Goal: Information Seeking & Learning: Learn about a topic

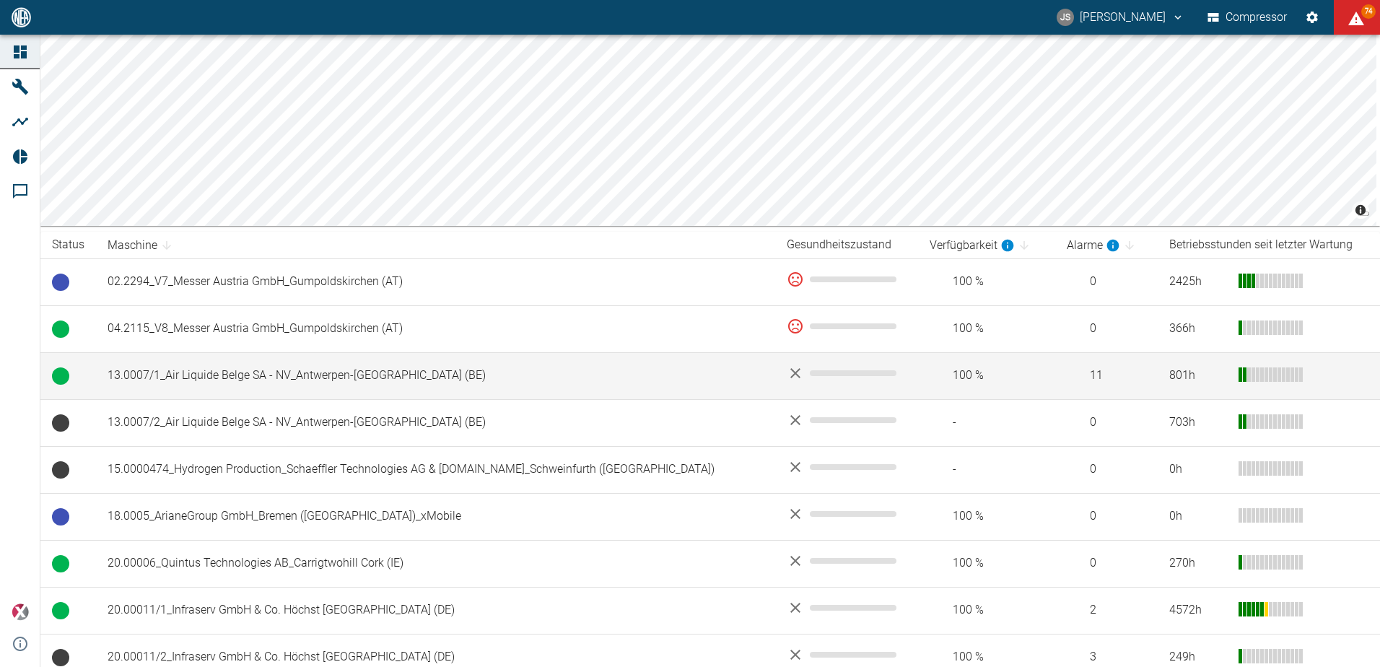
scroll to position [216, 0]
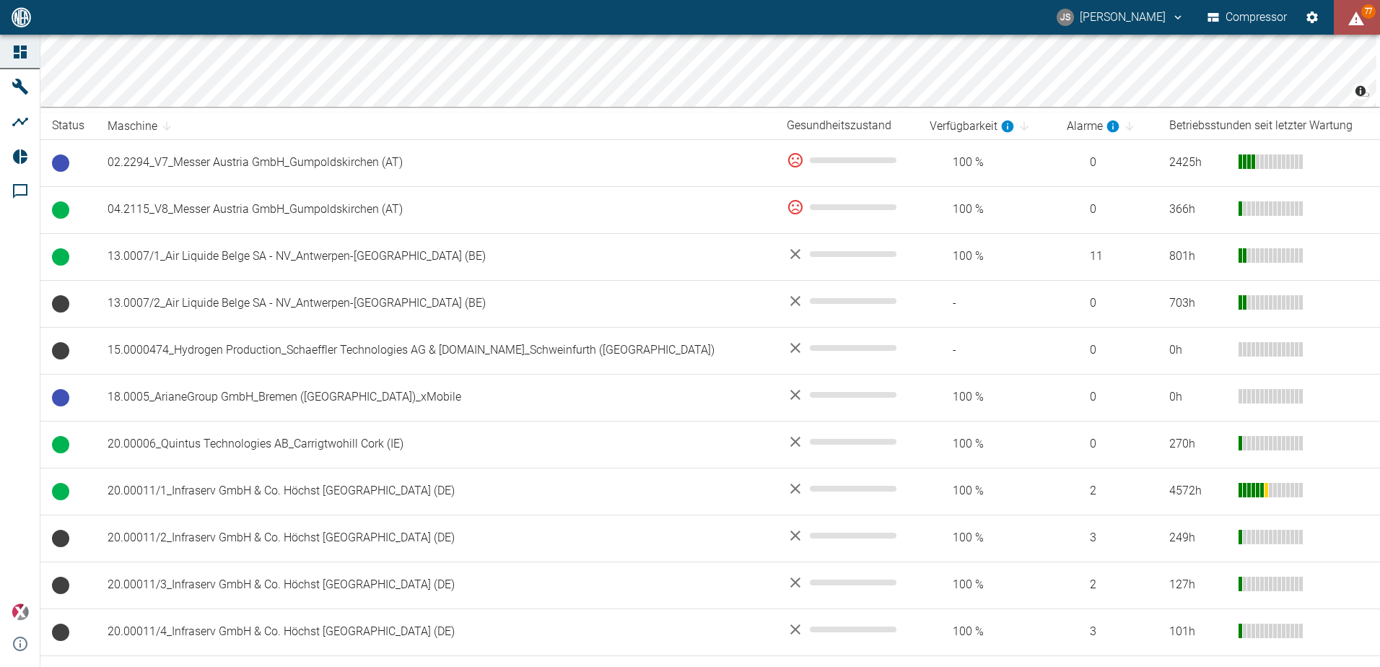
click at [1352, 22] on icon "displayAlerts" at bounding box center [1356, 19] width 16 height 14
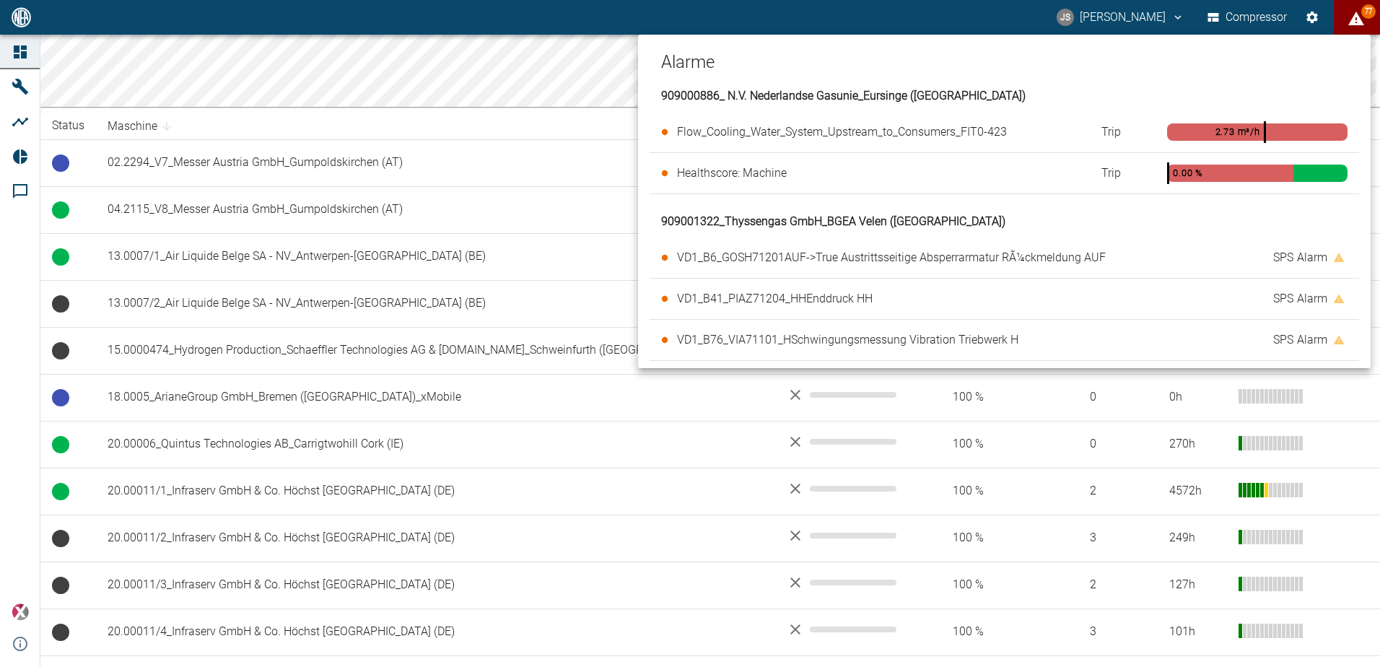
scroll to position [0, 0]
click at [577, 45] on div at bounding box center [690, 333] width 1380 height 667
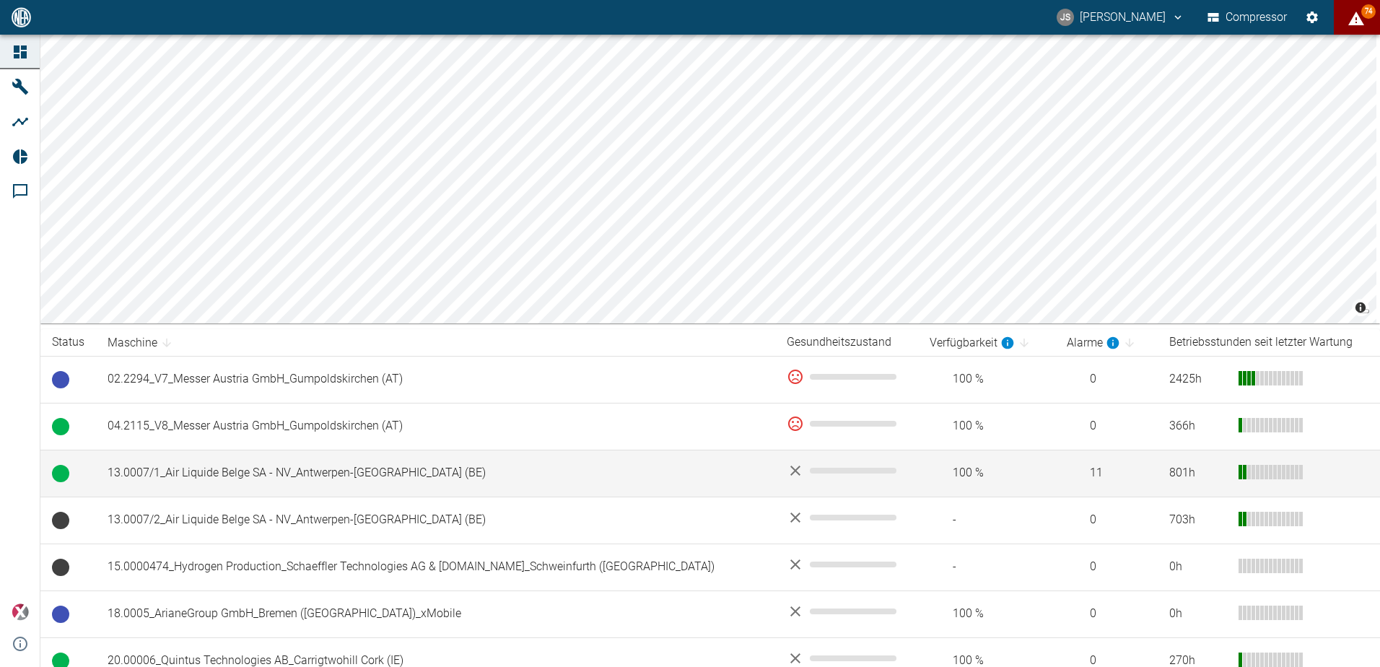
click at [288, 476] on td "13.0007/1_Air Liquide Belge SA - NV_Antwerpen-[GEOGRAPHIC_DATA] (BE)" at bounding box center [435, 473] width 679 height 47
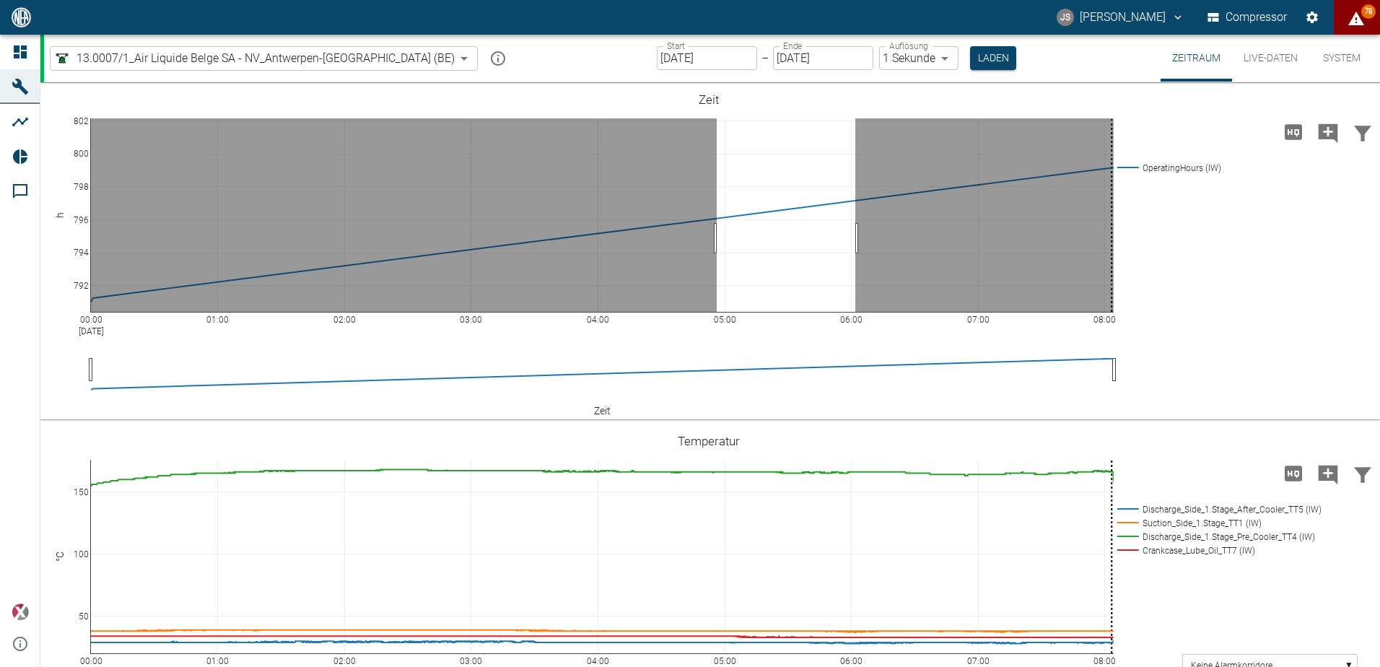
drag, startPoint x: 717, startPoint y: 238, endPoint x: 855, endPoint y: 243, distance: 138.6
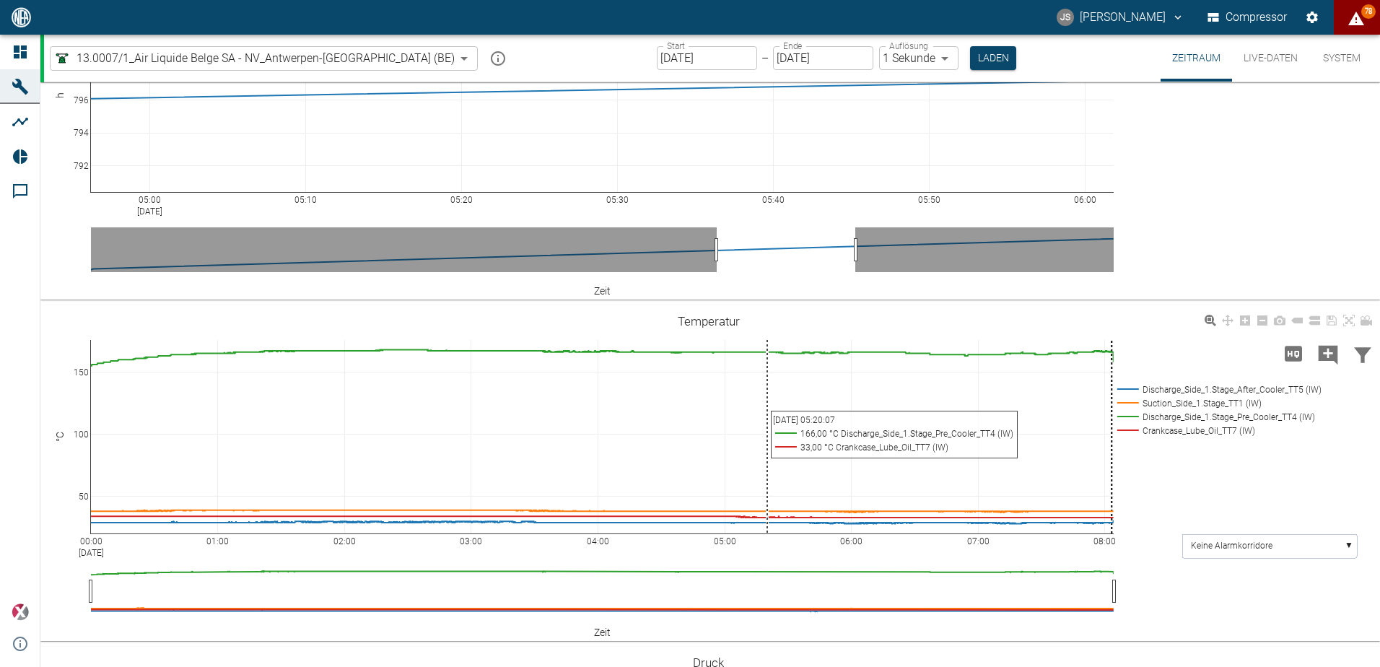
scroll to position [289, 0]
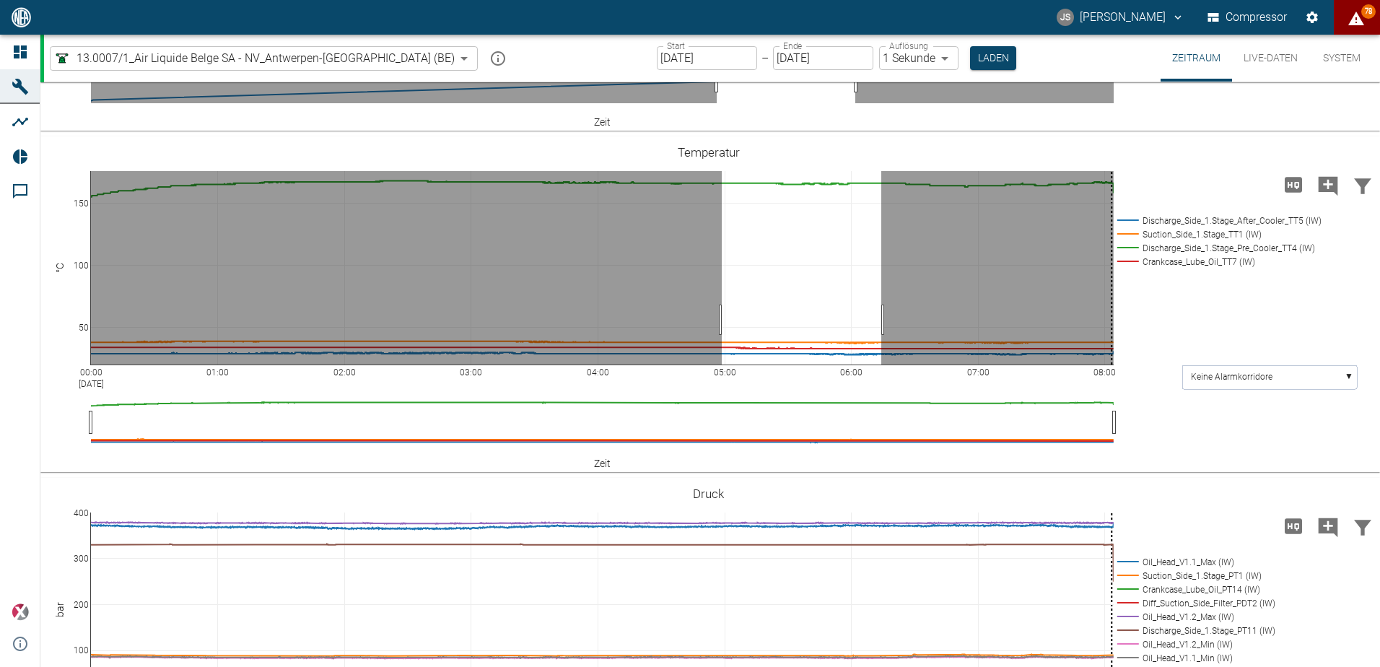
drag, startPoint x: 722, startPoint y: 320, endPoint x: 881, endPoint y: 330, distance: 159.8
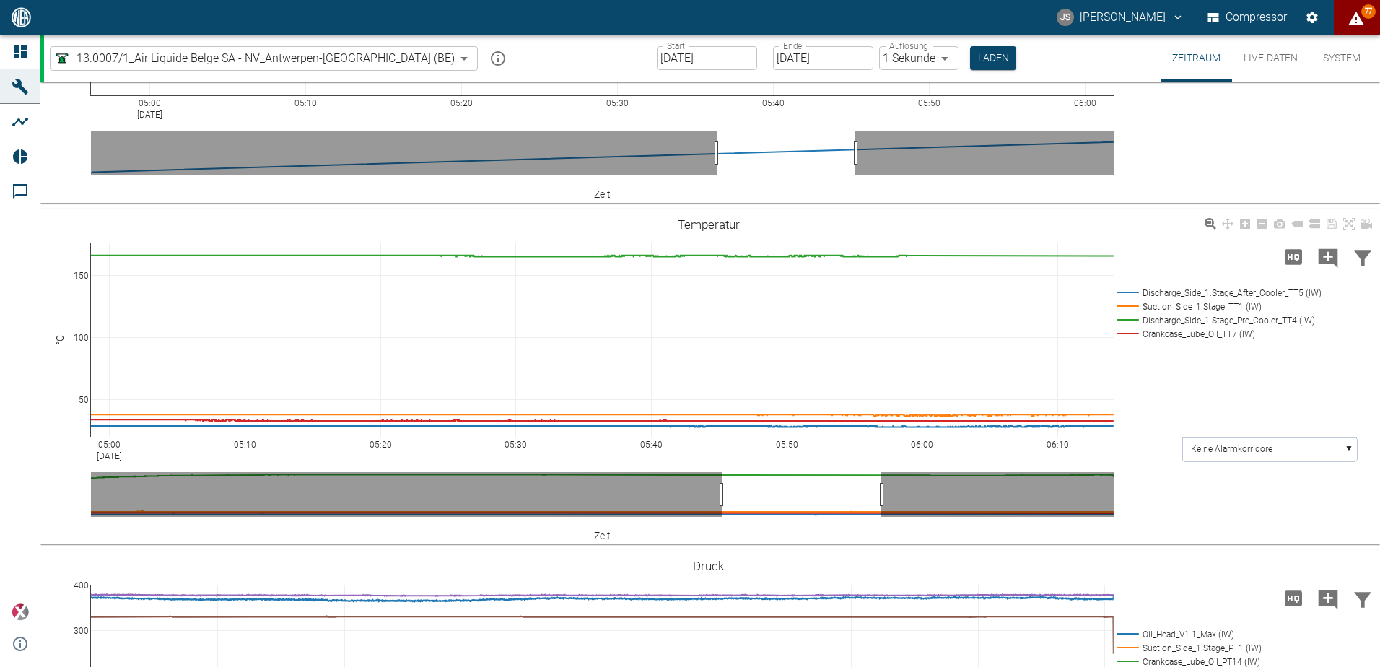
scroll to position [0, 0]
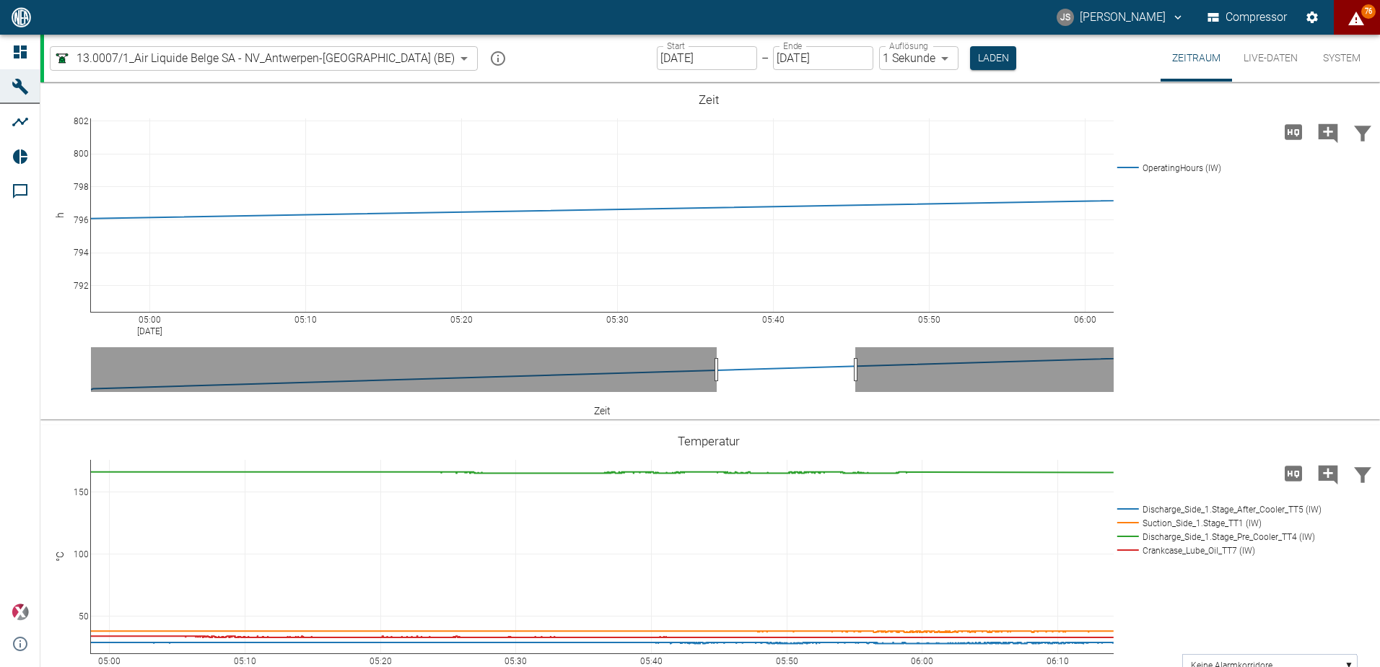
click at [1272, 62] on button "Live-Daten" at bounding box center [1270, 58] width 77 height 47
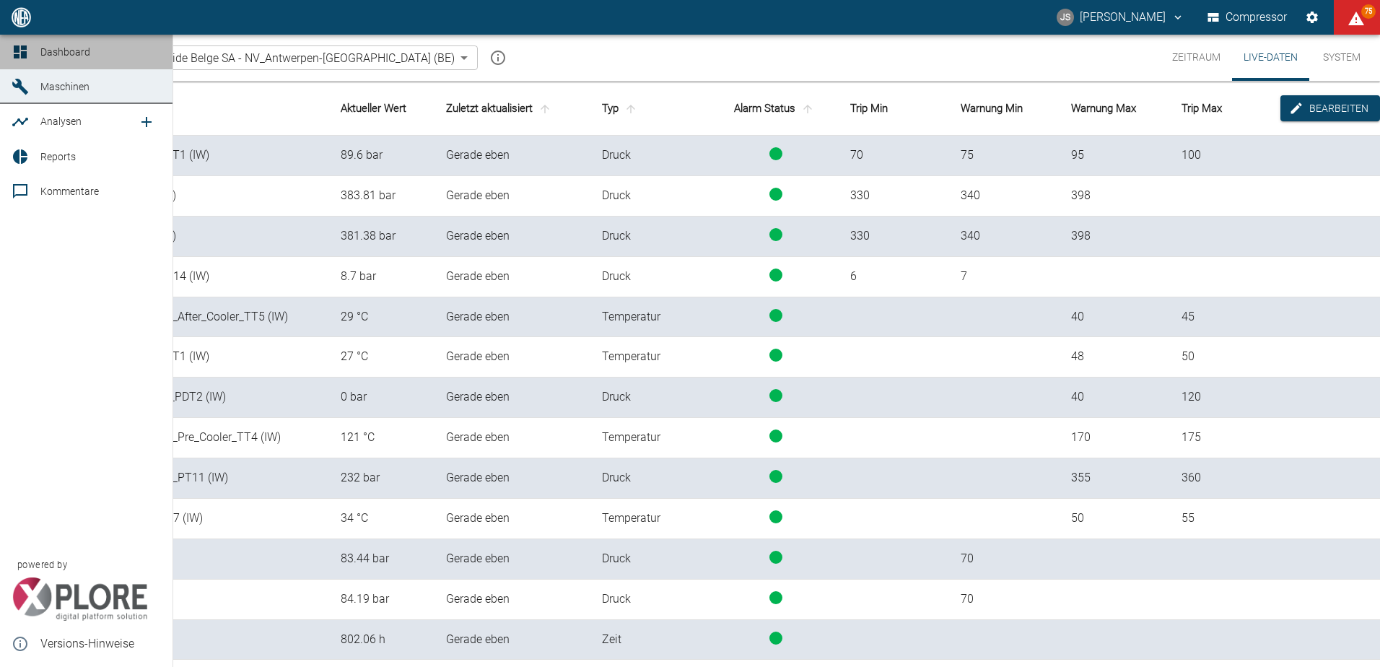
click at [23, 45] on icon at bounding box center [20, 51] width 17 height 17
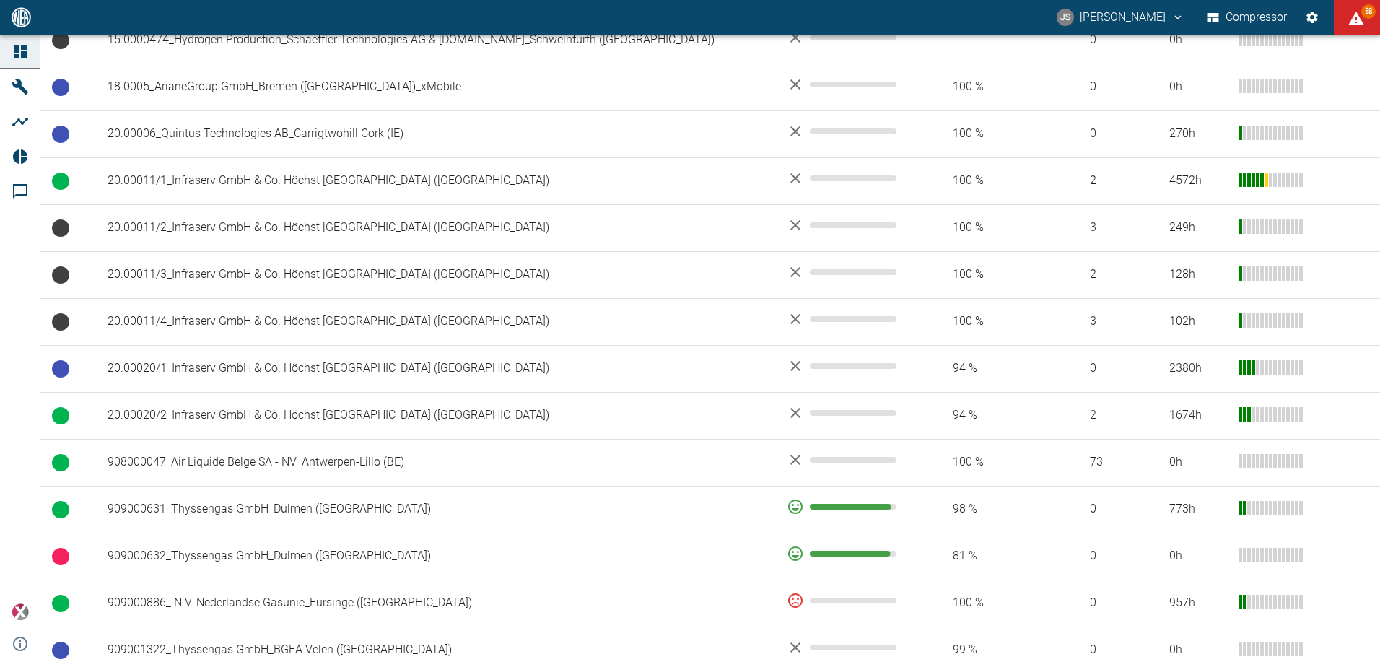
scroll to position [216, 0]
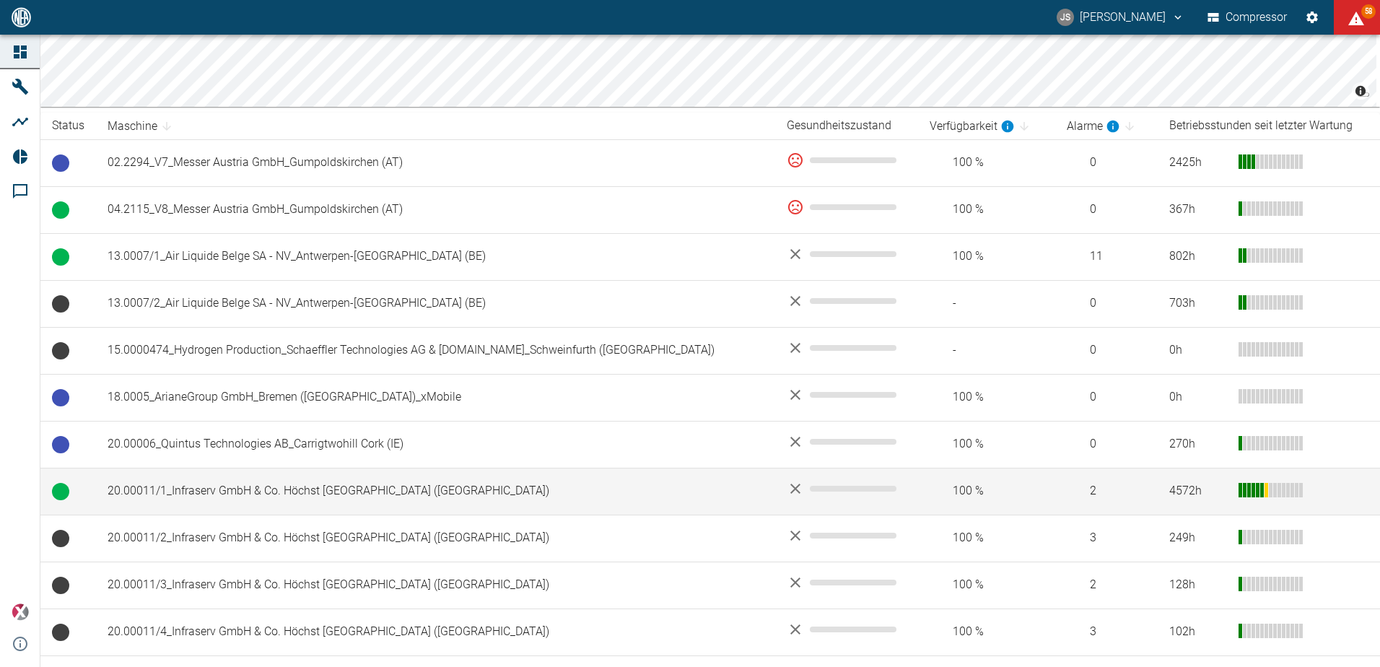
click at [1169, 486] on div "4572 h" at bounding box center [1198, 491] width 58 height 17
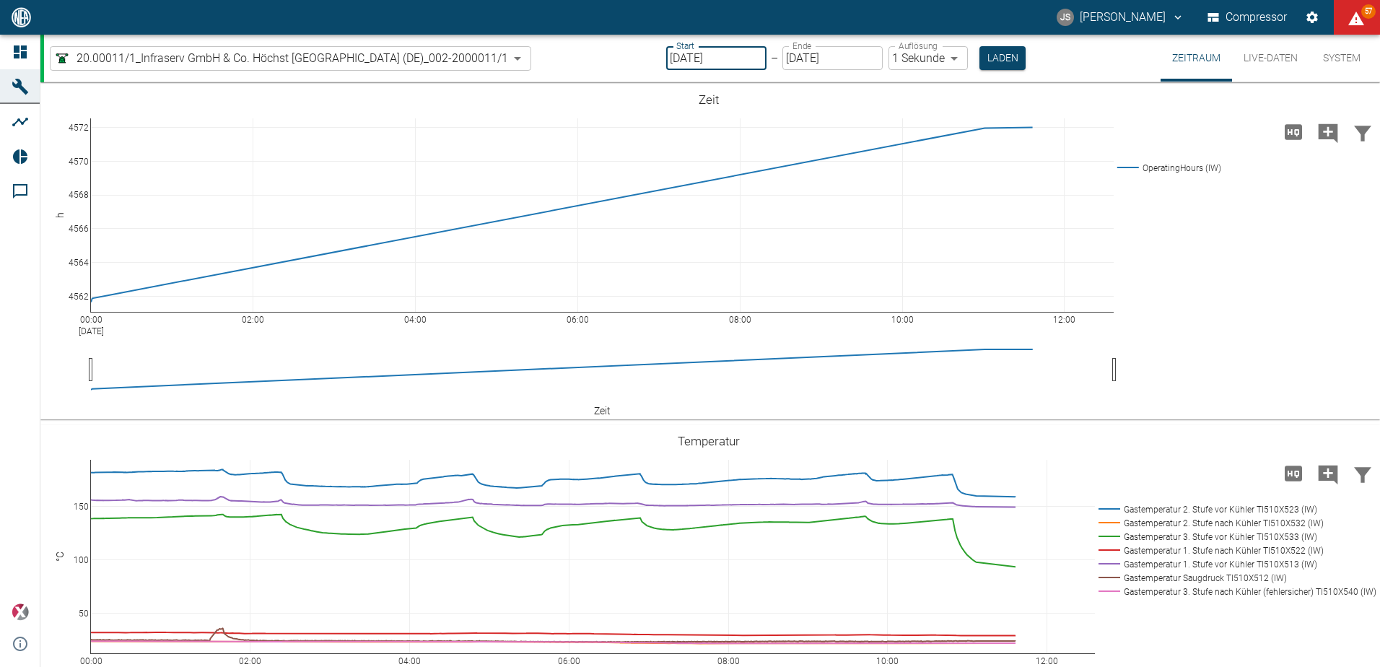
drag, startPoint x: 732, startPoint y: 56, endPoint x: 741, endPoint y: 55, distance: 8.7
click at [734, 56] on input "[DATE]" at bounding box center [716, 58] width 100 height 24
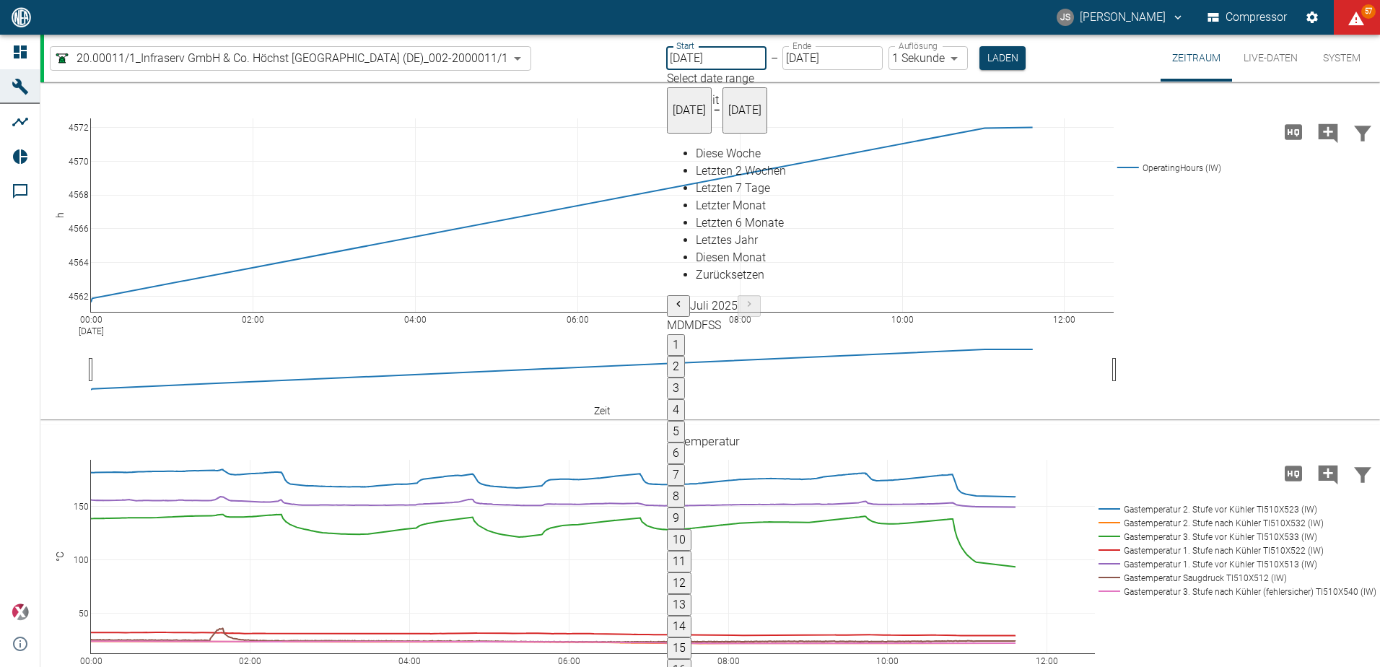
click at [684, 298] on icon "Previous month" at bounding box center [678, 304] width 12 height 12
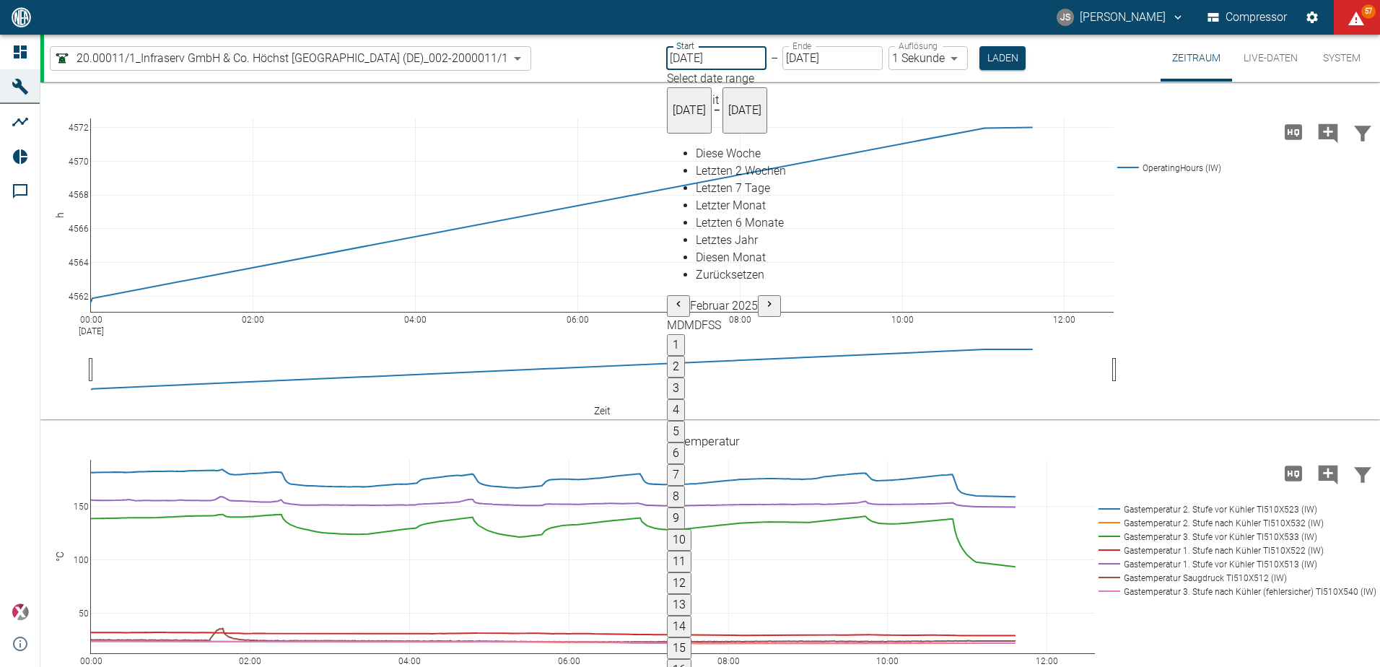
click at [684, 298] on icon "Previous month" at bounding box center [678, 304] width 12 height 12
click at [685, 334] on button "1" at bounding box center [676, 345] width 18 height 22
type input "[DATE]"
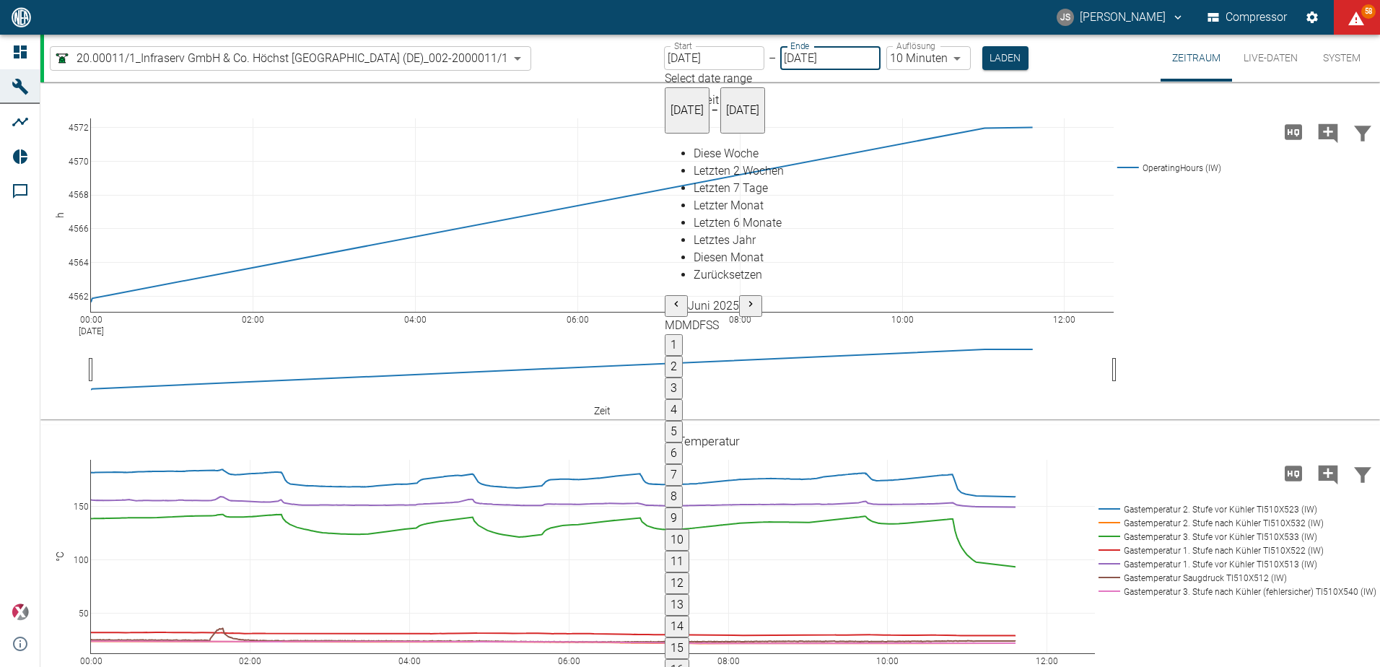
type input "10min"
click at [683, 464] on button "7" at bounding box center [674, 475] width 18 height 22
type input "[DATE]"
click at [682, 298] on icon "Previous month" at bounding box center [676, 304] width 12 height 12
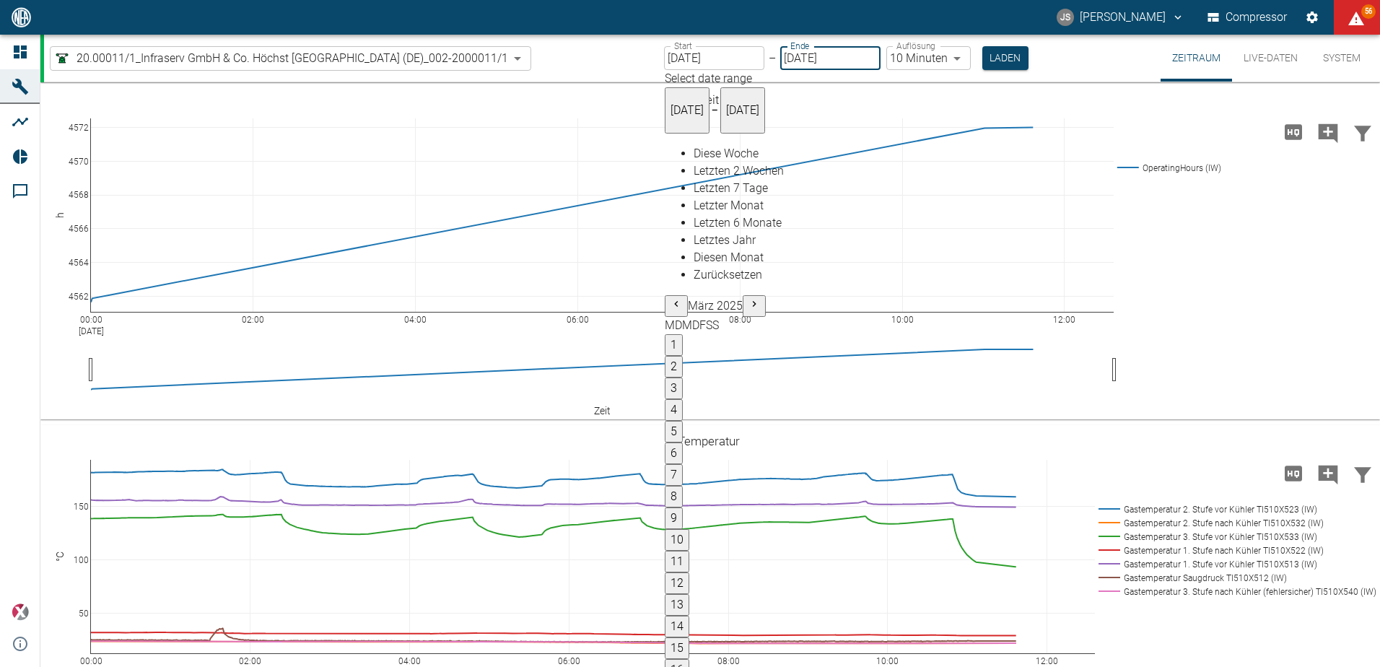
click at [682, 298] on icon "Previous month" at bounding box center [676, 304] width 12 height 12
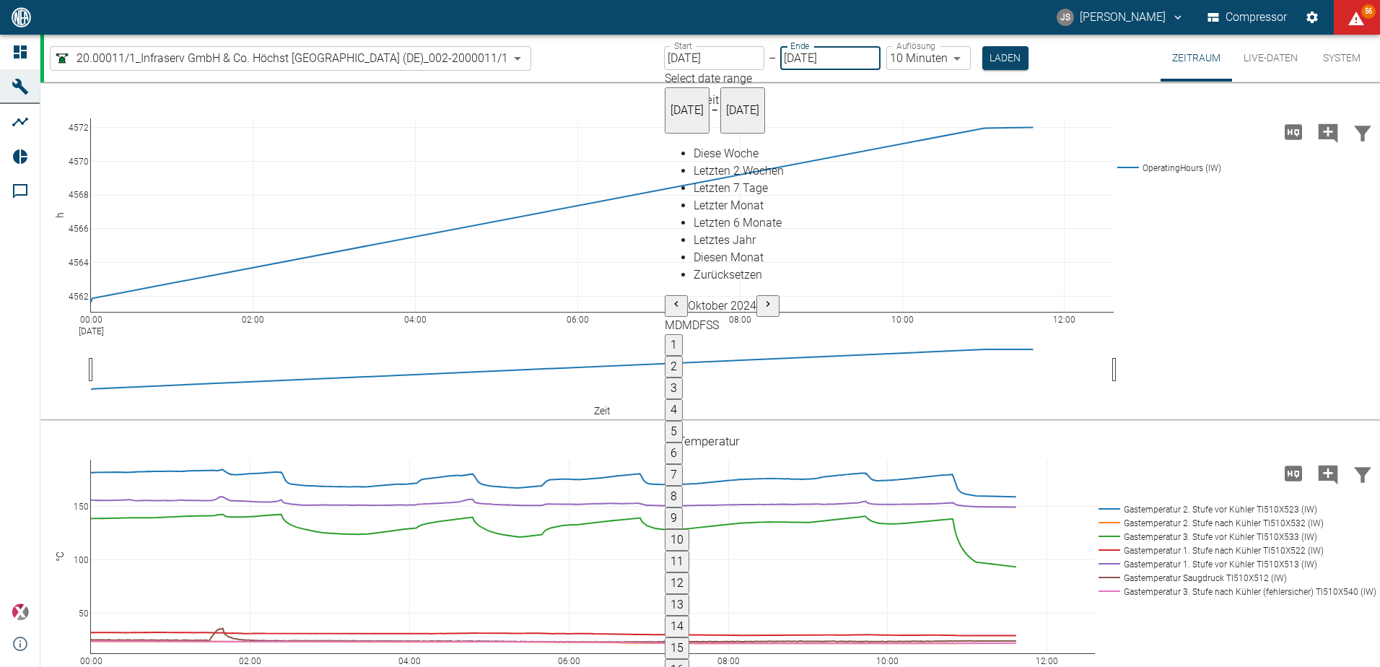
click at [682, 298] on icon "Previous month" at bounding box center [676, 304] width 12 height 12
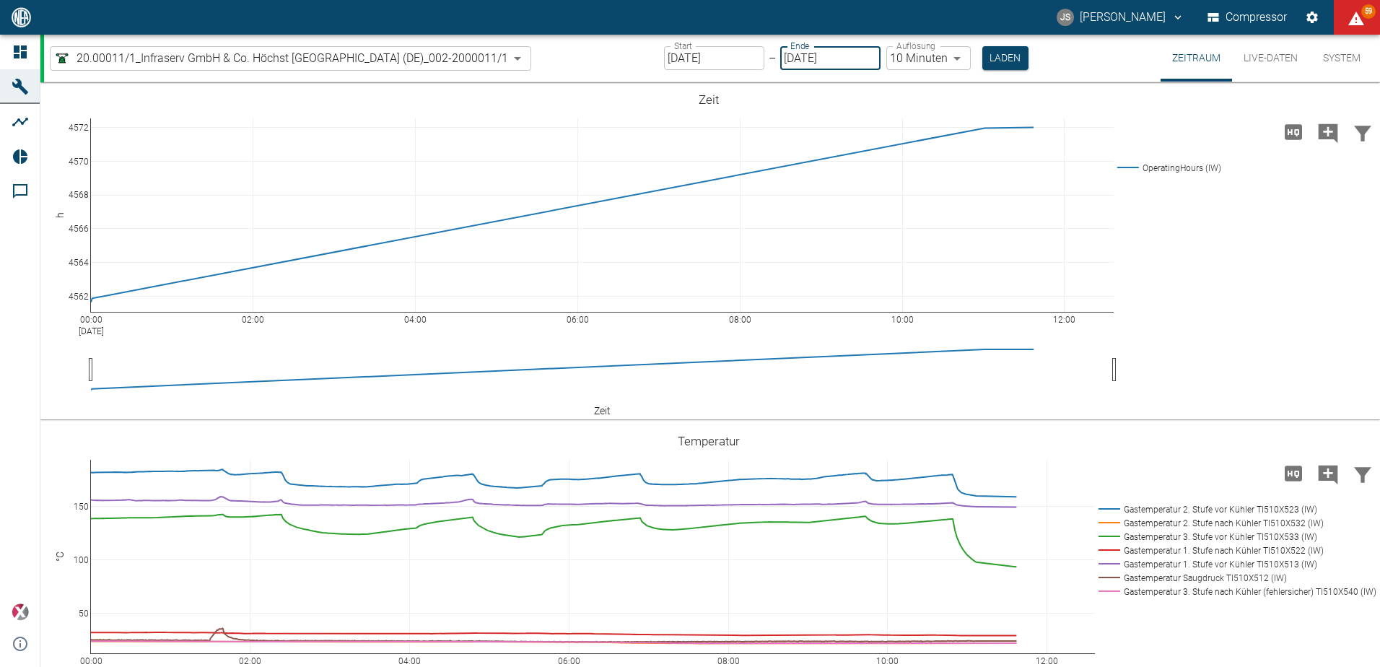
drag, startPoint x: 793, startPoint y: 58, endPoint x: 801, endPoint y: 66, distance: 11.2
click at [794, 60] on input "[DATE]" at bounding box center [830, 58] width 100 height 24
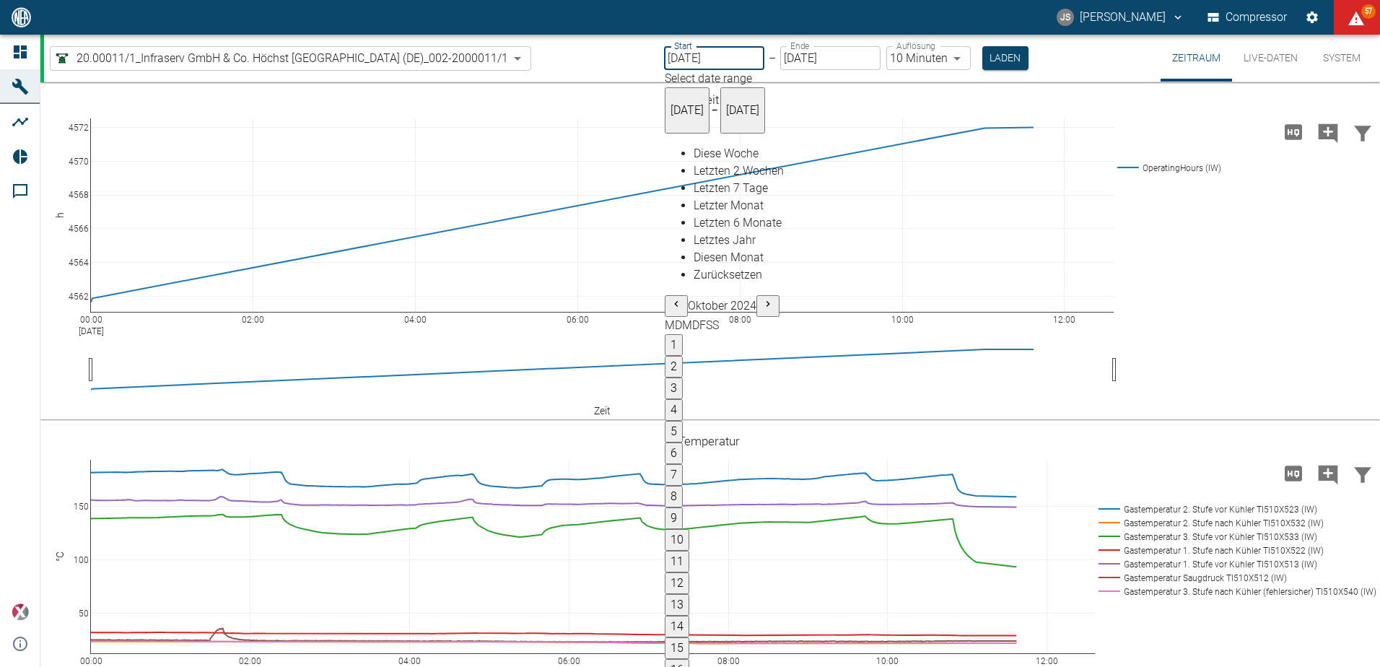
type input "[DATE]"
click at [787, 58] on input "[DATE]" at bounding box center [830, 58] width 100 height 24
drag, startPoint x: 805, startPoint y: 63, endPoint x: 824, endPoint y: 66, distance: 19.8
click at [807, 63] on input "[DATE]" at bounding box center [830, 58] width 100 height 24
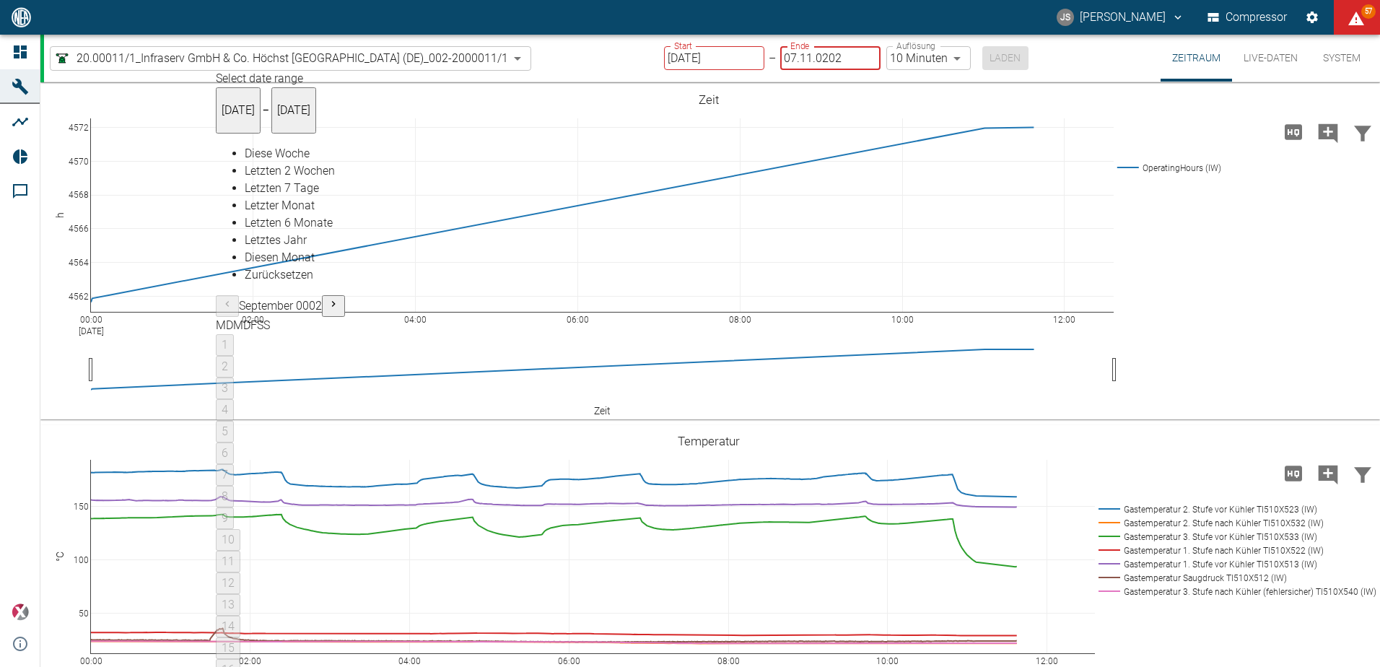
type input "[DATE]"
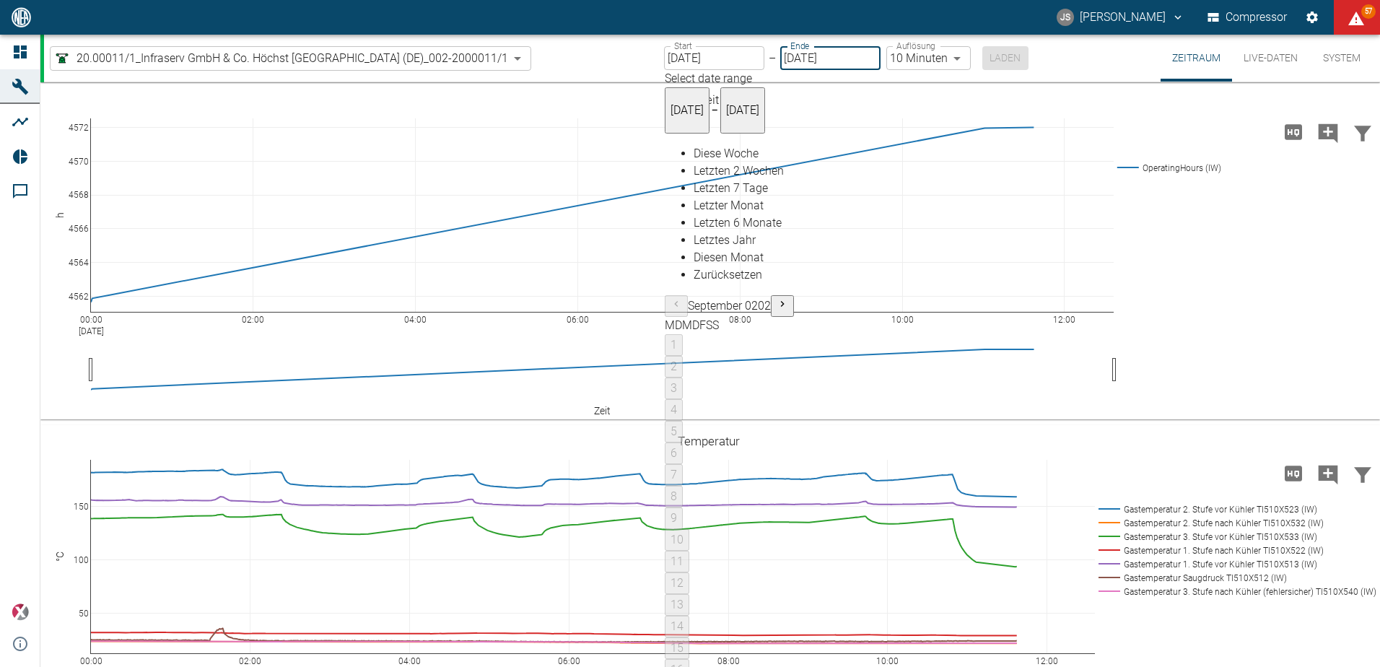
type input "2min"
type input "[DATE]"
click at [1010, 57] on button "Laden" at bounding box center [1001, 58] width 46 height 24
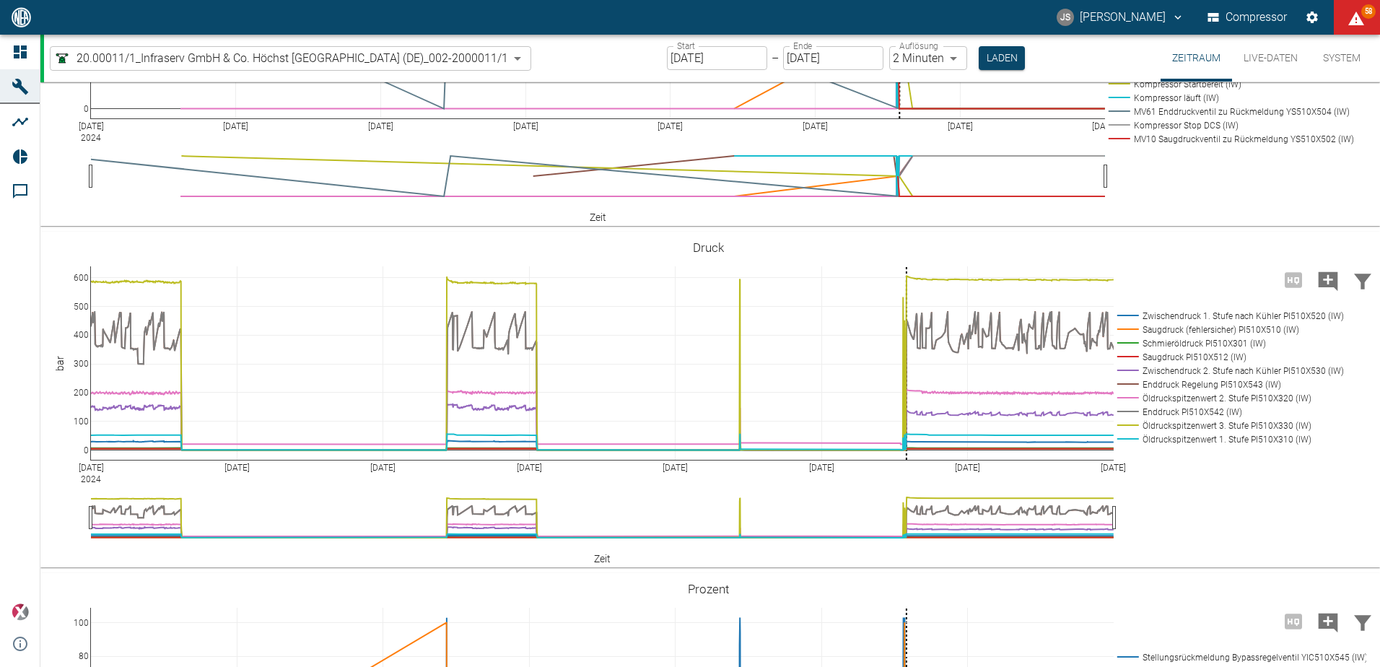
scroll to position [433, 0]
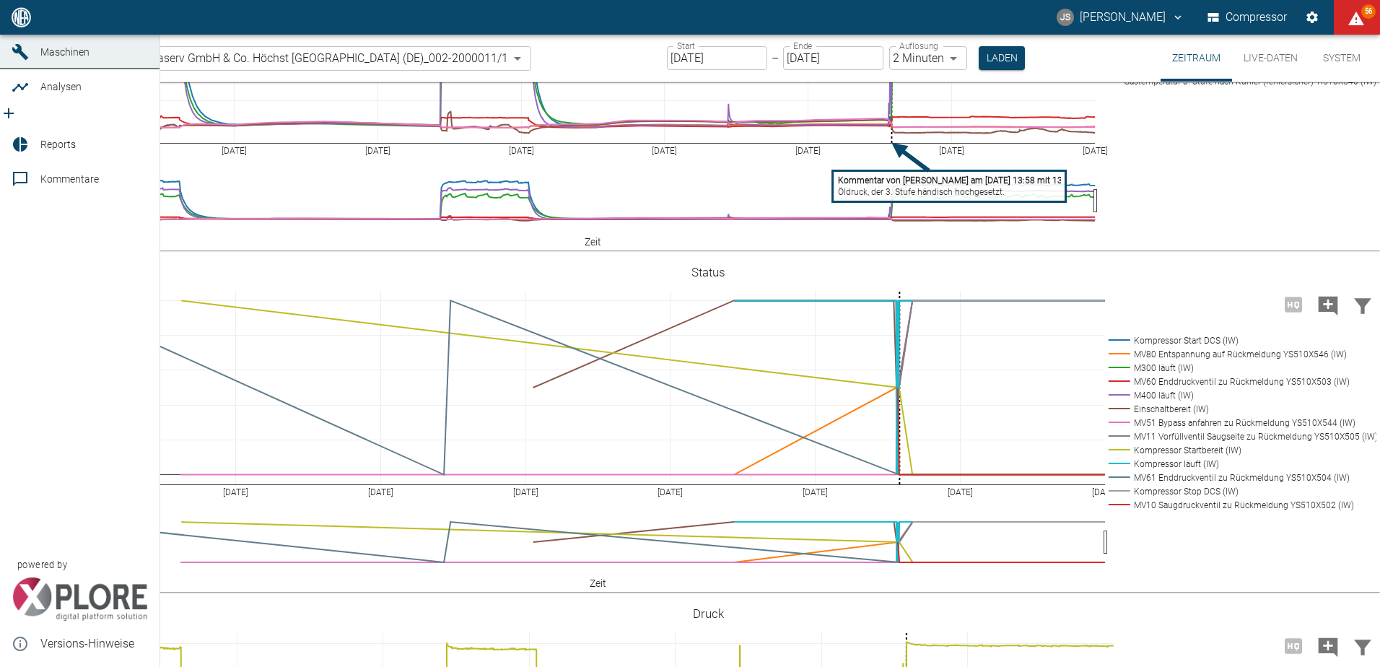
drag, startPoint x: 57, startPoint y: 48, endPoint x: 312, endPoint y: 122, distance: 265.1
click at [57, 23] on span "Dashboard" at bounding box center [65, 18] width 50 height 12
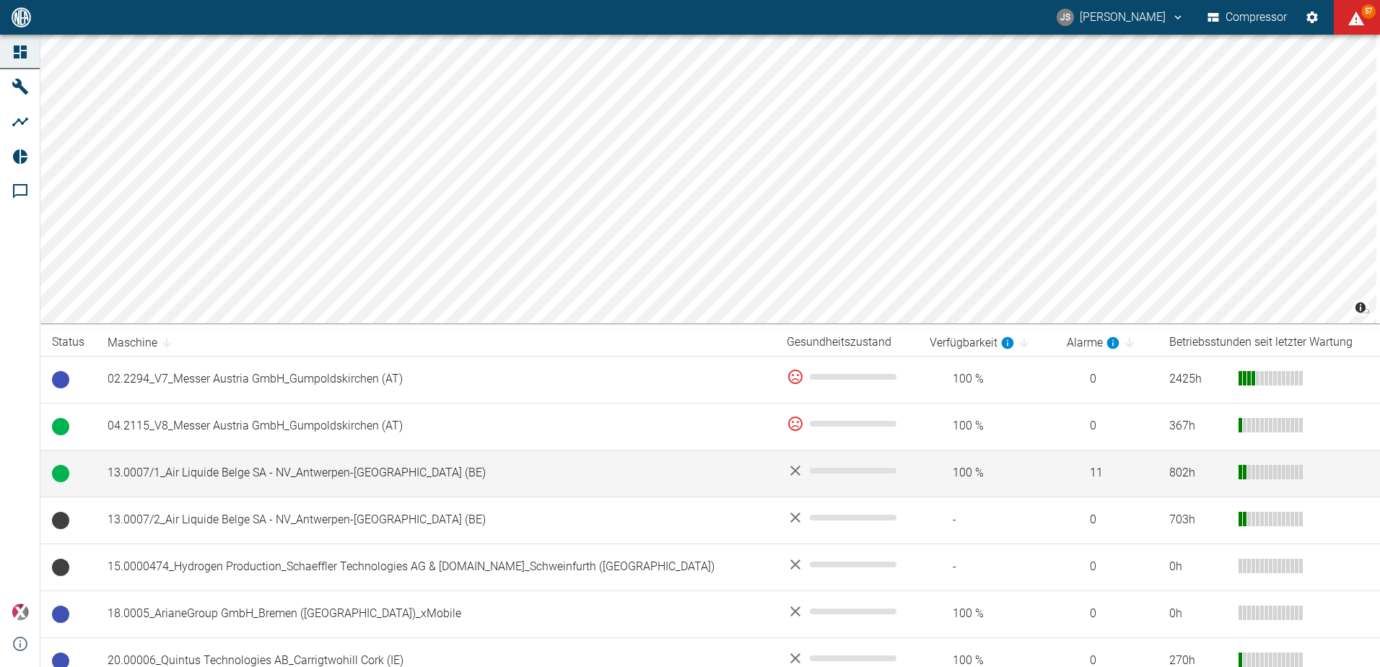
click at [141, 474] on td "13.0007/1_Air Liquide Belge SA - NV_Antwerpen-[GEOGRAPHIC_DATA] (BE)" at bounding box center [435, 473] width 679 height 47
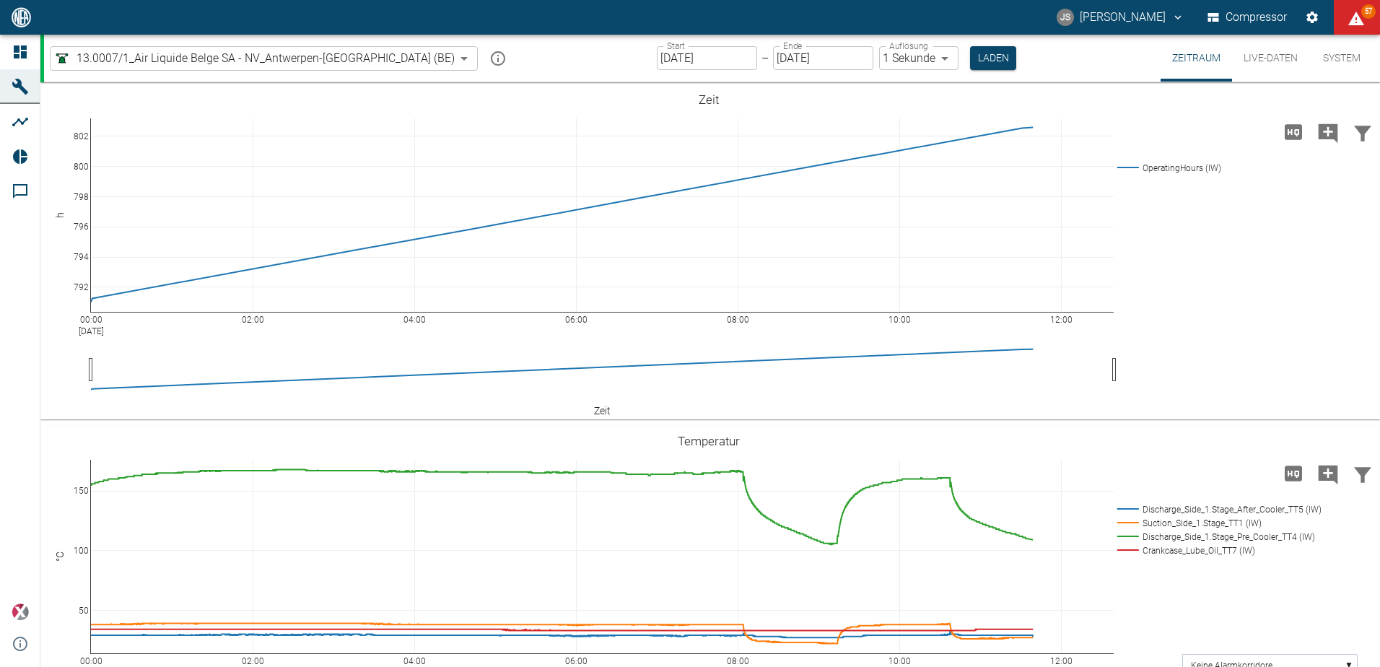
click at [1269, 55] on button "Live-Daten" at bounding box center [1270, 58] width 77 height 47
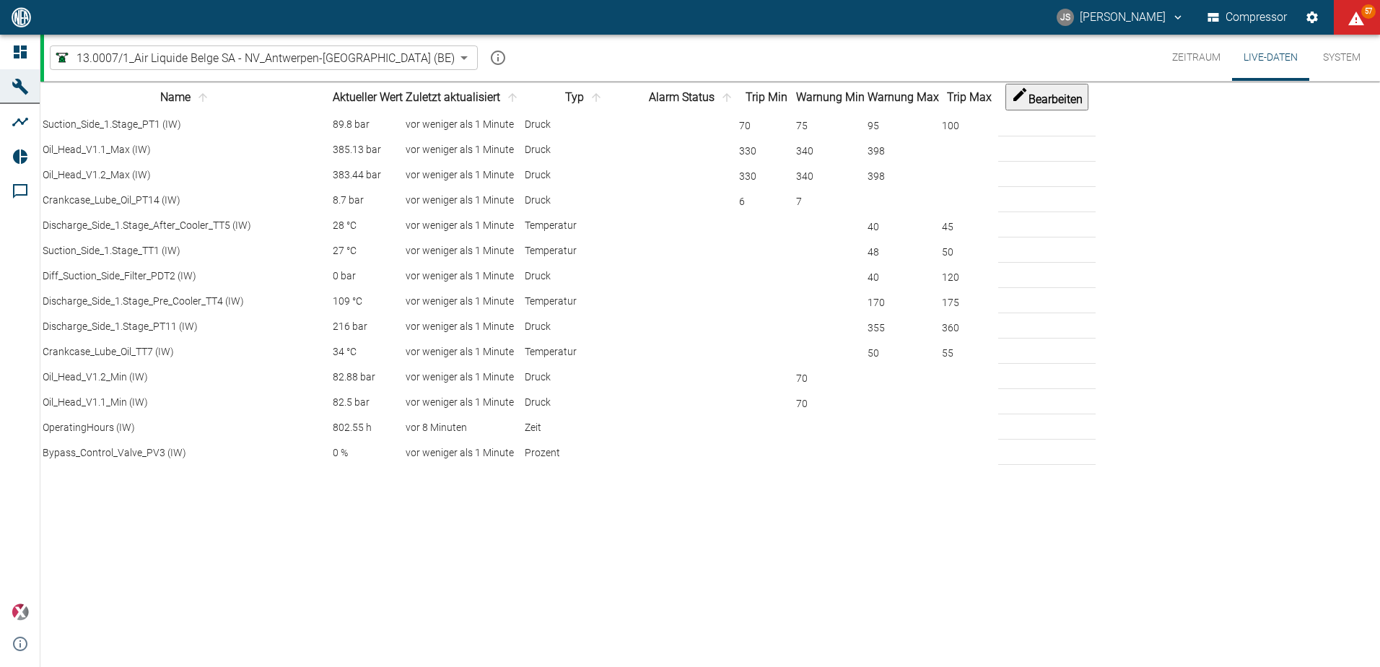
click at [1192, 56] on button "Zeitraum" at bounding box center [1195, 58] width 71 height 46
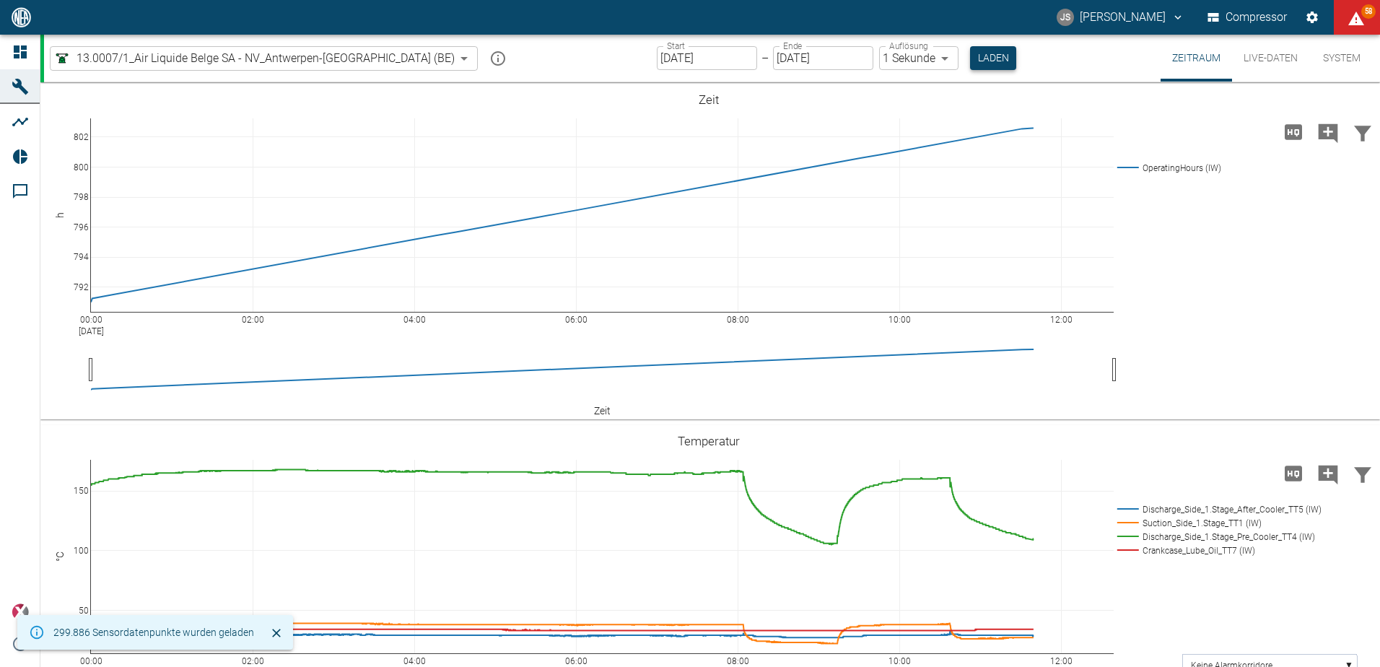
click at [970, 56] on button "Laden" at bounding box center [993, 58] width 46 height 24
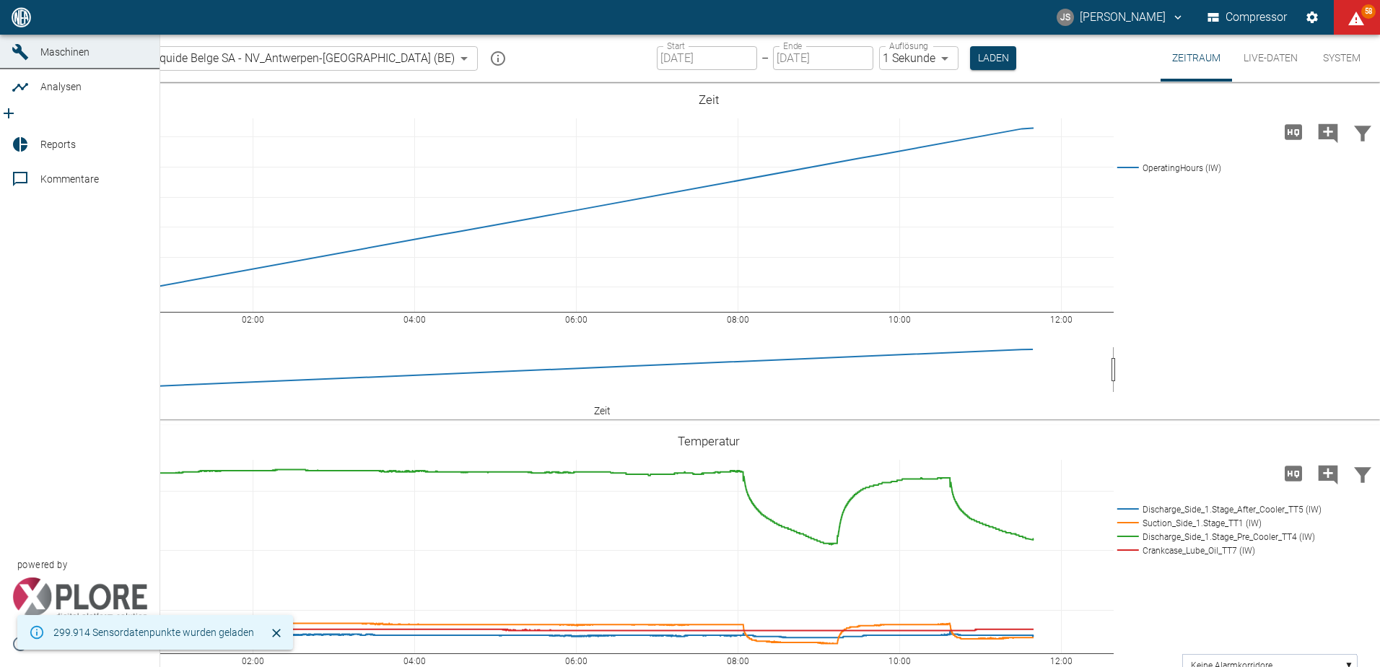
drag, startPoint x: 57, startPoint y: 192, endPoint x: 156, endPoint y: 211, distance: 100.6
click at [58, 185] on span "Kommentare" at bounding box center [69, 179] width 58 height 12
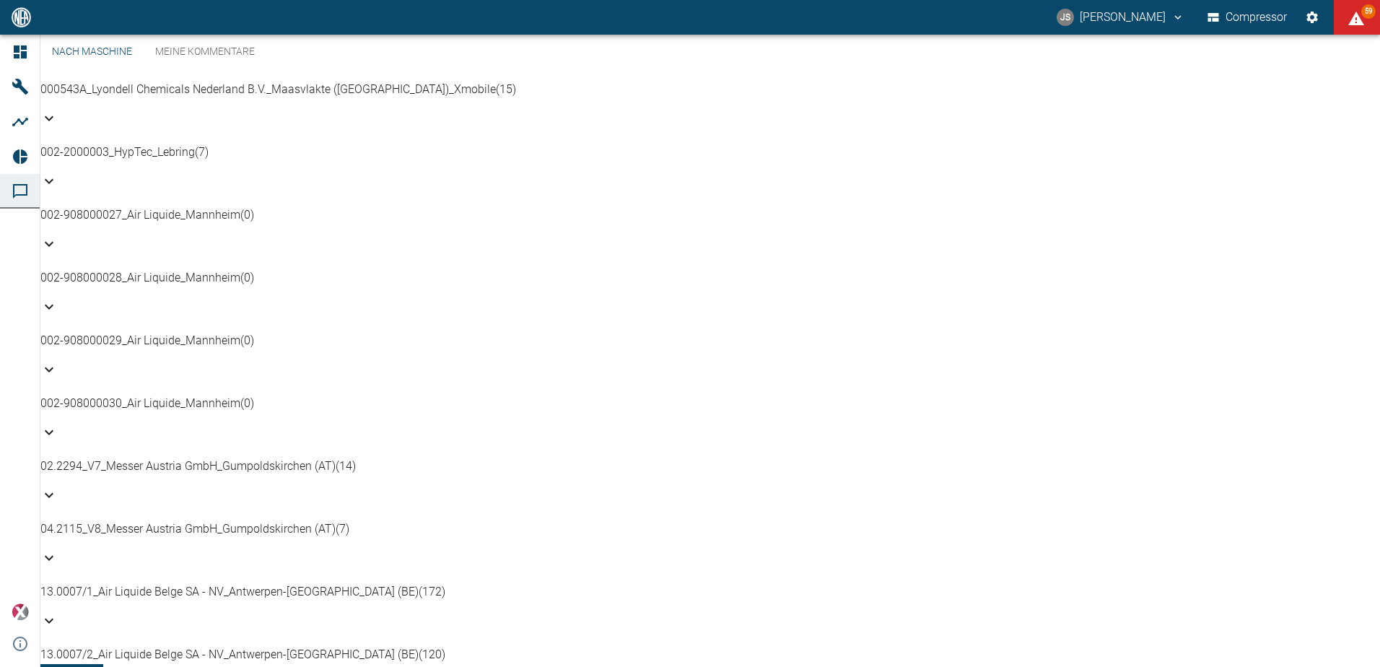
click at [284, 583] on p "13.0007/1_Air Liquide Belge SA - NV_Antwerpen-[GEOGRAPHIC_DATA] (BE) (172)" at bounding box center [709, 591] width 1339 height 17
drag, startPoint x: 324, startPoint y: 182, endPoint x: 918, endPoint y: 180, distance: 593.8
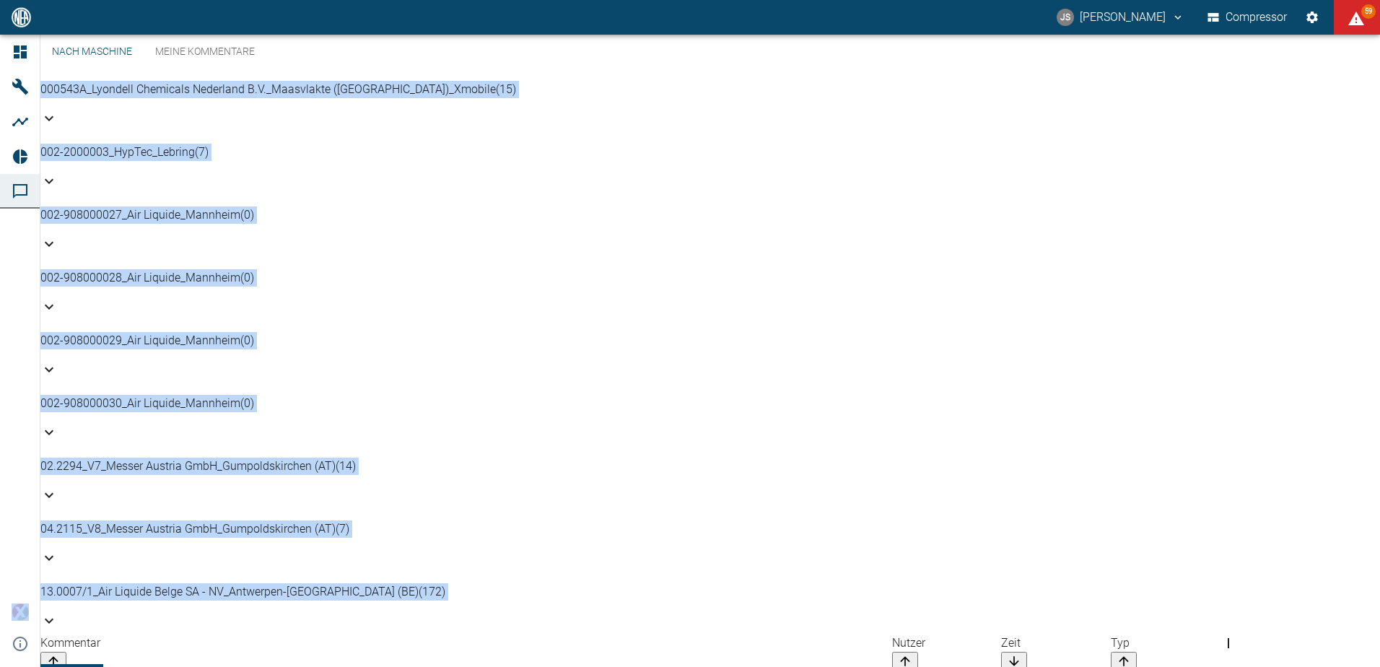
drag, startPoint x: 633, startPoint y: 219, endPoint x: -3, endPoint y: 224, distance: 635.7
click at [0, 224] on html "JS [PERSON_NAME] Compressor 59 Dashboard Maschinen Analysen Reports Kommentare …" at bounding box center [690, 333] width 1380 height 667
click at [834, 583] on div "13.0007/1_Air Liquide Belge SA - NV_Antwerpen-[GEOGRAPHIC_DATA] (BE) (172)" at bounding box center [709, 591] width 1339 height 17
click at [183, 583] on div "13.0007/1_Air Liquide Belge SA - NV_Antwerpen-[GEOGRAPHIC_DATA] (BE) (172)" at bounding box center [709, 608] width 1339 height 51
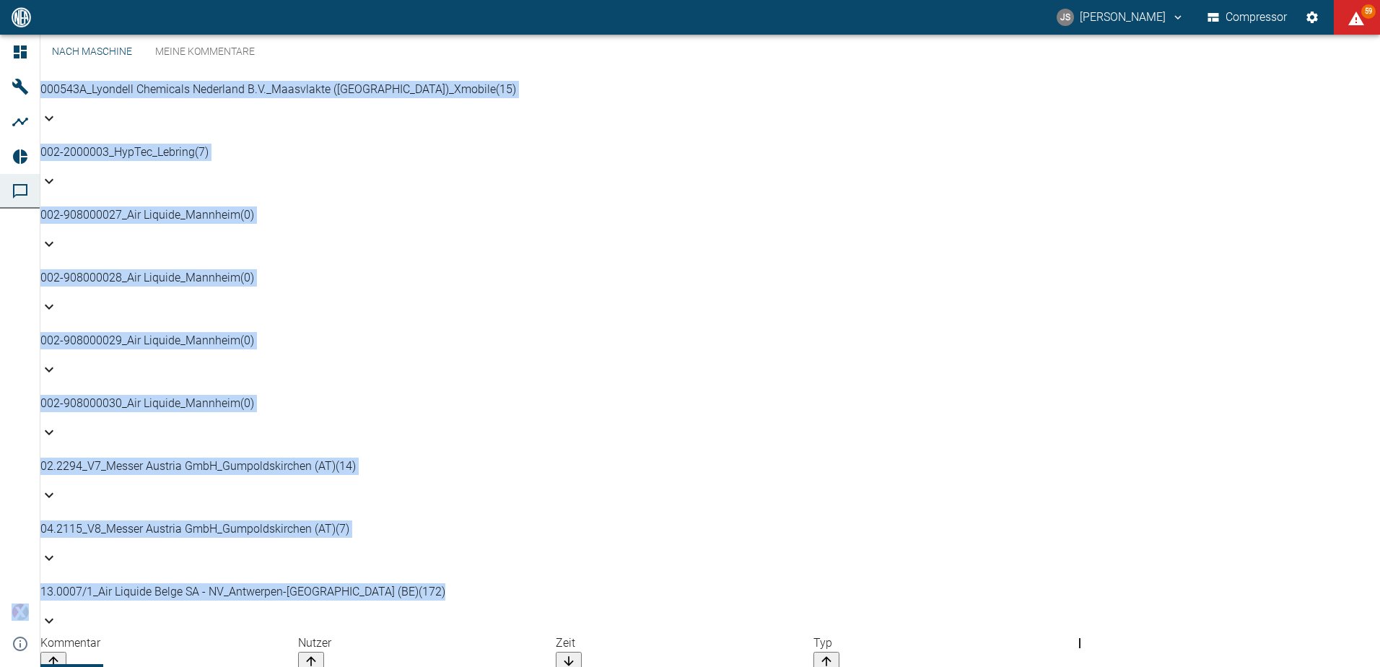
scroll to position [289, 0]
drag, startPoint x: 324, startPoint y: 188, endPoint x: 673, endPoint y: 175, distance: 349.5
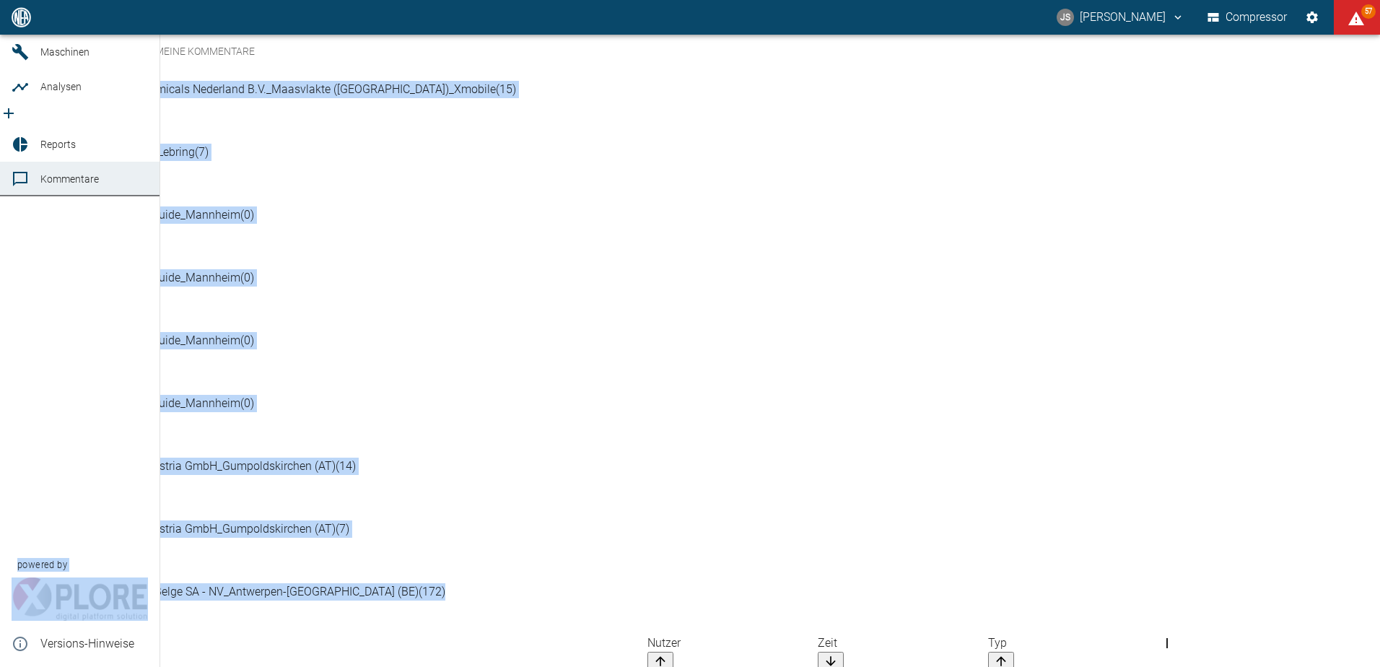
click at [61, 92] on span "Analysen" at bounding box center [60, 87] width 41 height 12
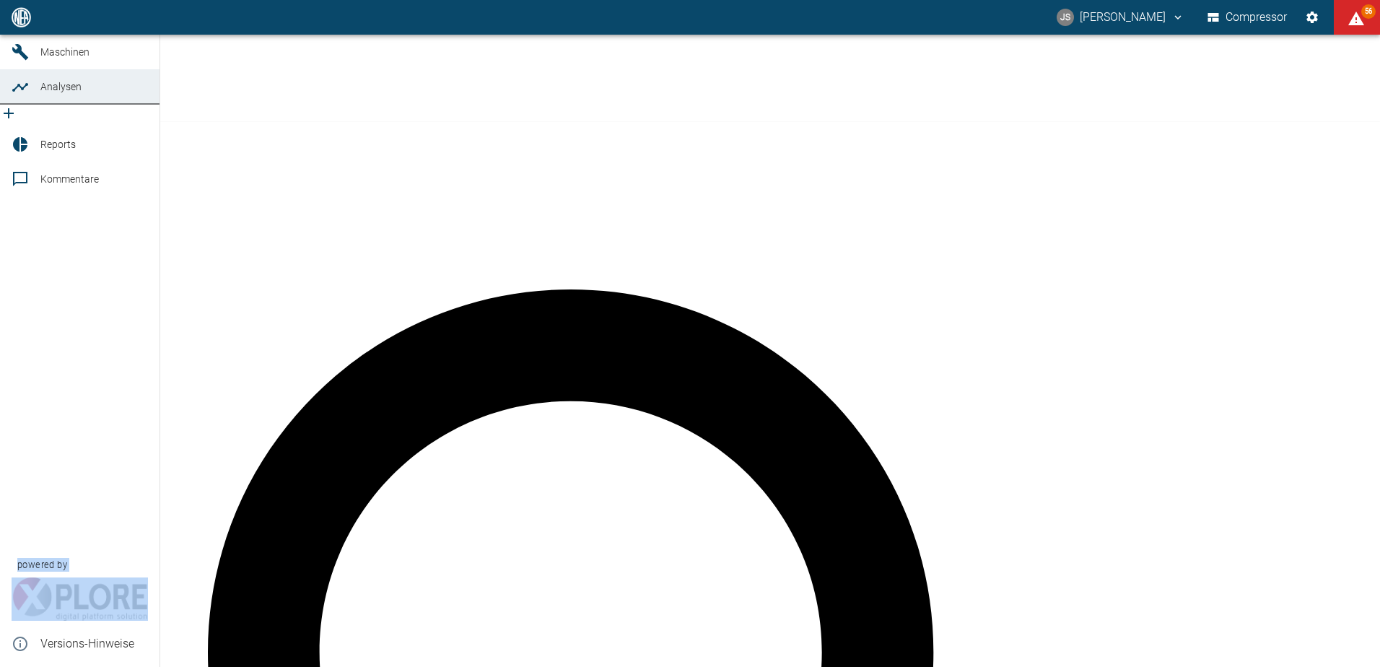
click at [68, 92] on span "Analysen" at bounding box center [60, 87] width 41 height 12
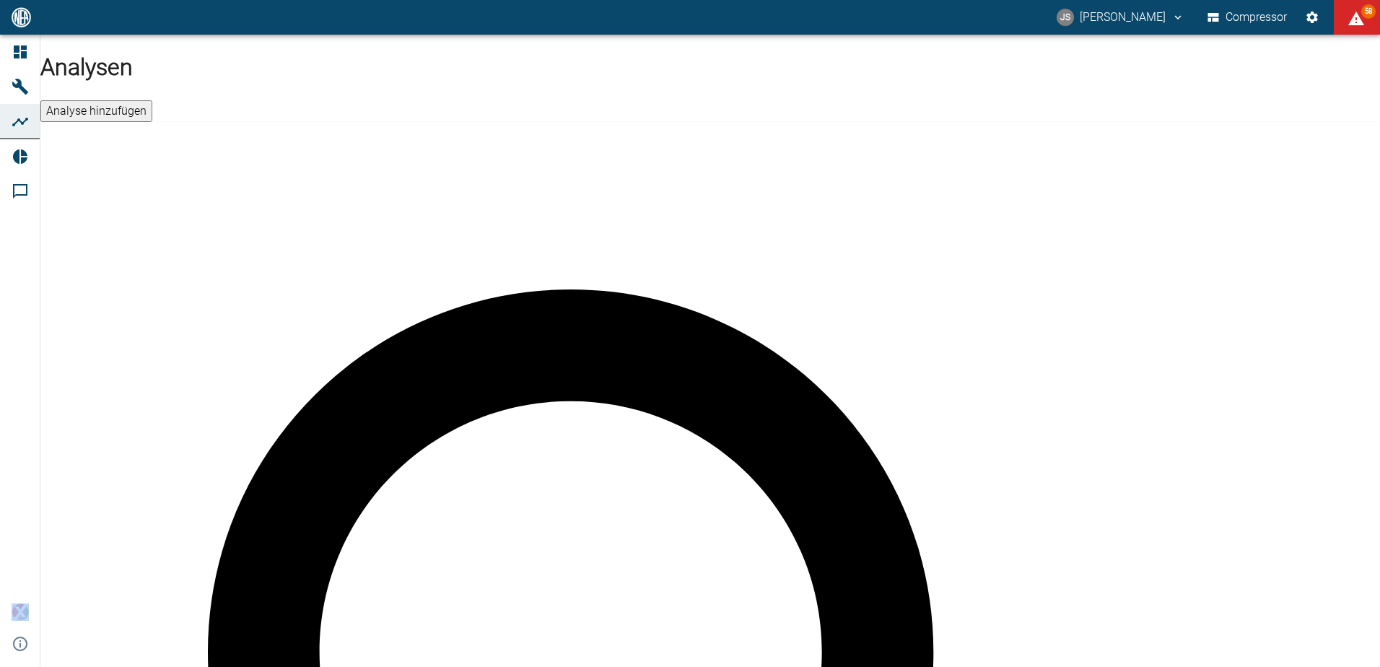
click at [152, 100] on button "Analyse hinzufügen" at bounding box center [96, 111] width 112 height 22
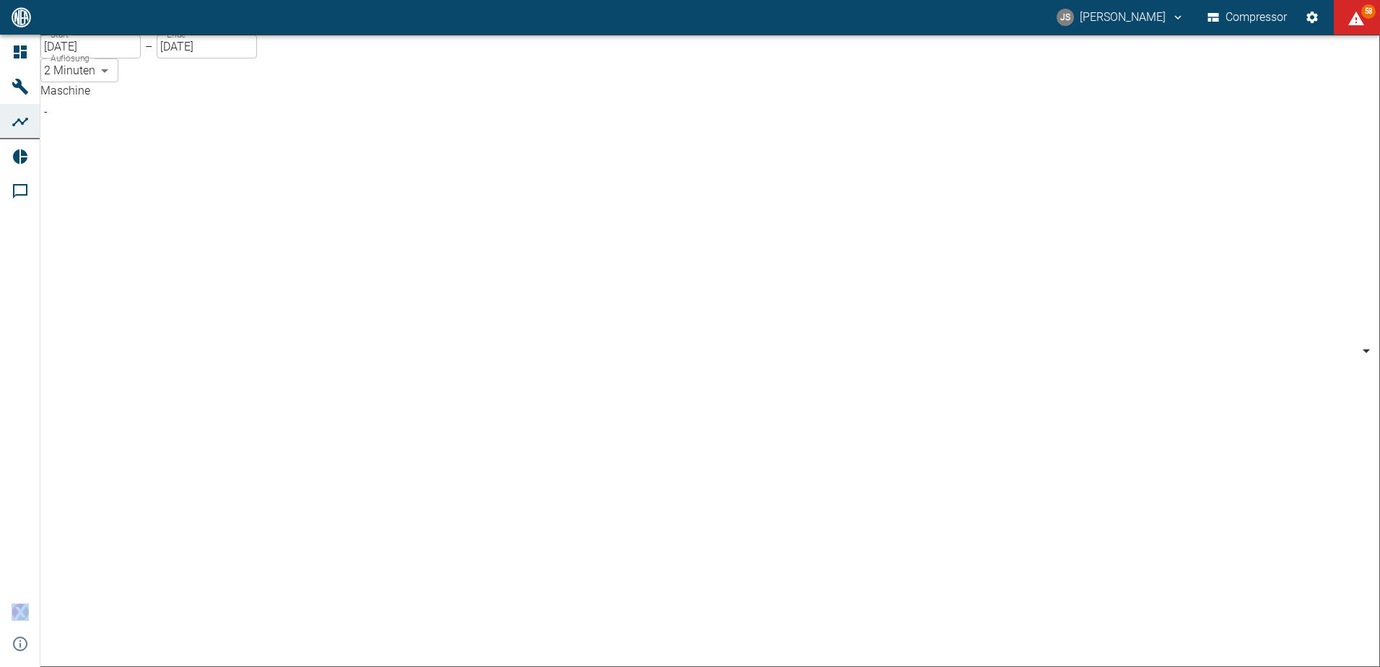
click at [229, 132] on body "JS [PERSON_NAME] Compressor 58 Dashboard Maschinen Analysen Reports Kommentare …" at bounding box center [690, 333] width 1380 height 667
drag, startPoint x: 217, startPoint y: 499, endPoint x: 241, endPoint y: 504, distance: 24.2
type input "259bb4d1-24a0-4d0a-9cdd-a1b37587fdca"
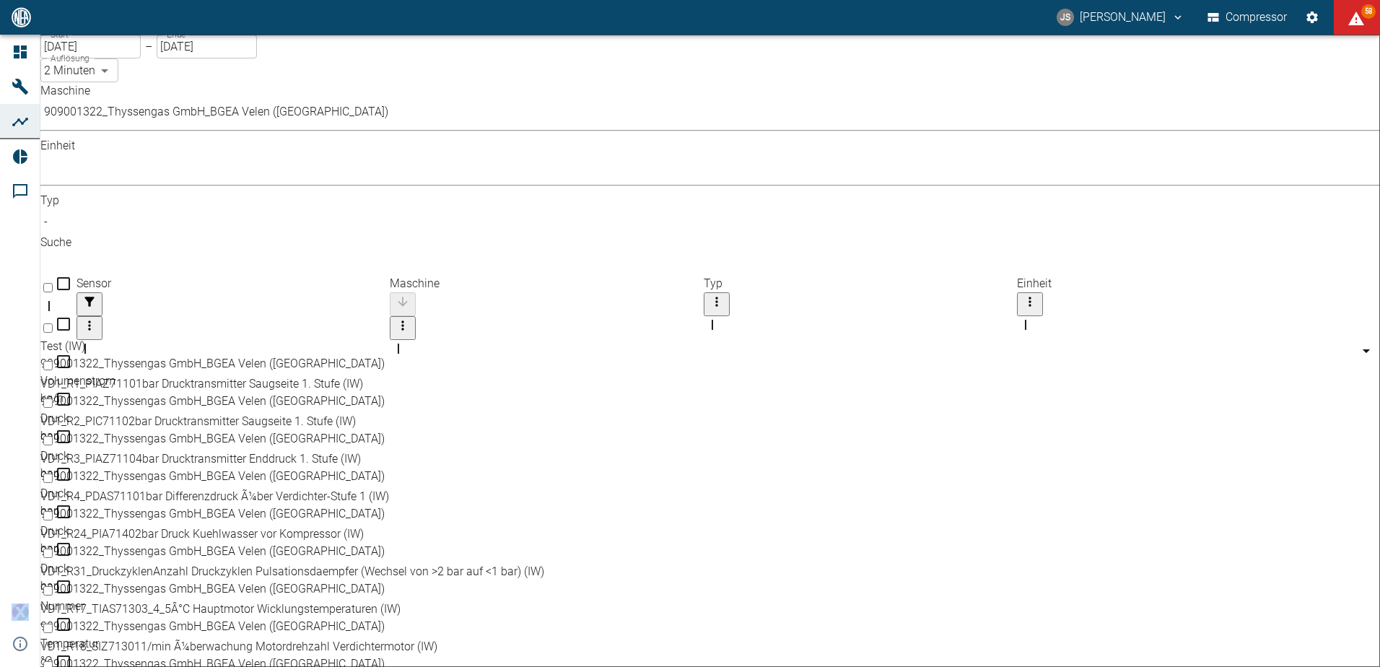
click at [53, 283] on input "Select all rows" at bounding box center [47, 287] width 9 height 9
checkbox input "true"
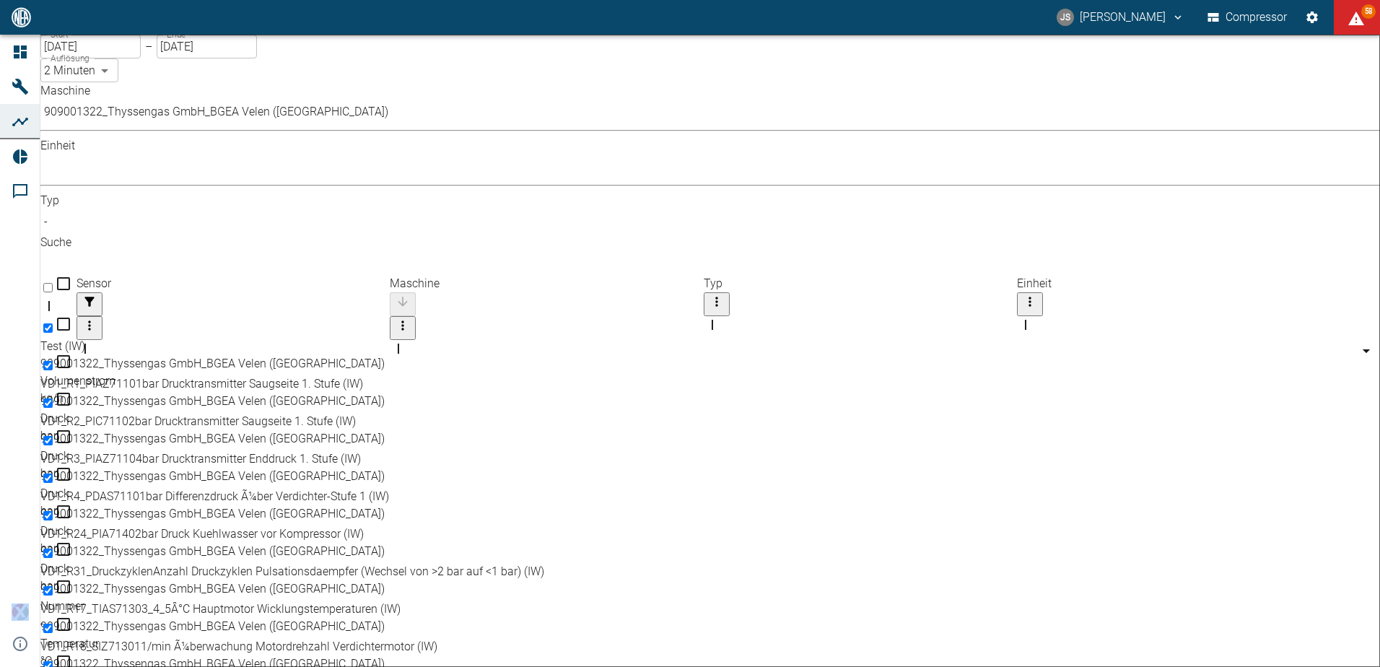
checkbox input "true"
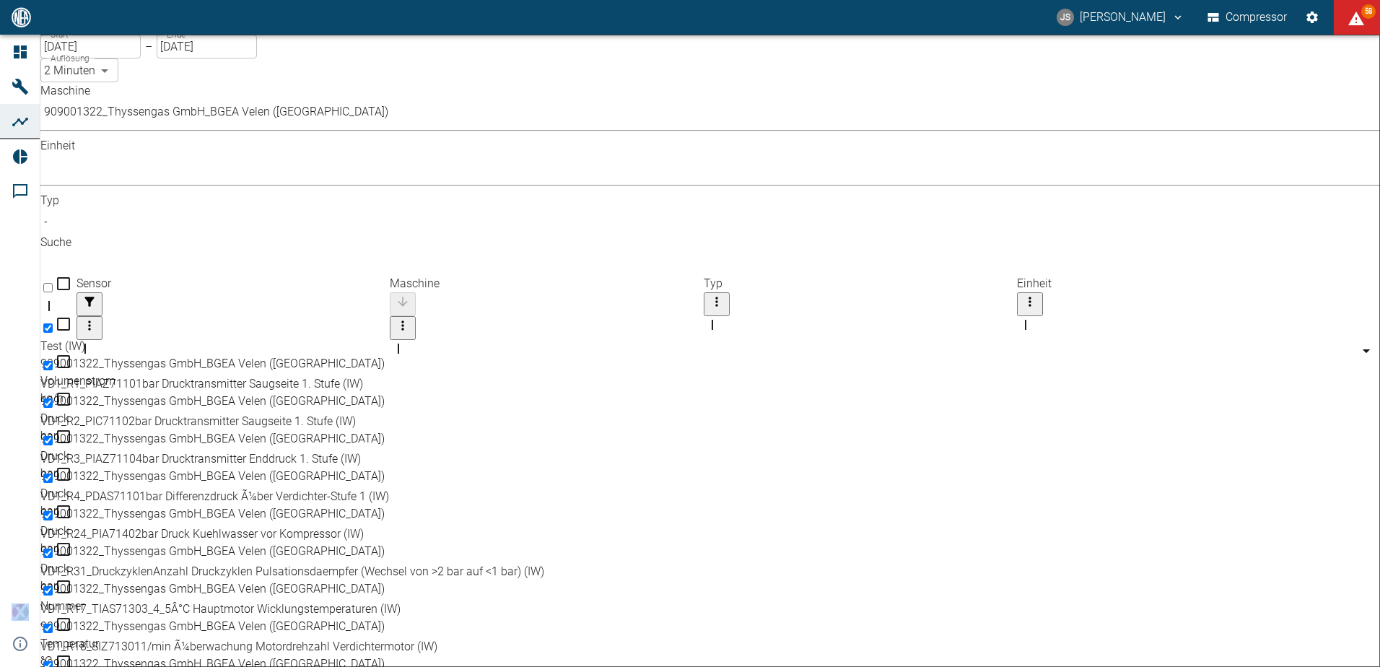
checkbox input "true"
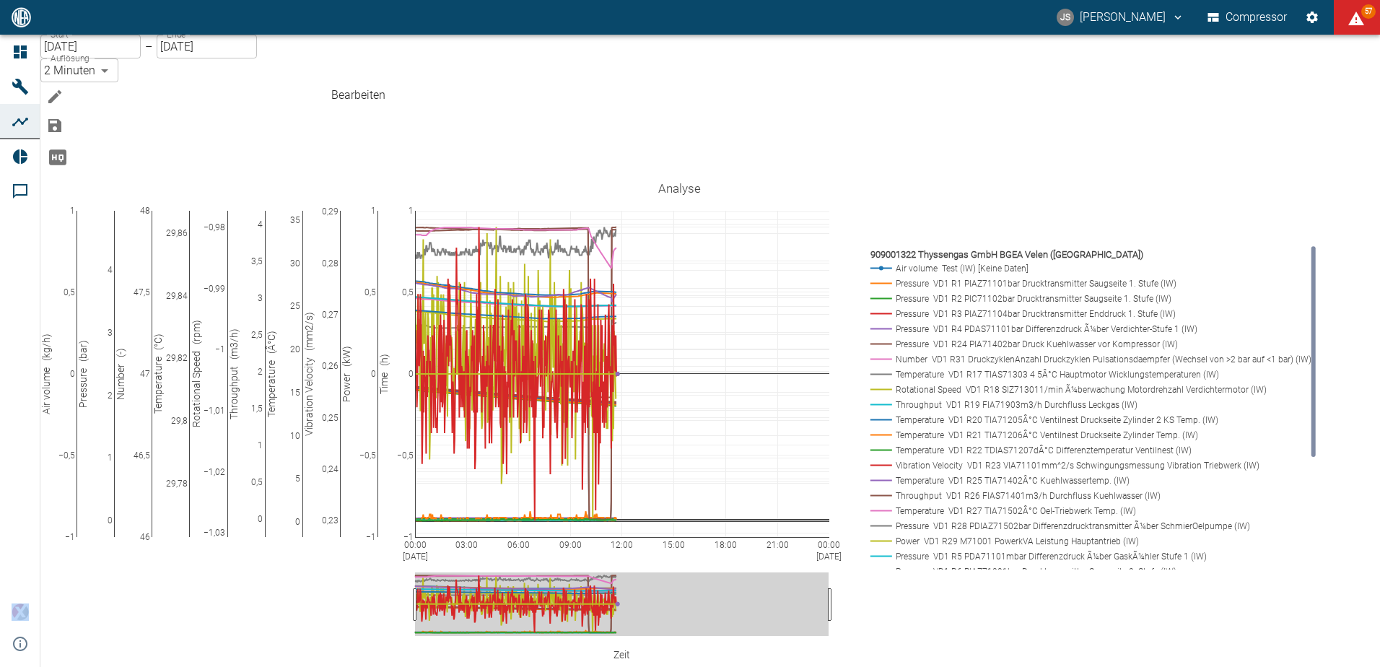
click at [61, 90] on icon "Bearbeiten" at bounding box center [54, 96] width 13 height 13
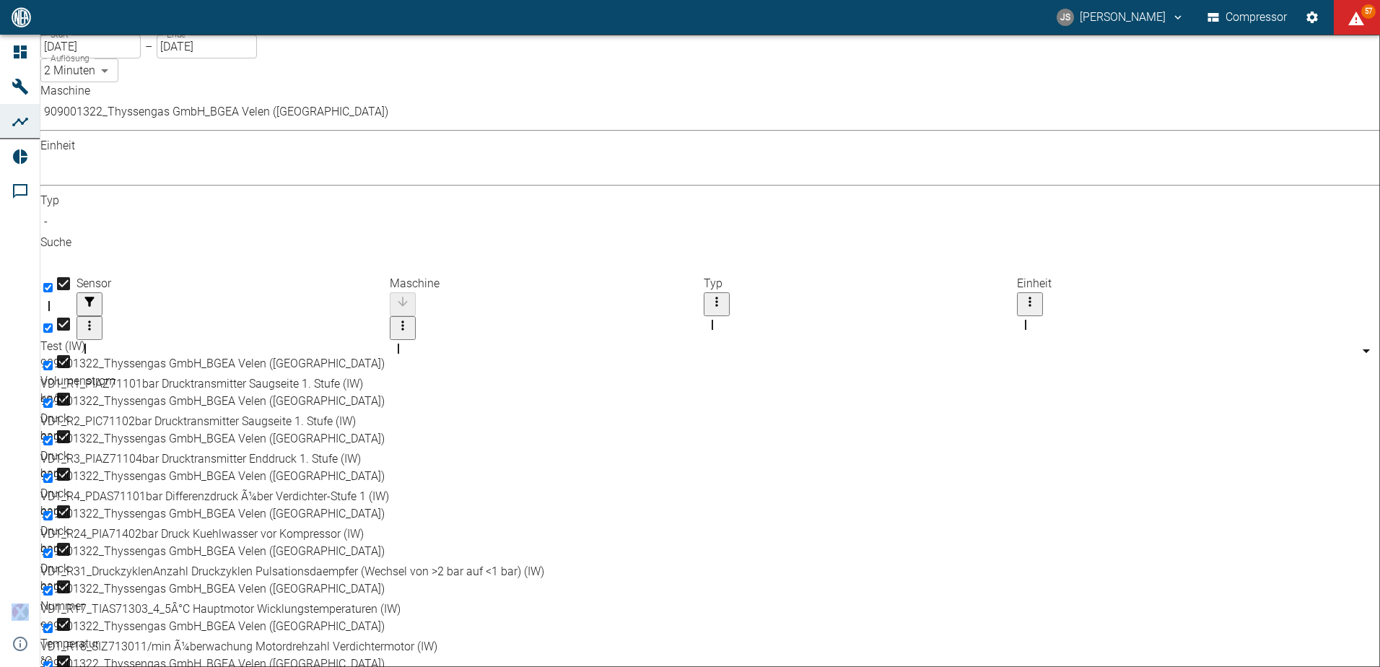
click at [53, 283] on input "Unselect all rows" at bounding box center [47, 287] width 9 height 9
checkbox input "false"
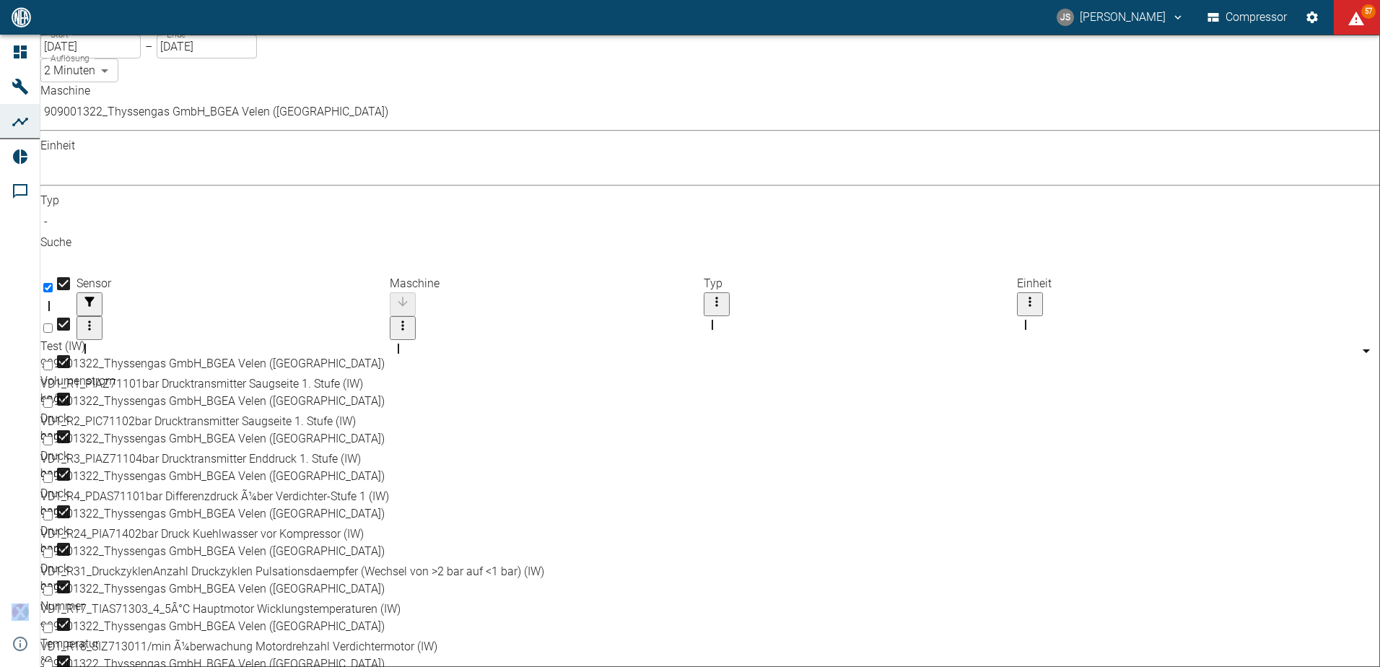
checkbox input "false"
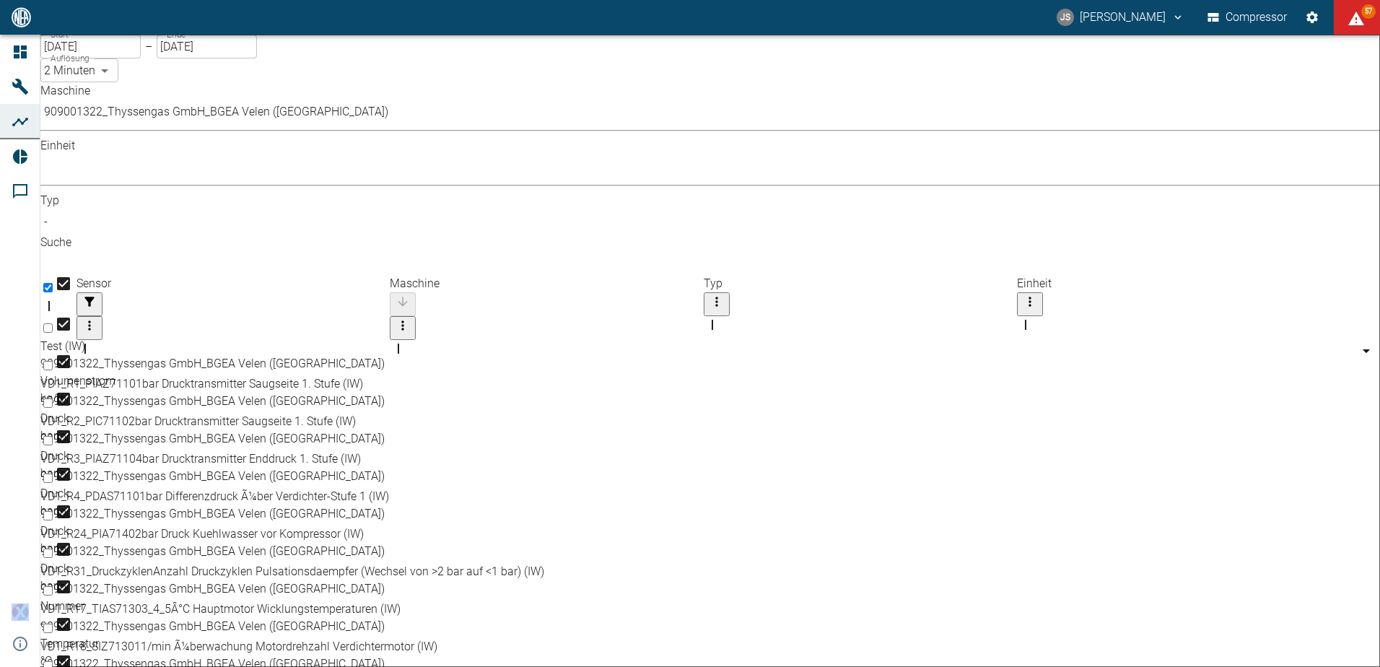
checkbox input "false"
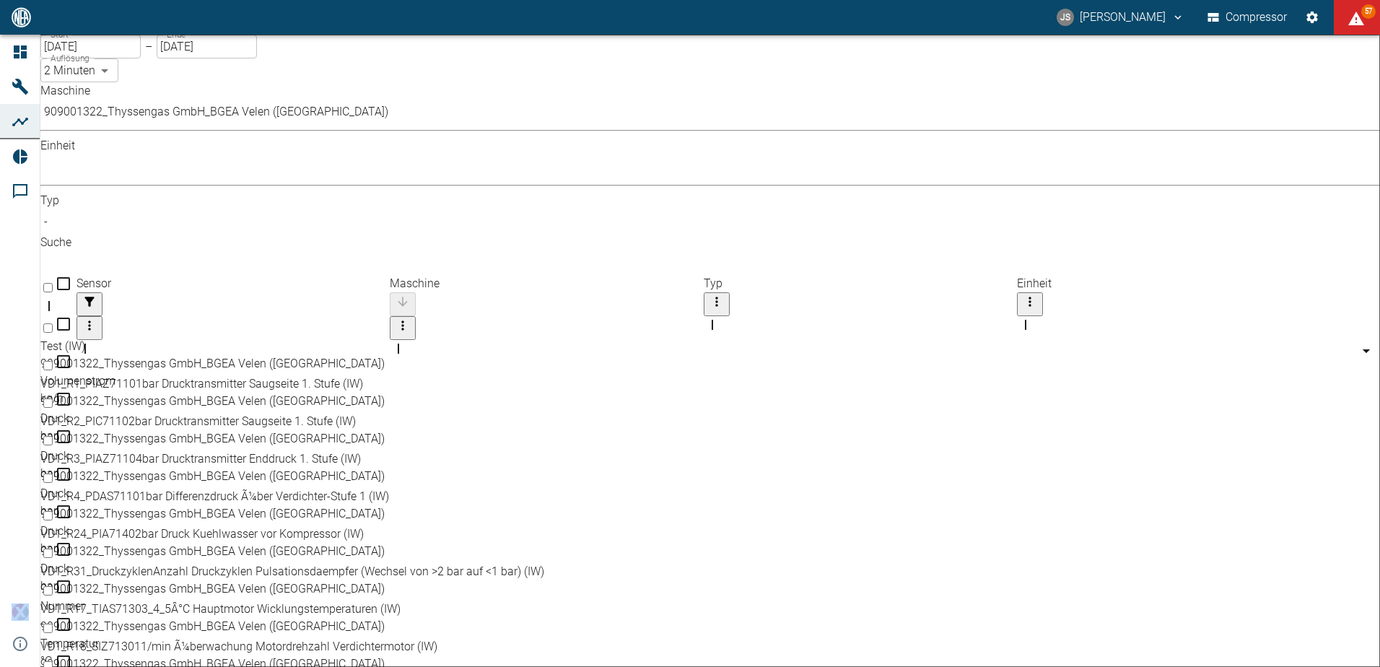
click at [229, 129] on body "JS [PERSON_NAME] Compressor 57 Dashboard Maschinen Analysen Reports Kommentare …" at bounding box center [690, 333] width 1380 height 667
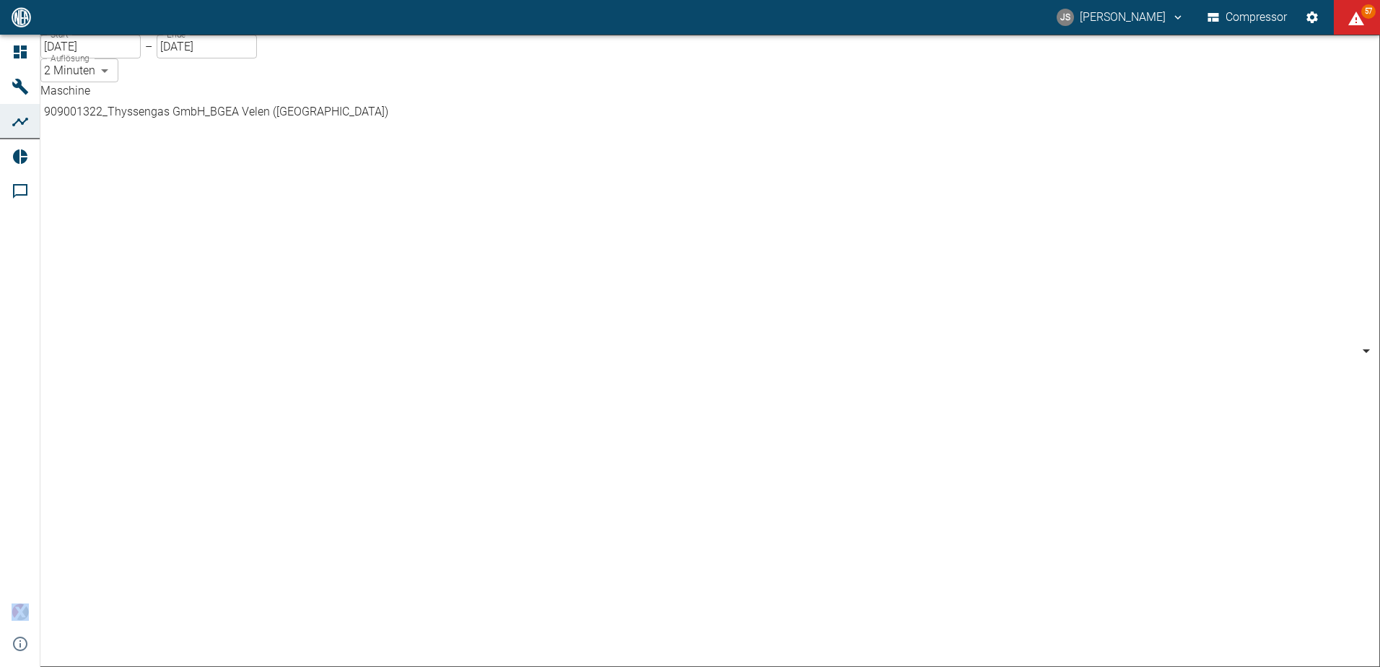
scroll to position [369, 0]
drag, startPoint x: 517, startPoint y: 51, endPoint x: 525, endPoint y: 52, distance: 8.0
click at [520, 666] on div at bounding box center [690, 678] width 1380 height 0
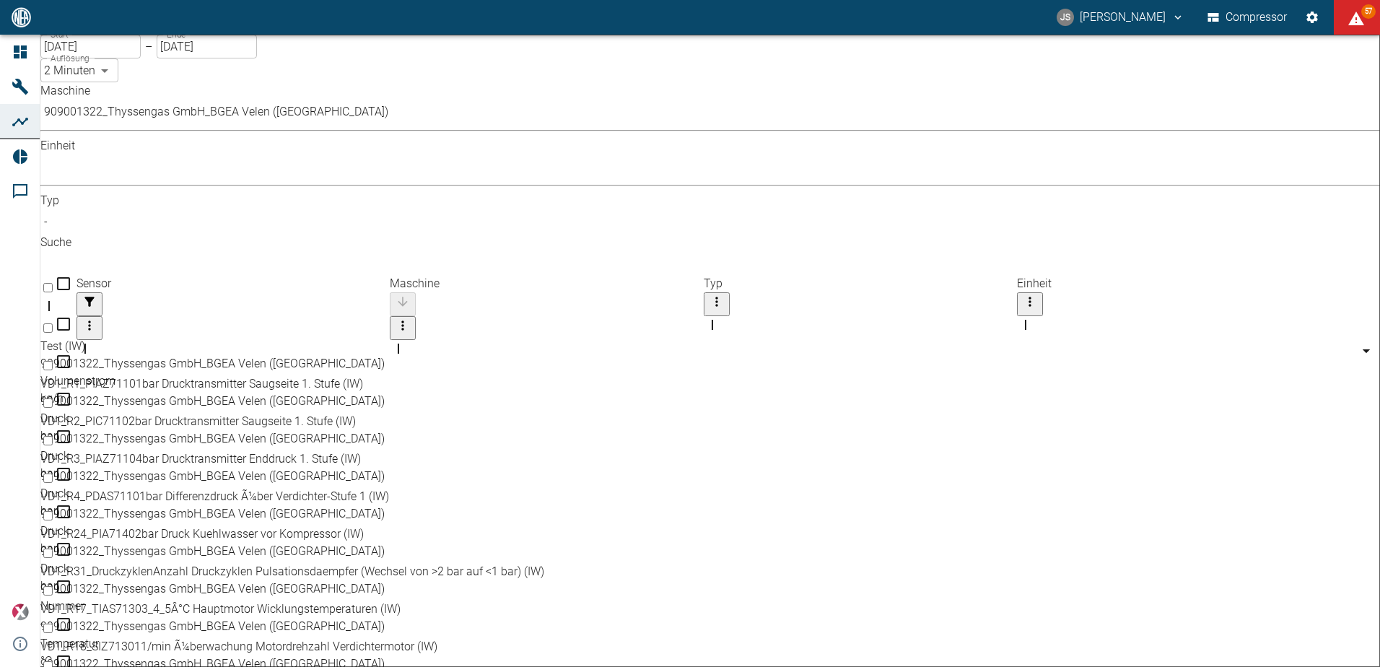
click at [229, 127] on body "JS [PERSON_NAME] Compressor 57 Dashboard Maschinen Analysen Reports Kommentare …" at bounding box center [690, 333] width 1380 height 667
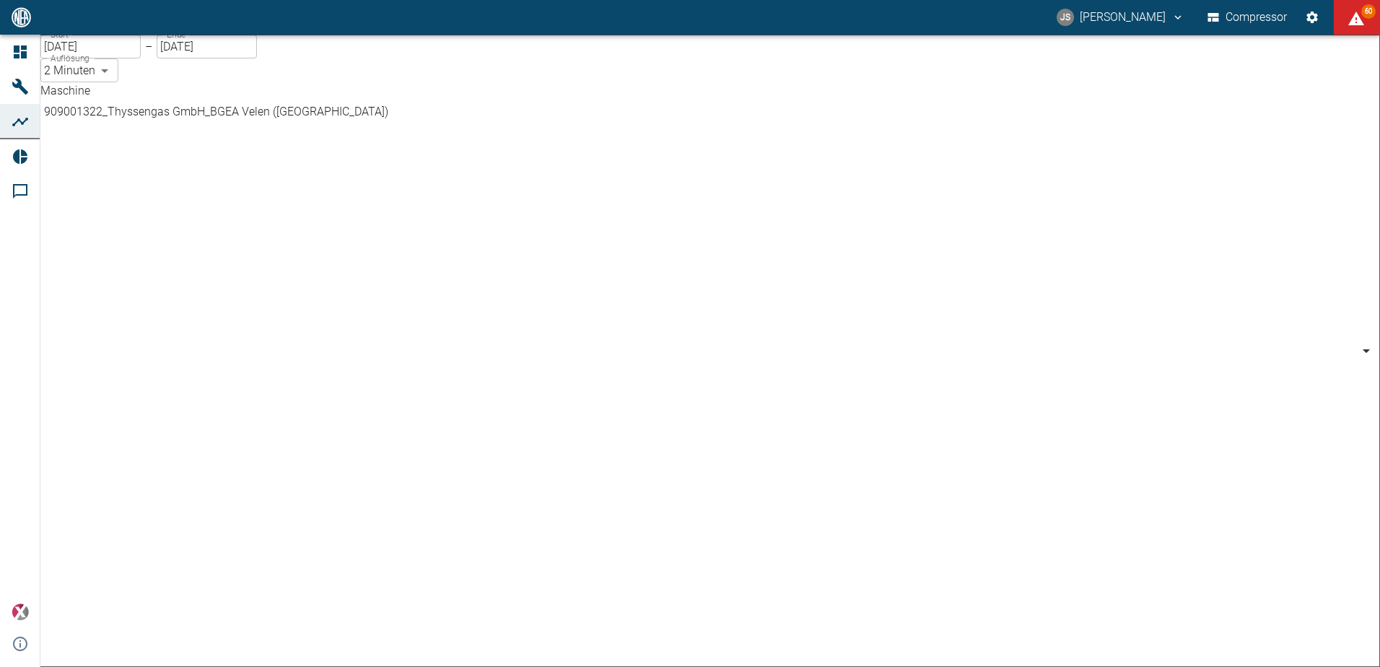
click at [684, 666] on div at bounding box center [690, 678] width 1380 height 0
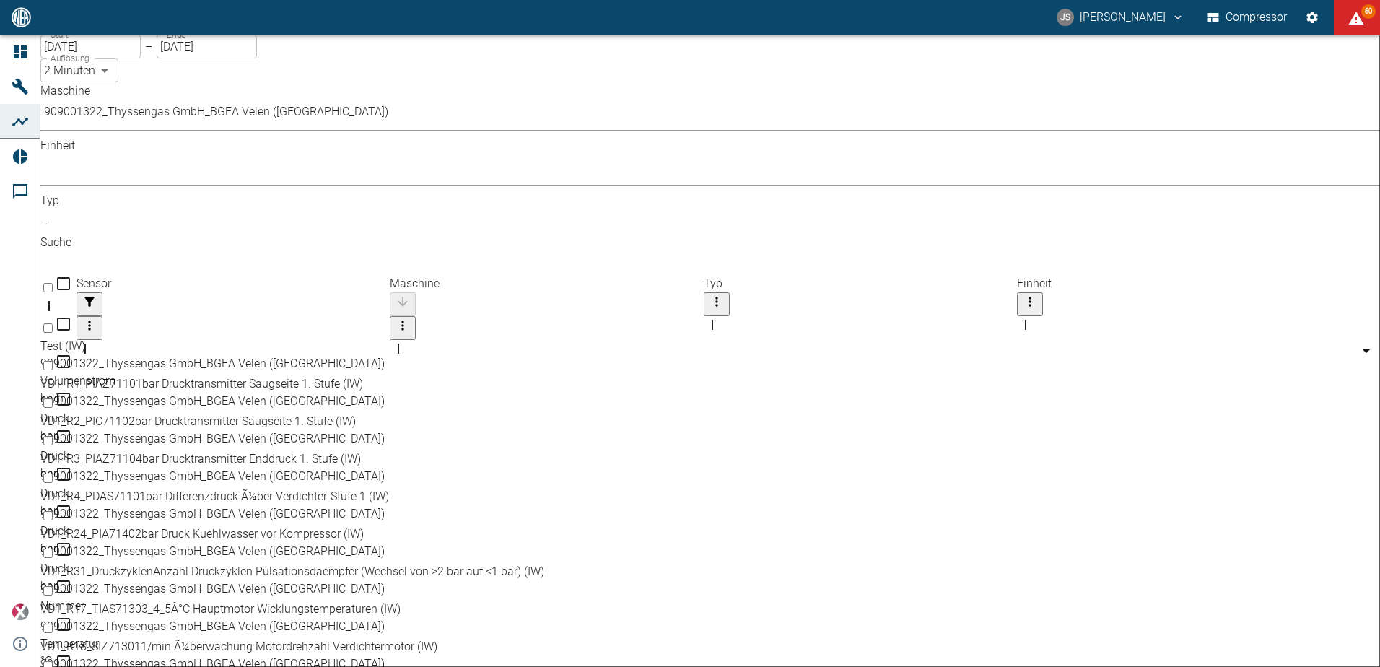
click at [53, 436] on input "Select row" at bounding box center [47, 440] width 9 height 9
checkbox input "false"
checkbox input "true"
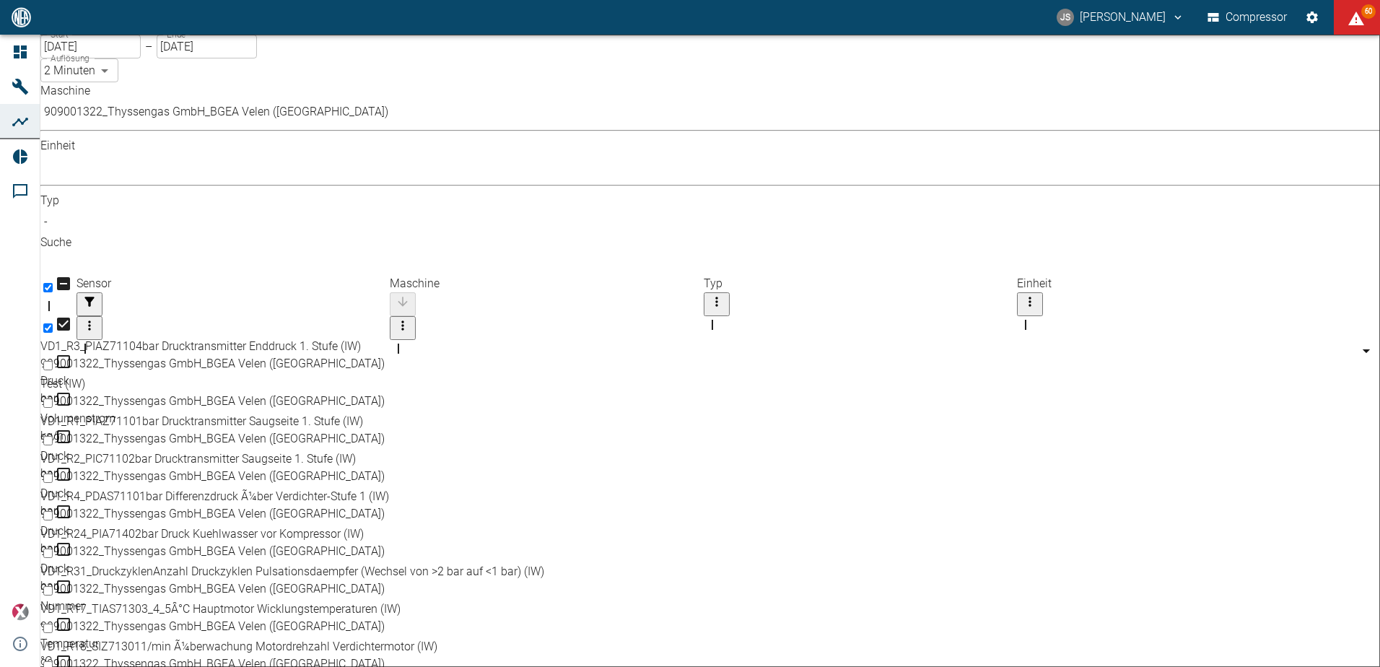
click at [229, 126] on body "JS [PERSON_NAME] Compressor 60 Dashboard Maschinen Analysen Reports Kommentare …" at bounding box center [690, 333] width 1380 height 667
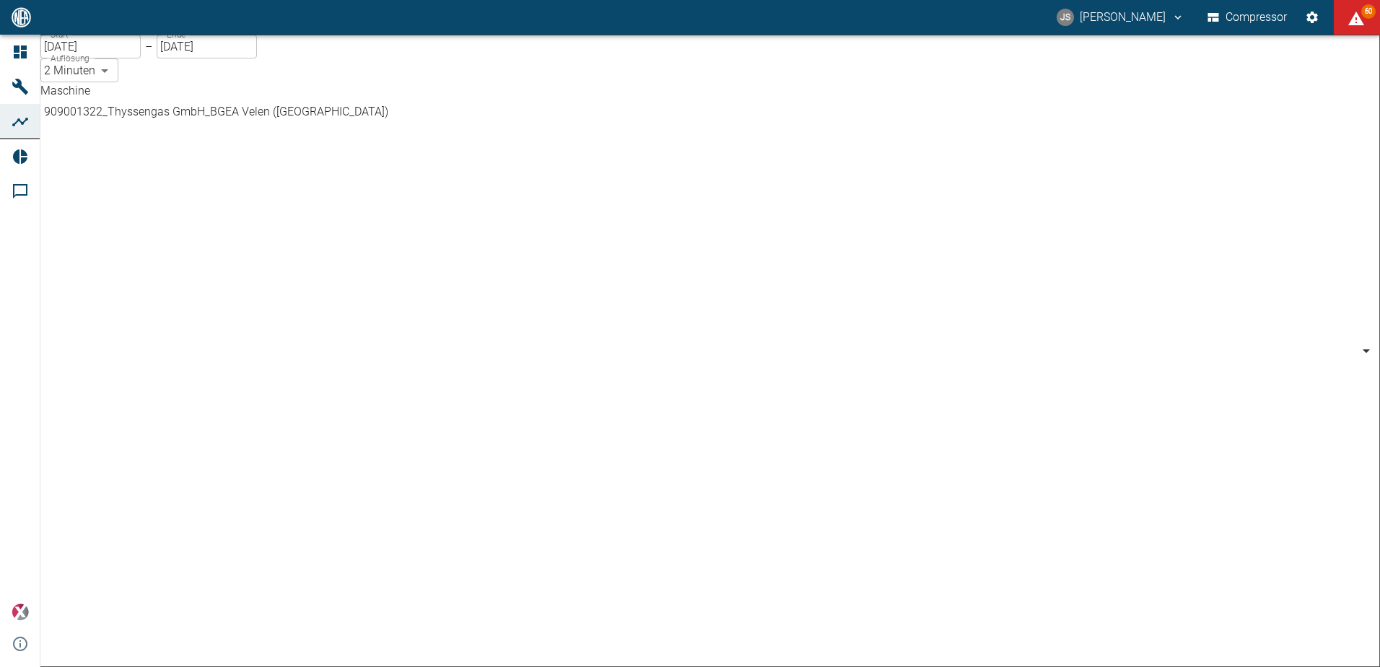
drag, startPoint x: 199, startPoint y: 380, endPoint x: 207, endPoint y: 381, distance: 8.0
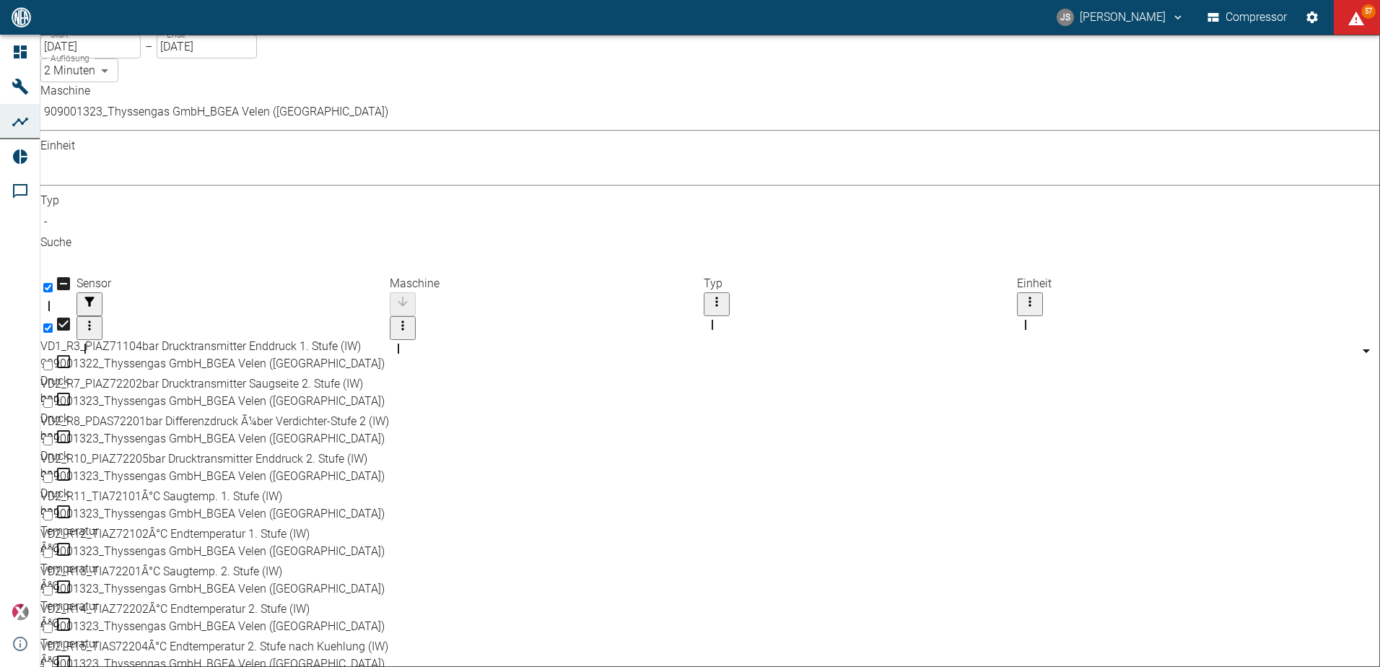
click at [235, 126] on body "JS [PERSON_NAME] Compressor 57 Dashboard Maschinen Analysen Reports Kommentare …" at bounding box center [690, 333] width 1380 height 667
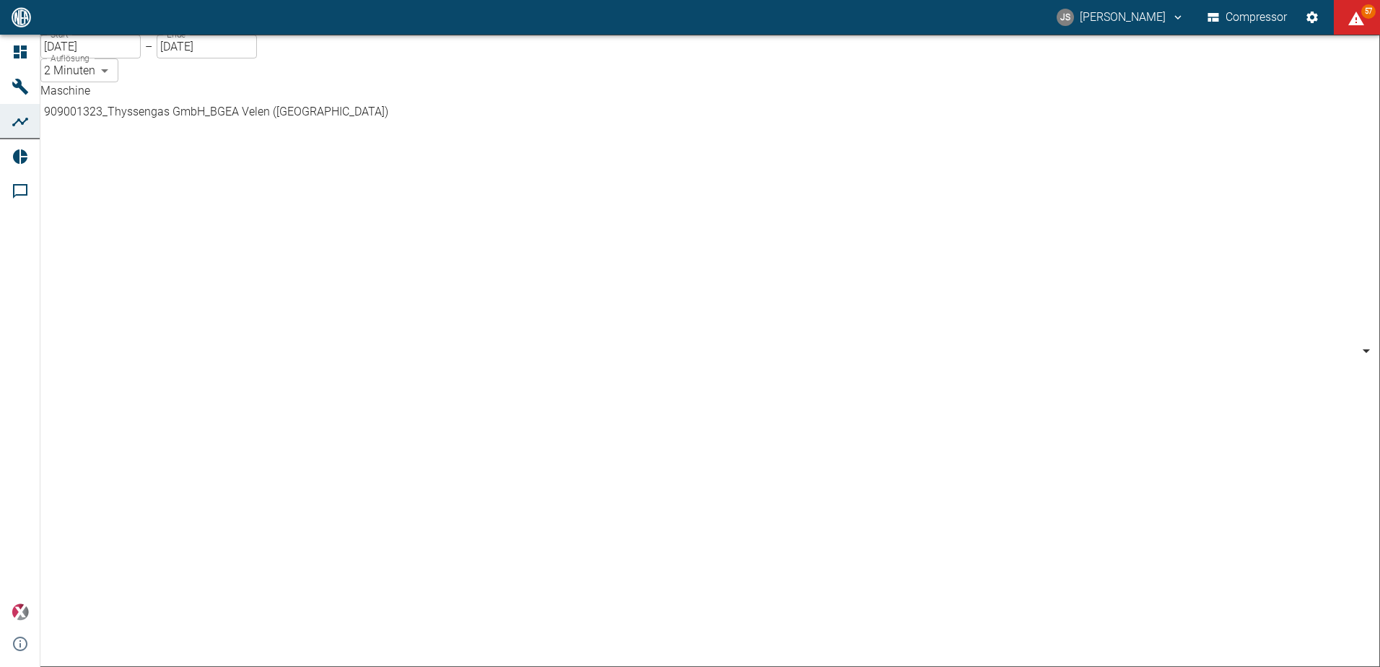
scroll to position [395, 0]
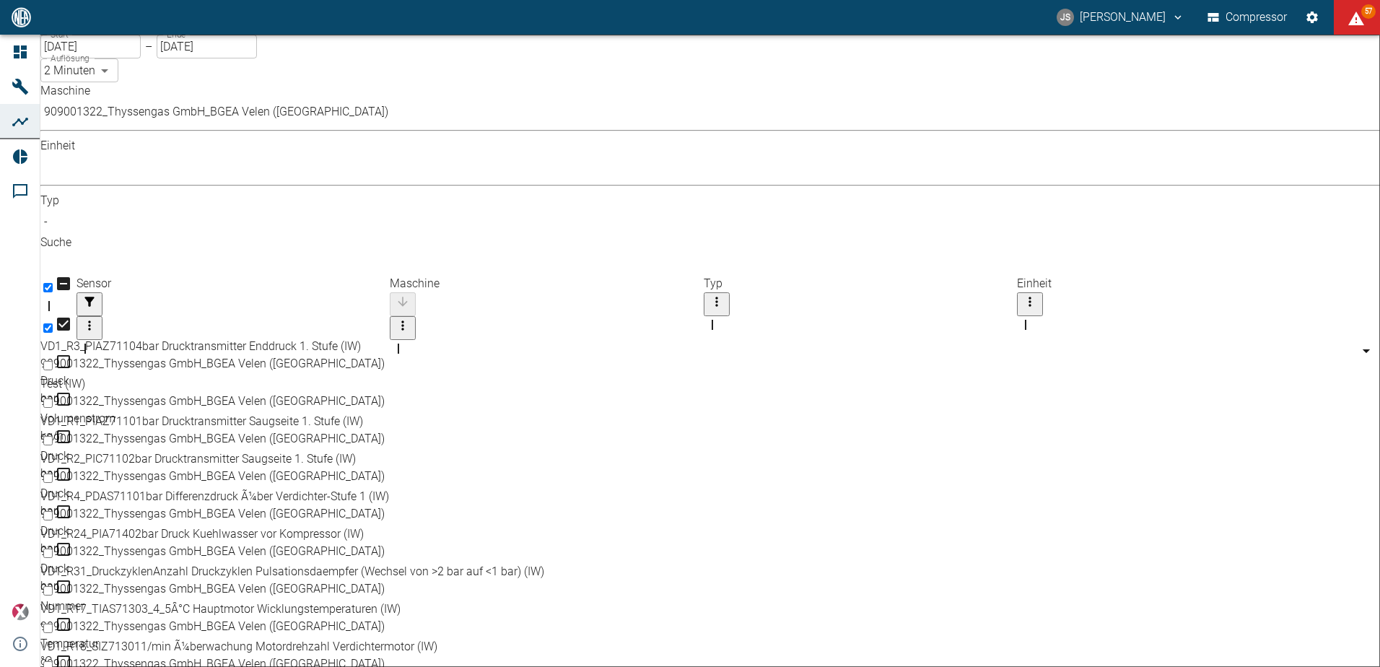
click at [240, 128] on body "JS [PERSON_NAME] Compressor 57 Dashboard Maschinen Analysen Reports Kommentare …" at bounding box center [690, 333] width 1380 height 667
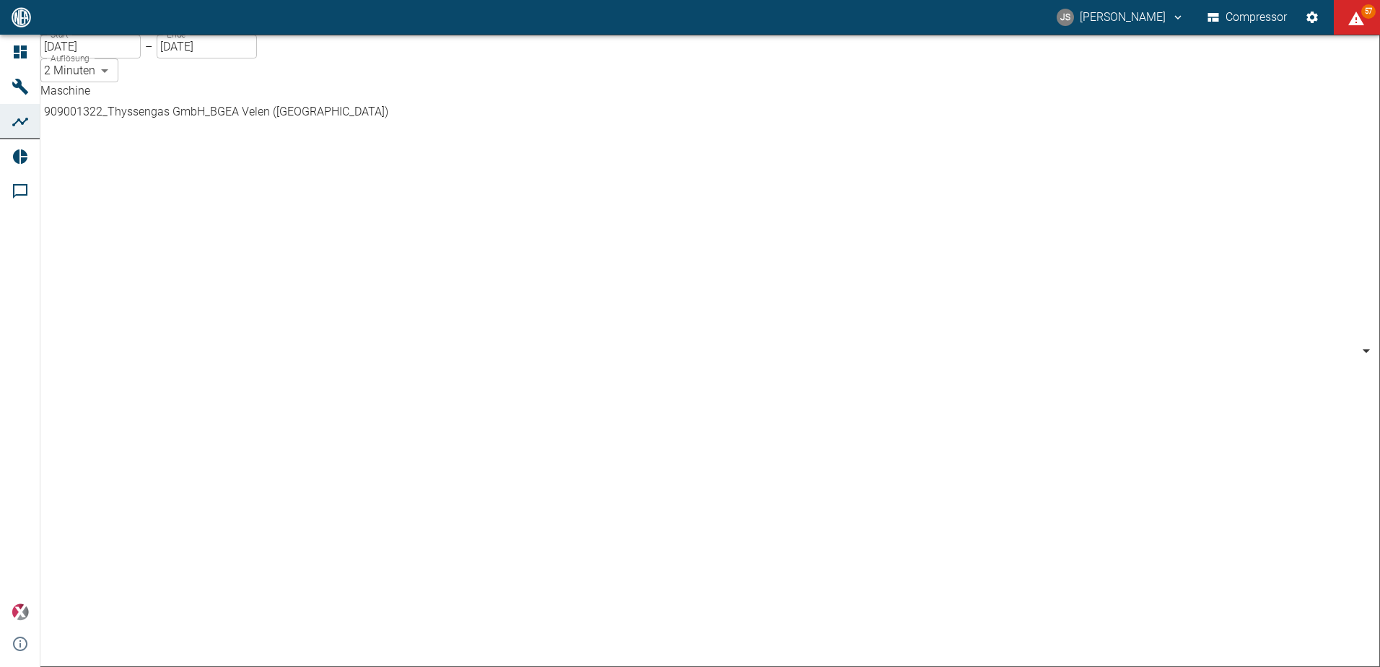
scroll to position [369, 0]
drag, startPoint x: 184, startPoint y: 408, endPoint x: 218, endPoint y: 406, distance: 34.0
type input "844eaeab-9828-4312-bce0-6553bba898d4"
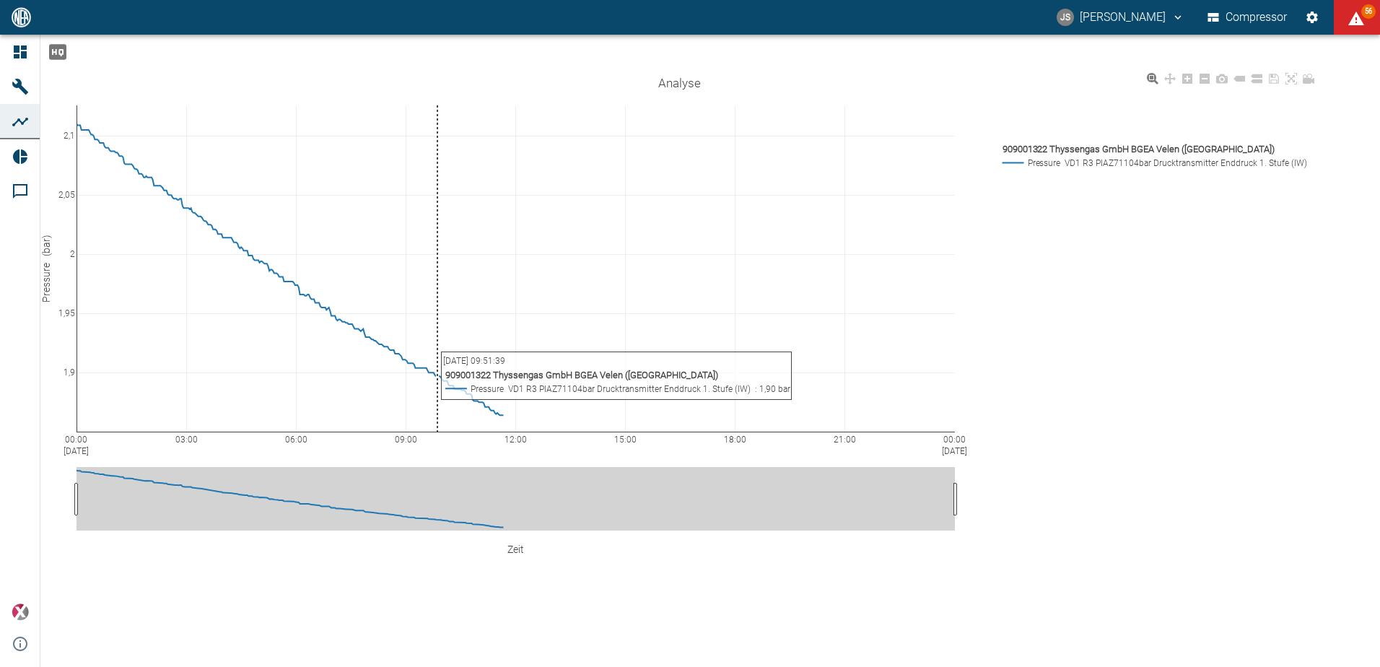
scroll to position [26, 0]
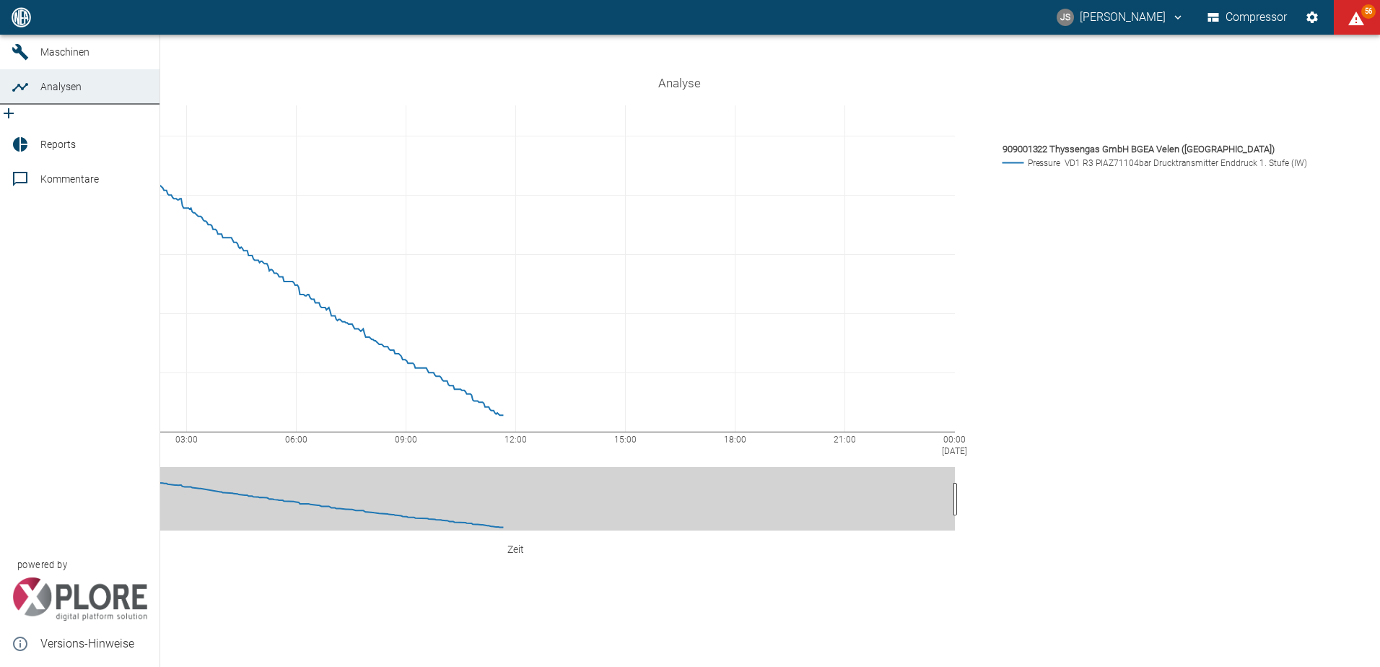
click at [69, 95] on span "Analysen" at bounding box center [94, 86] width 108 height 17
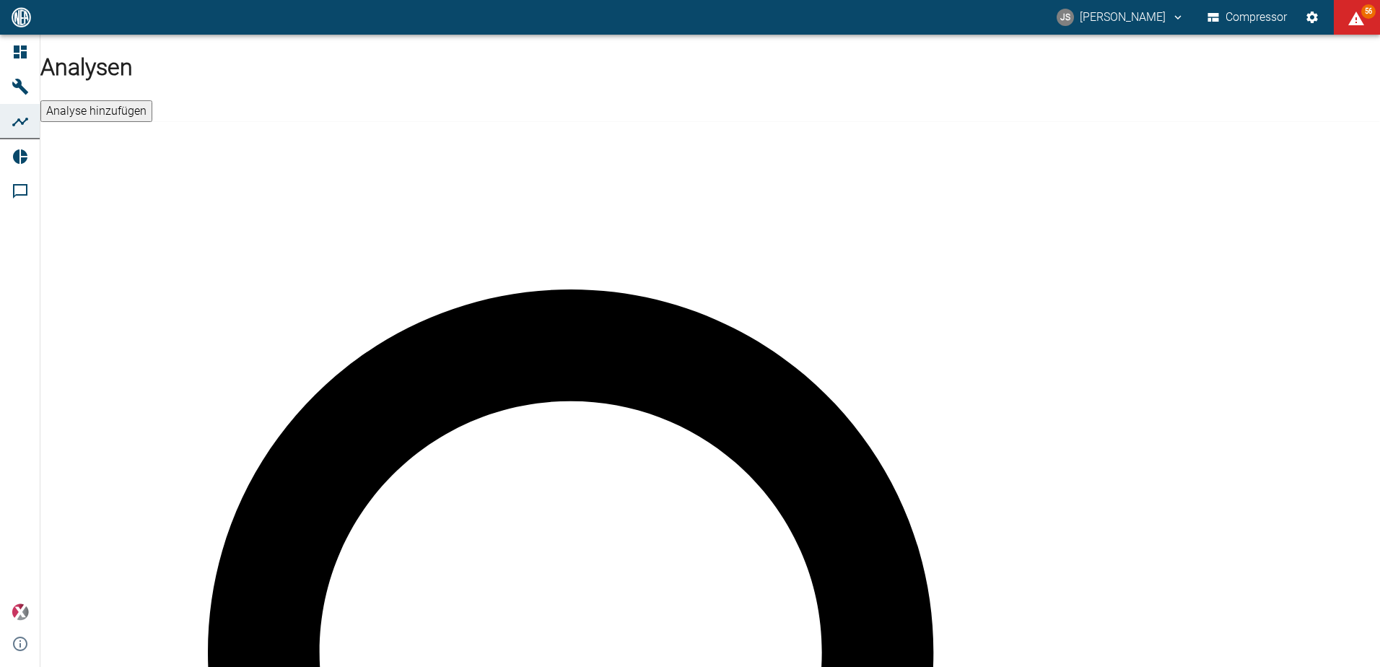
drag, startPoint x: 670, startPoint y: 434, endPoint x: 690, endPoint y: 421, distance: 24.4
drag, startPoint x: 1291, startPoint y: 63, endPoint x: 1282, endPoint y: 70, distance: 10.8
click at [152, 100] on button "Analyse hinzufügen" at bounding box center [96, 111] width 112 height 22
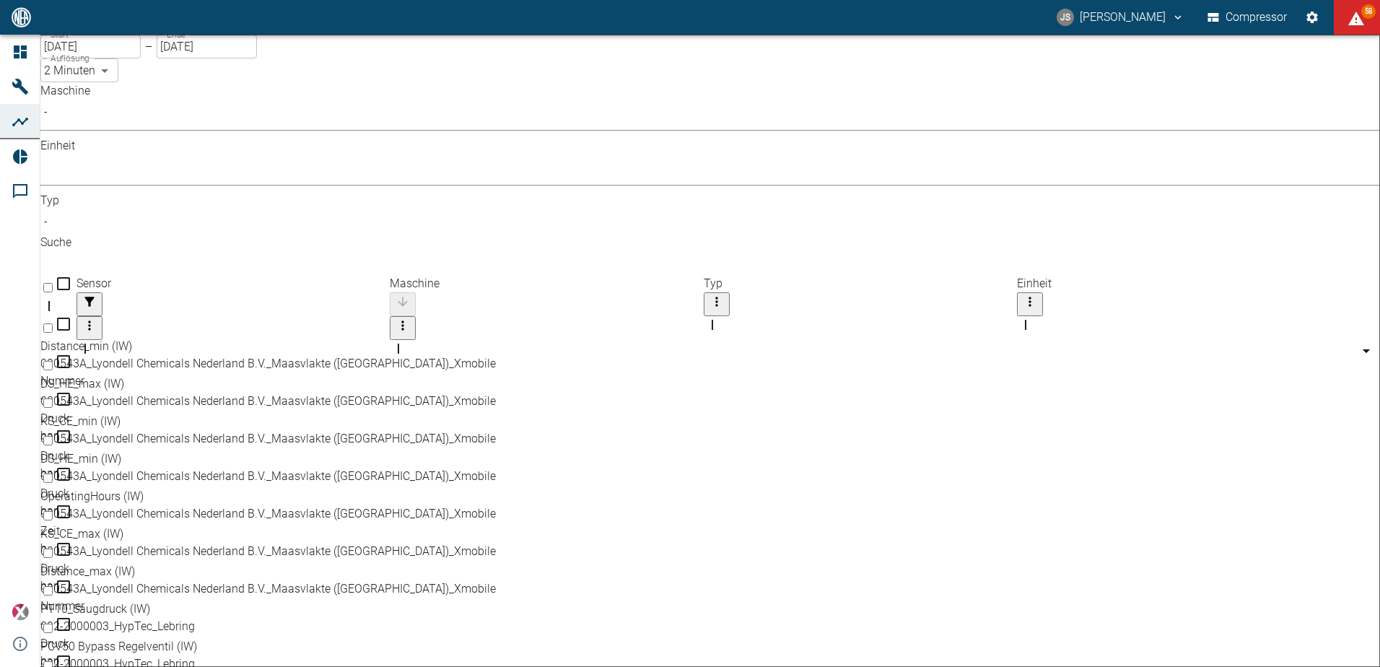
click at [222, 128] on body "JS [PERSON_NAME] Compressor 58 Dashboard Maschinen Analysen Reports Kommentare …" at bounding box center [690, 333] width 1380 height 667
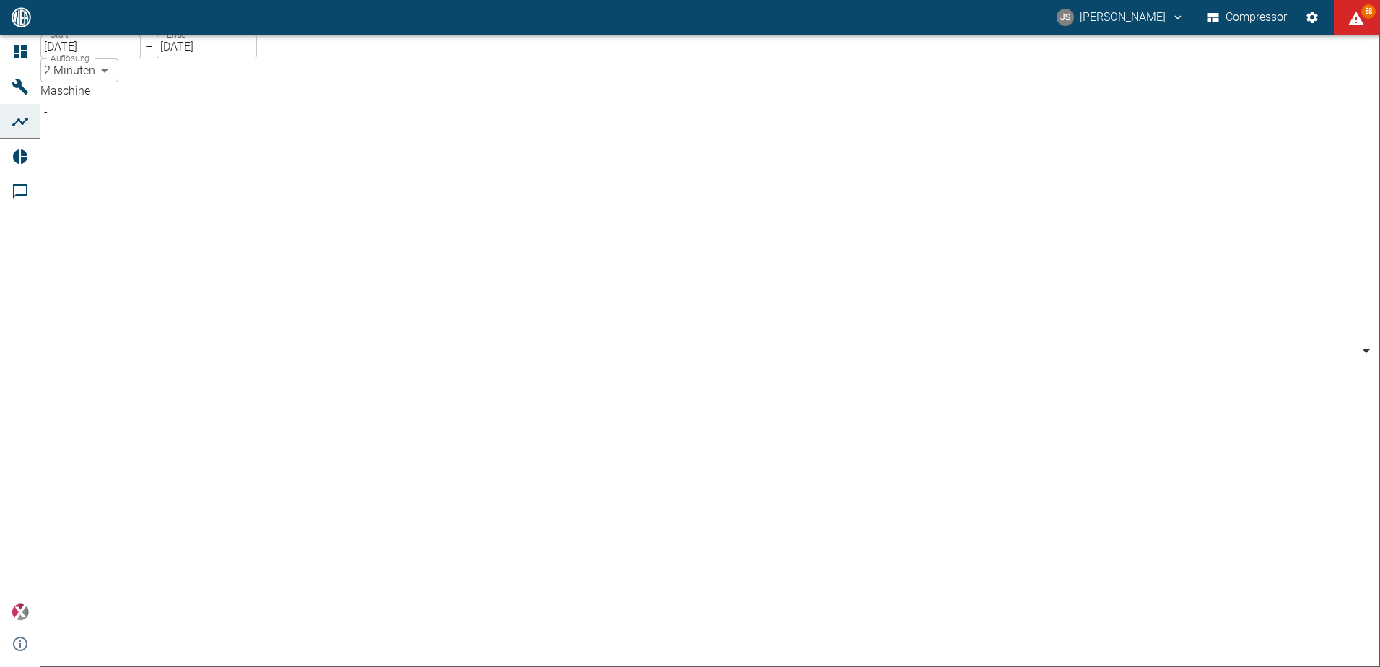
scroll to position [401, 0]
type input "259bb4d1-24a0-4d0a-9cdd-a1b37587fdca"
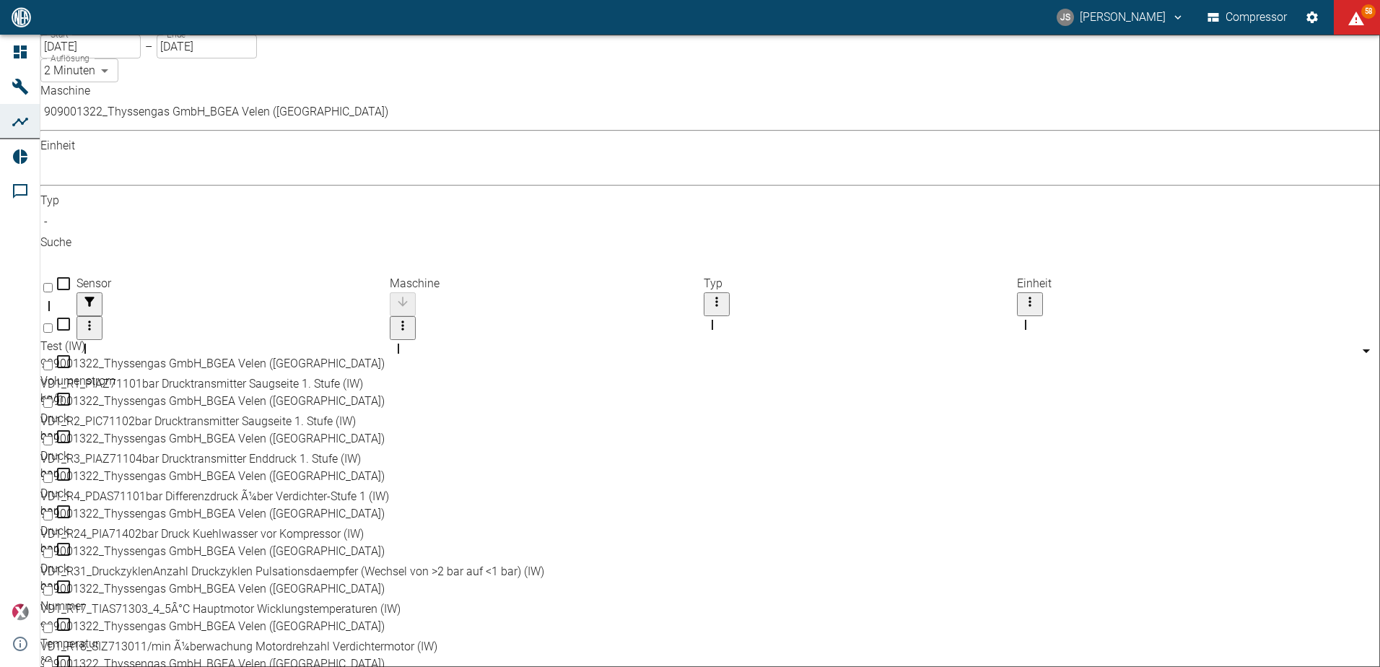
click at [53, 436] on input "Select row" at bounding box center [47, 440] width 9 height 9
checkbox input "false"
checkbox input "true"
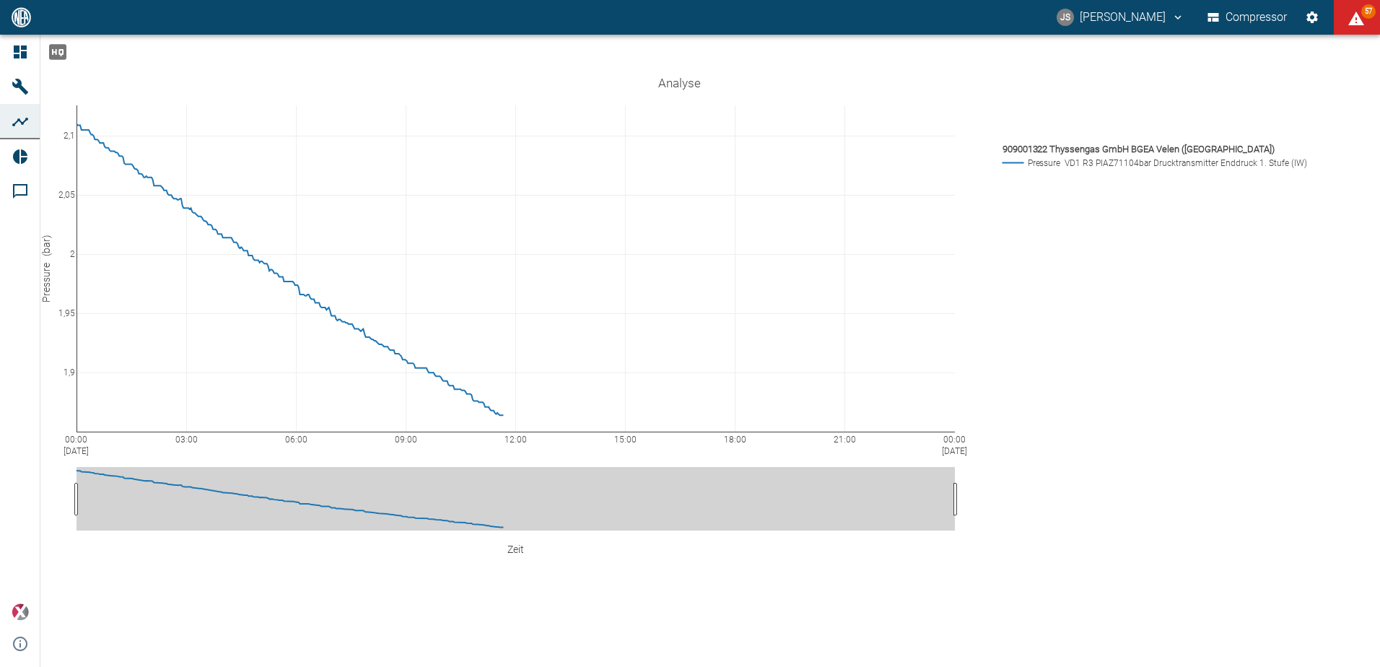
click at [245, 608] on div "00:00 [DATE] 03:00 06:00 09:00 12:00 15:00 18:00 21:00 00:00 [DATE] 1,9 1,95 2 …" at bounding box center [709, 321] width 1339 height 573
click at [113, 48] on div "00:00 [DATE] 03:00 06:00 09:00 12:00 15:00 18:00 21:00 00:00 [DATE] 1,9 1,95 2 …" at bounding box center [709, 321] width 1339 height 573
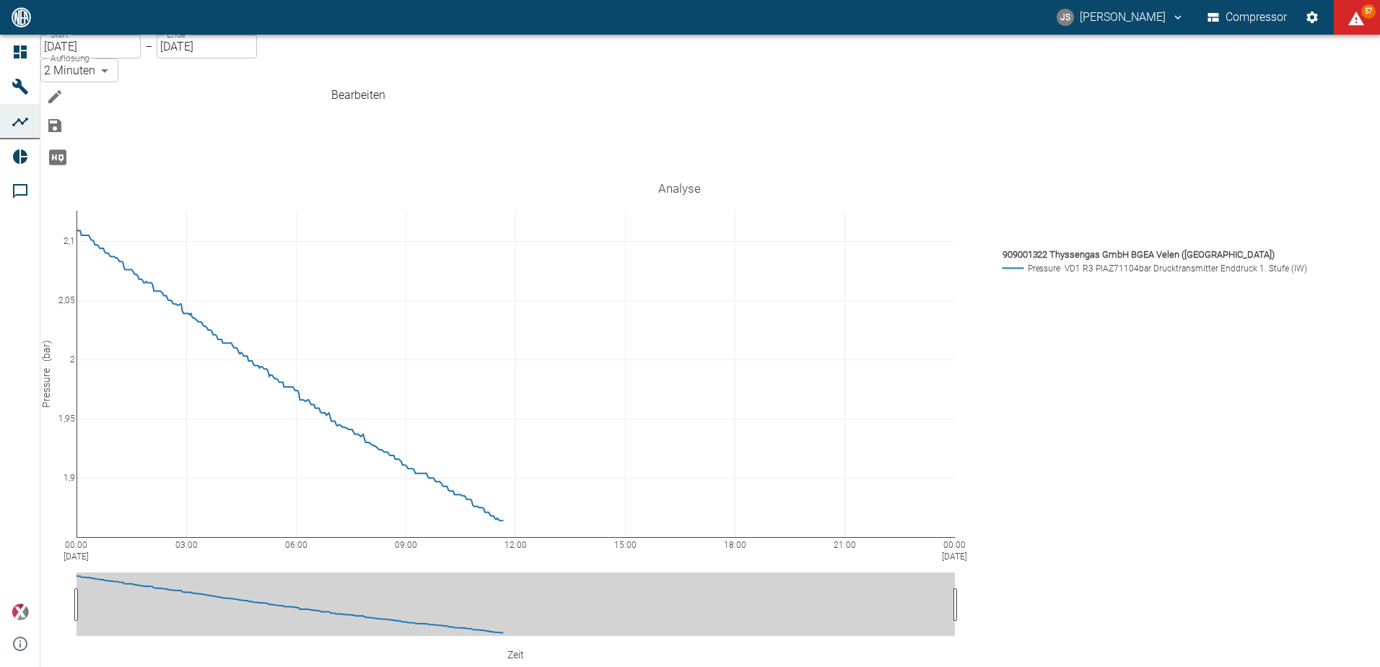
click at [63, 88] on icon "Bearbeiten" at bounding box center [54, 96] width 17 height 17
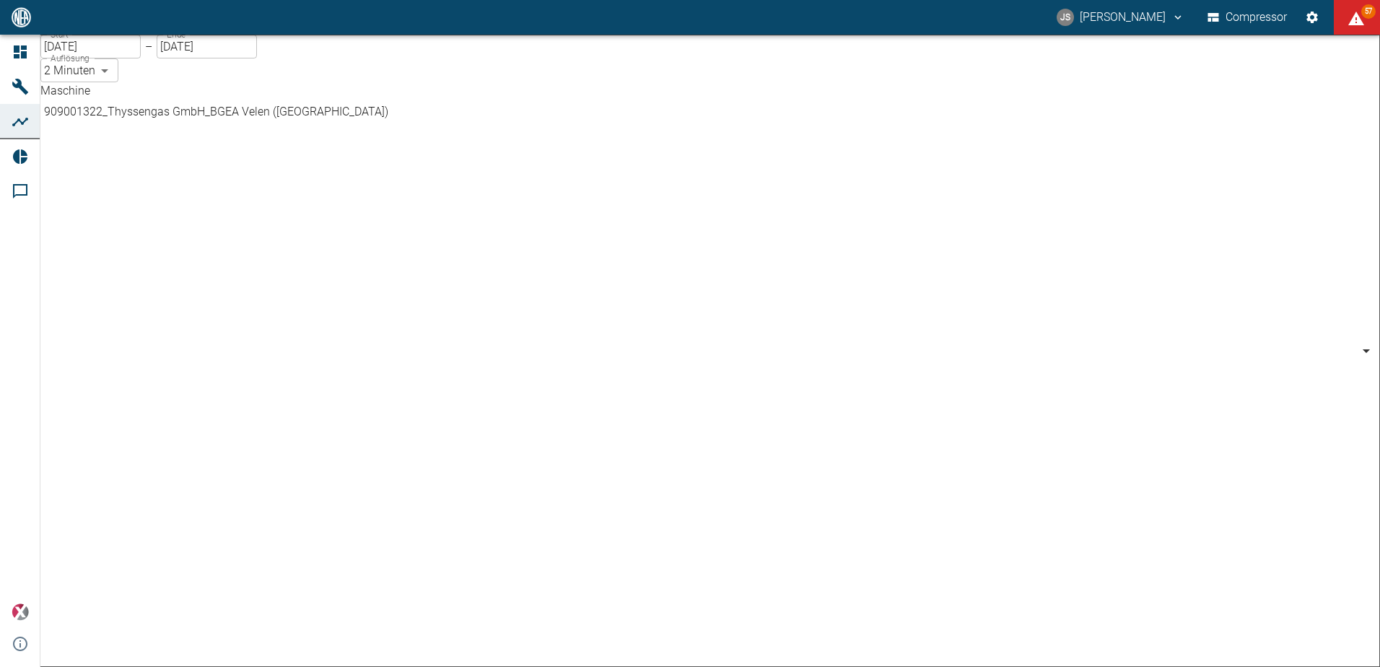
click at [240, 126] on body "JS [PERSON_NAME] Compressor 57 Dashboard Maschinen Analysen Reports Kommentare …" at bounding box center [690, 333] width 1380 height 667
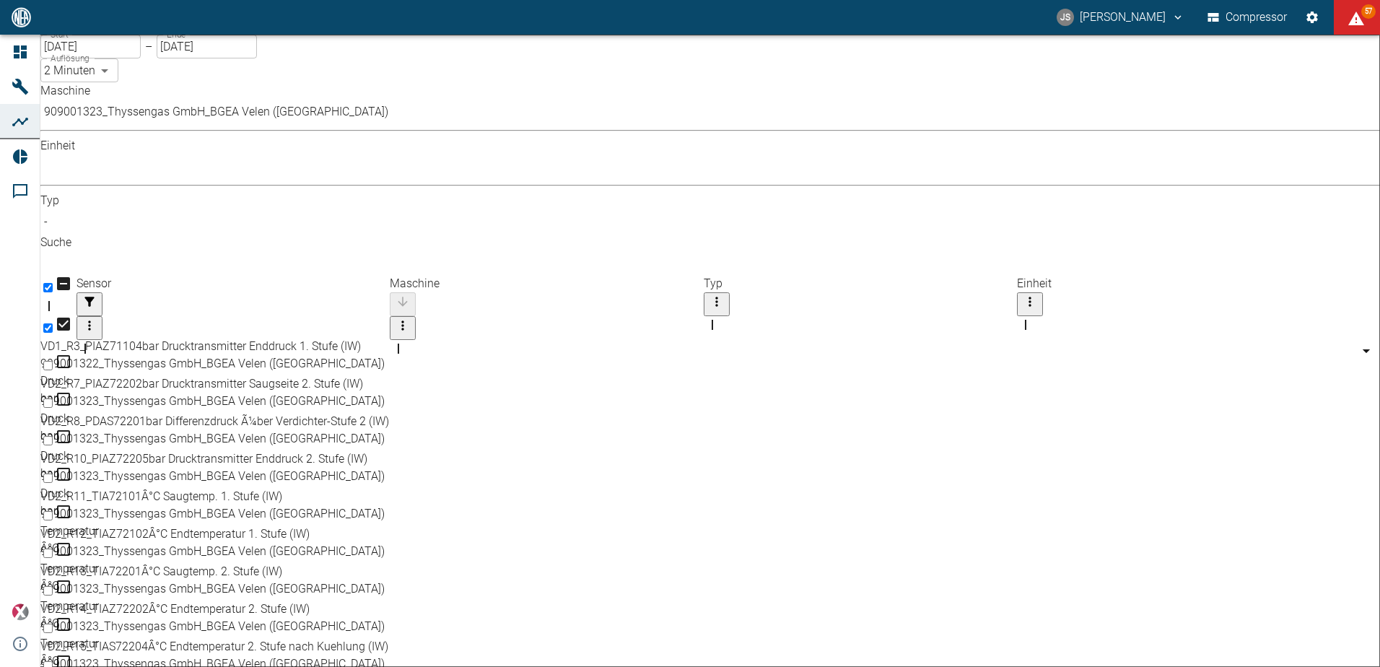
click at [230, 126] on body "JS [PERSON_NAME] Compressor 57 Dashboard Maschinen Analysen Reports Kommentare …" at bounding box center [690, 333] width 1380 height 667
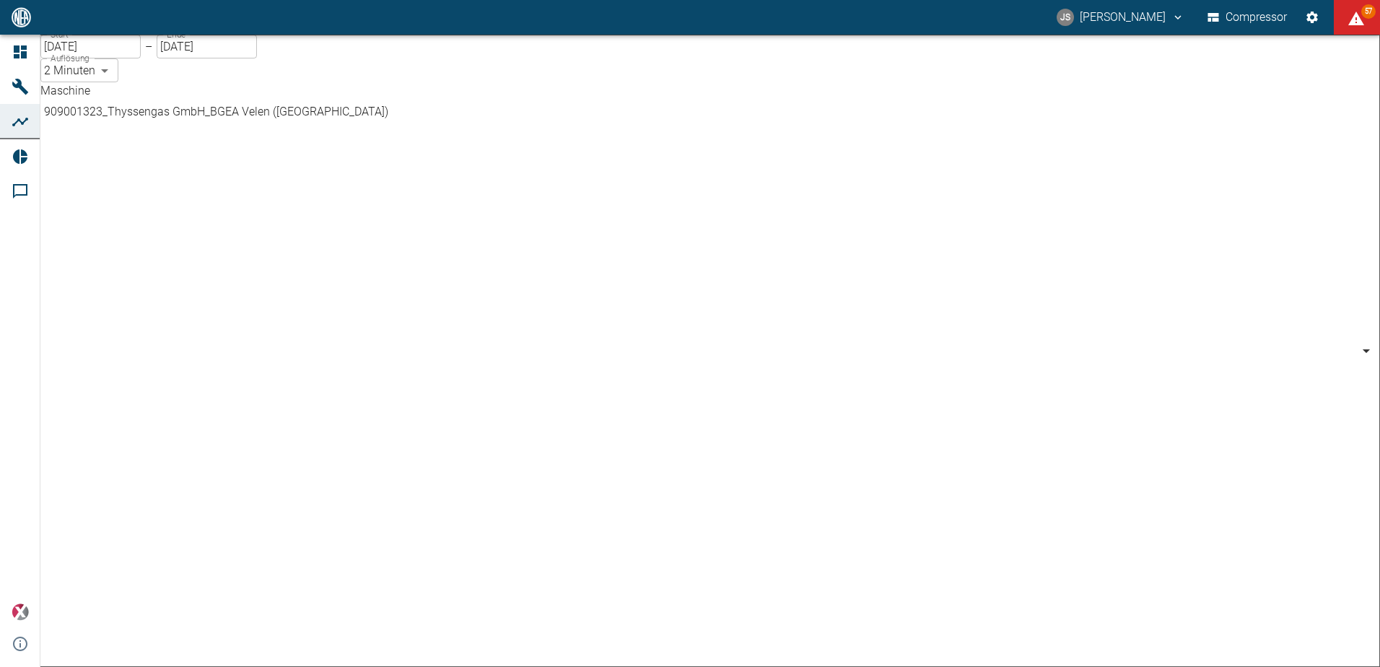
scroll to position [395, 0]
click at [229, 126] on body "JS [PERSON_NAME] Compressor 56 Dashboard Maschinen Analysen Reports Kommentare …" at bounding box center [690, 333] width 1380 height 667
drag, startPoint x: 177, startPoint y: 387, endPoint x: 209, endPoint y: 394, distance: 33.3
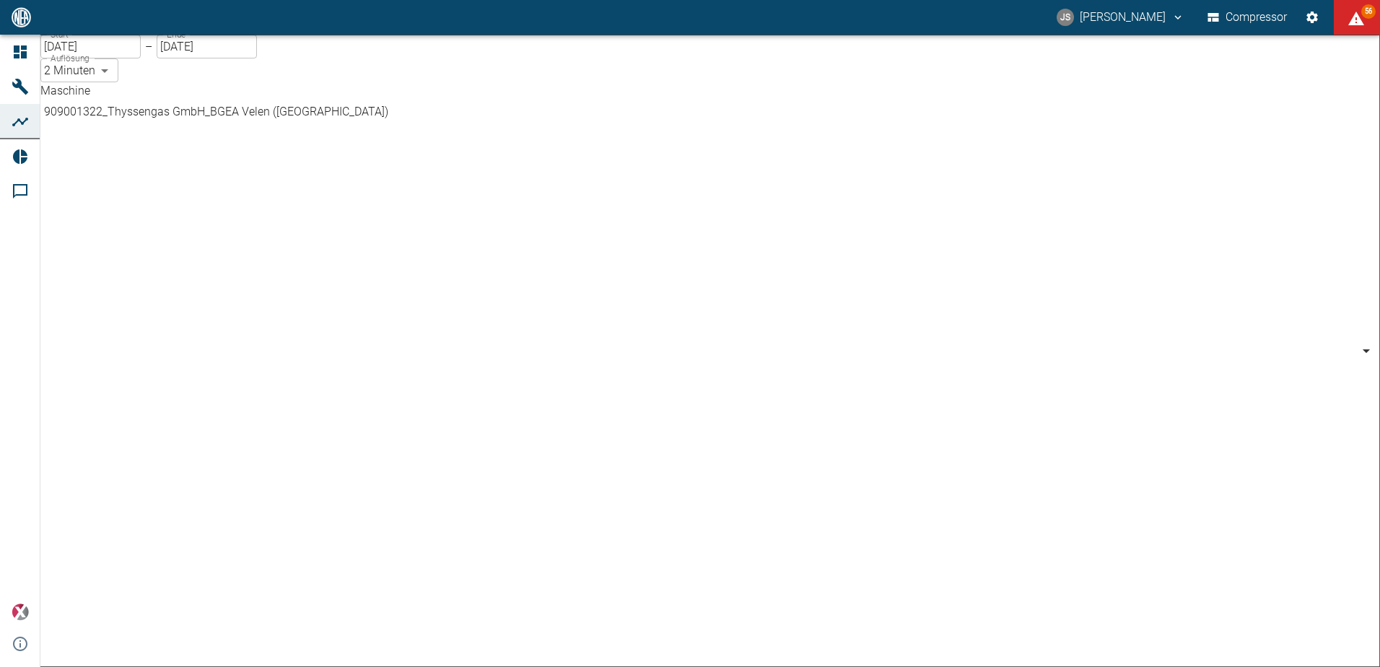
type input "d323cb37-0897-47d8-890e-65236b20deb2"
click at [235, 130] on body "JS [PERSON_NAME] Compressor 56 Dashboard Maschinen Analysen Reports Kommentare …" at bounding box center [690, 333] width 1380 height 667
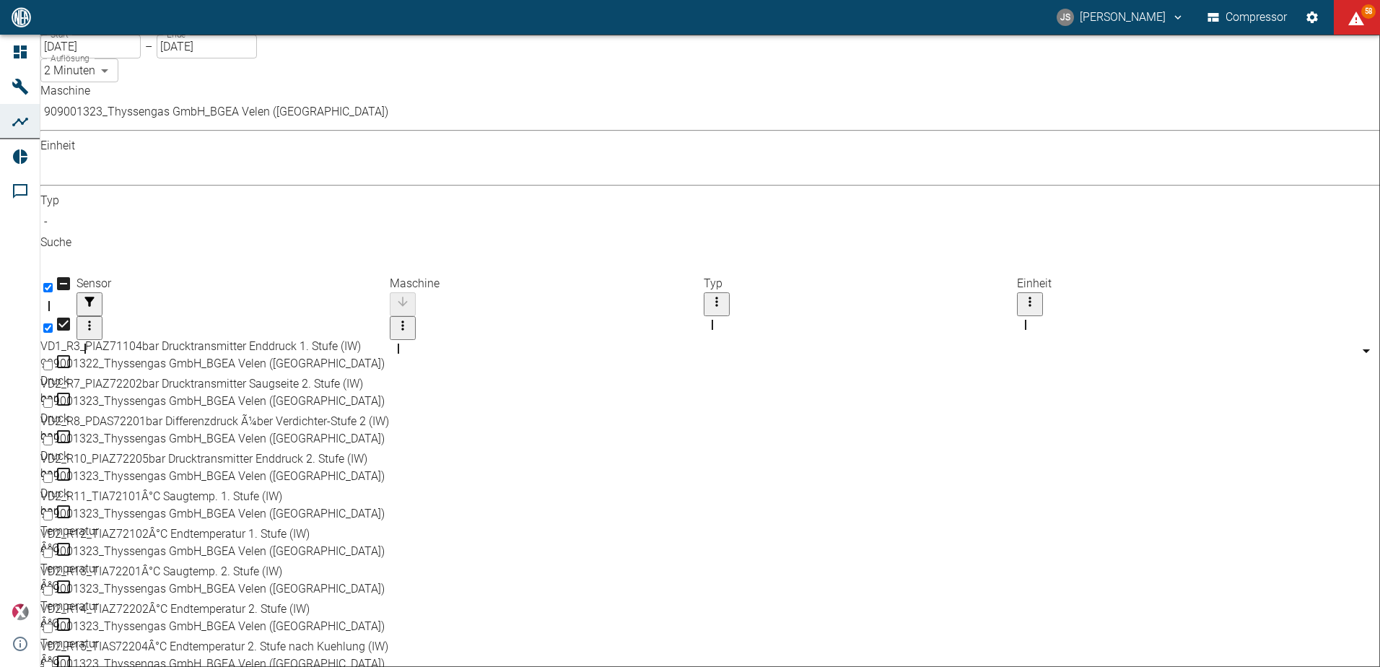
click at [53, 511] on input "Select row" at bounding box center [47, 515] width 9 height 9
checkbox input "true"
click at [234, 122] on body "JS [PERSON_NAME] Compressor 58 Dashboard Maschinen Analysen Reports Kommentare …" at bounding box center [690, 333] width 1380 height 667
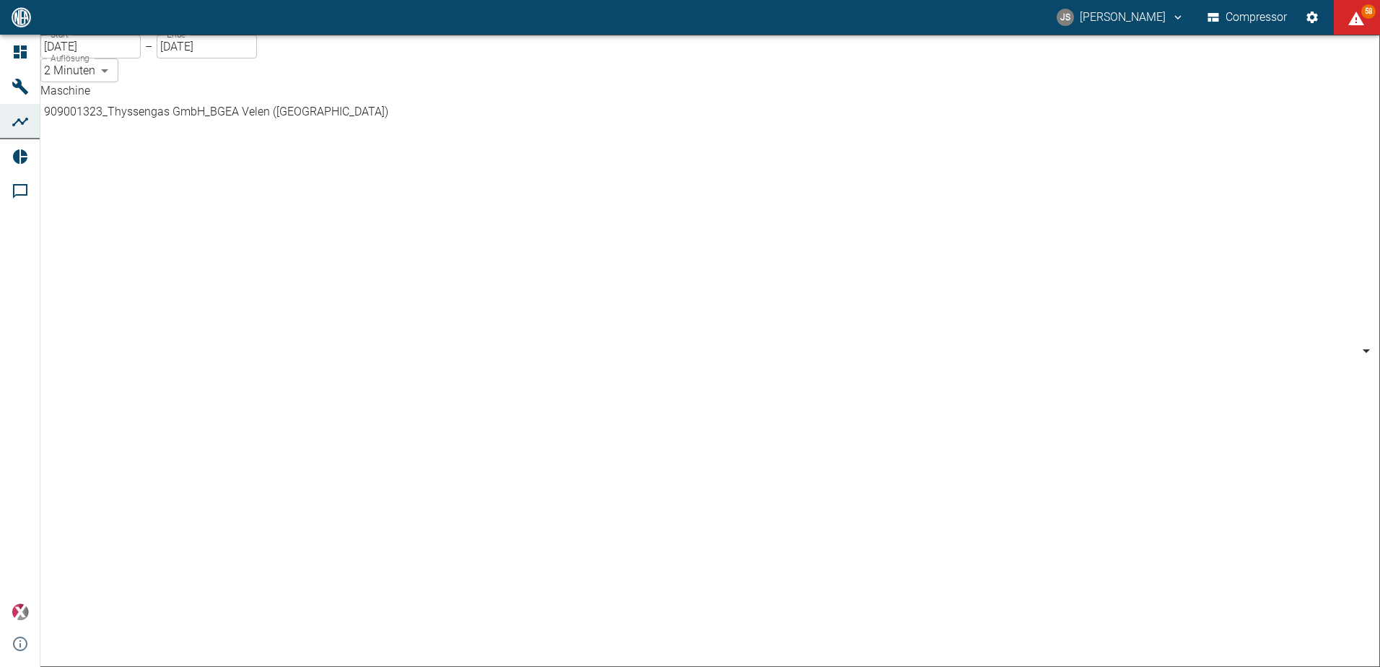
type input "844eaeab-9828-4312-bce0-6553bba898d4"
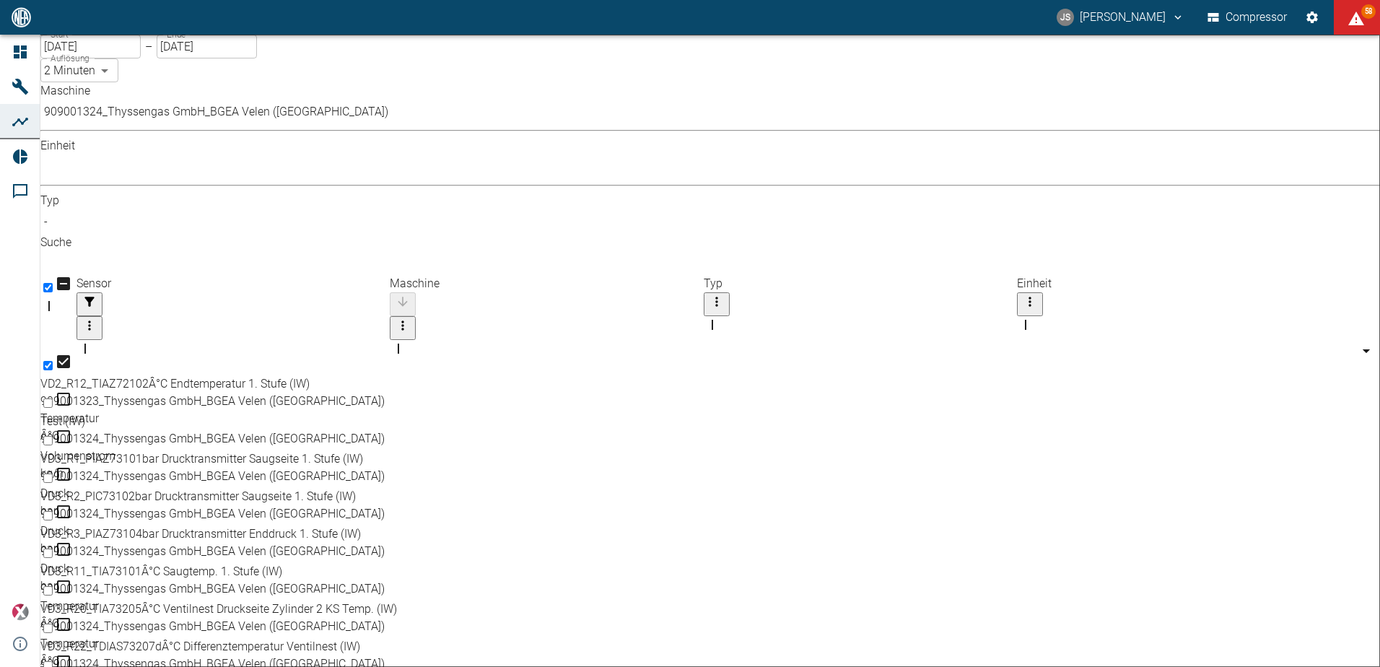
scroll to position [65, 0]
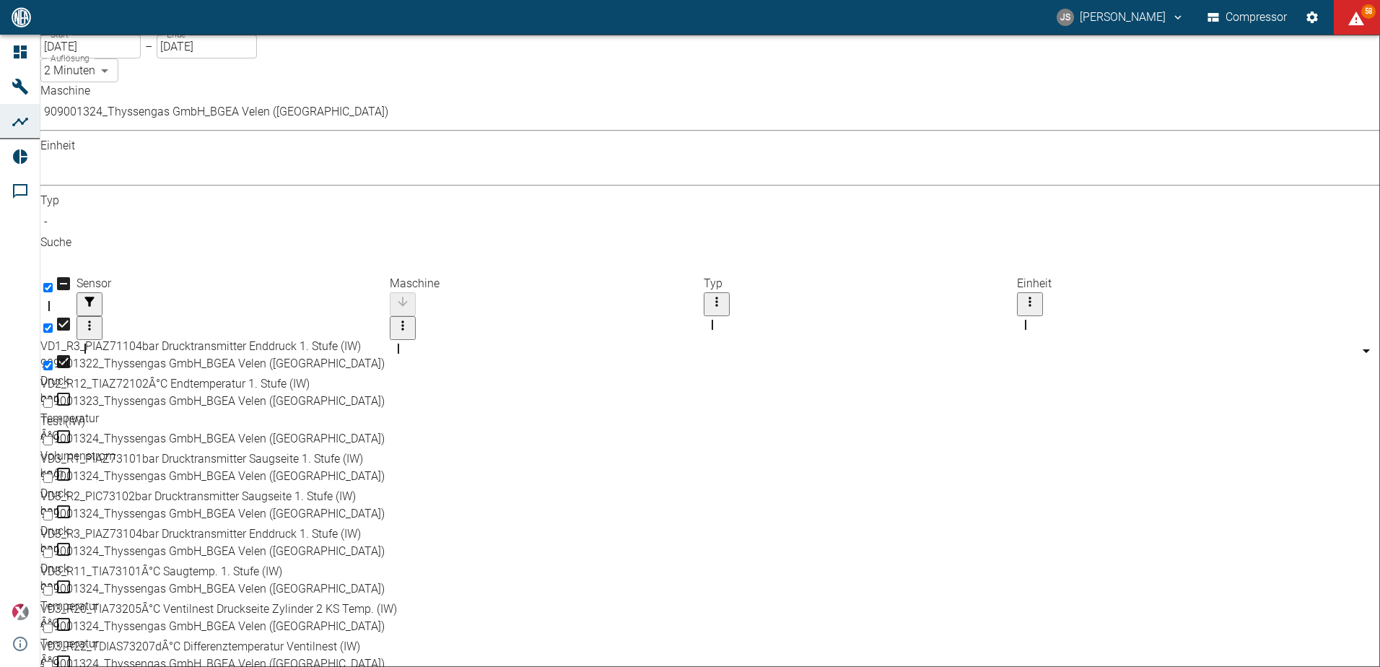
click at [53, 511] on input "Select row" at bounding box center [47, 515] width 9 height 9
checkbox input "true"
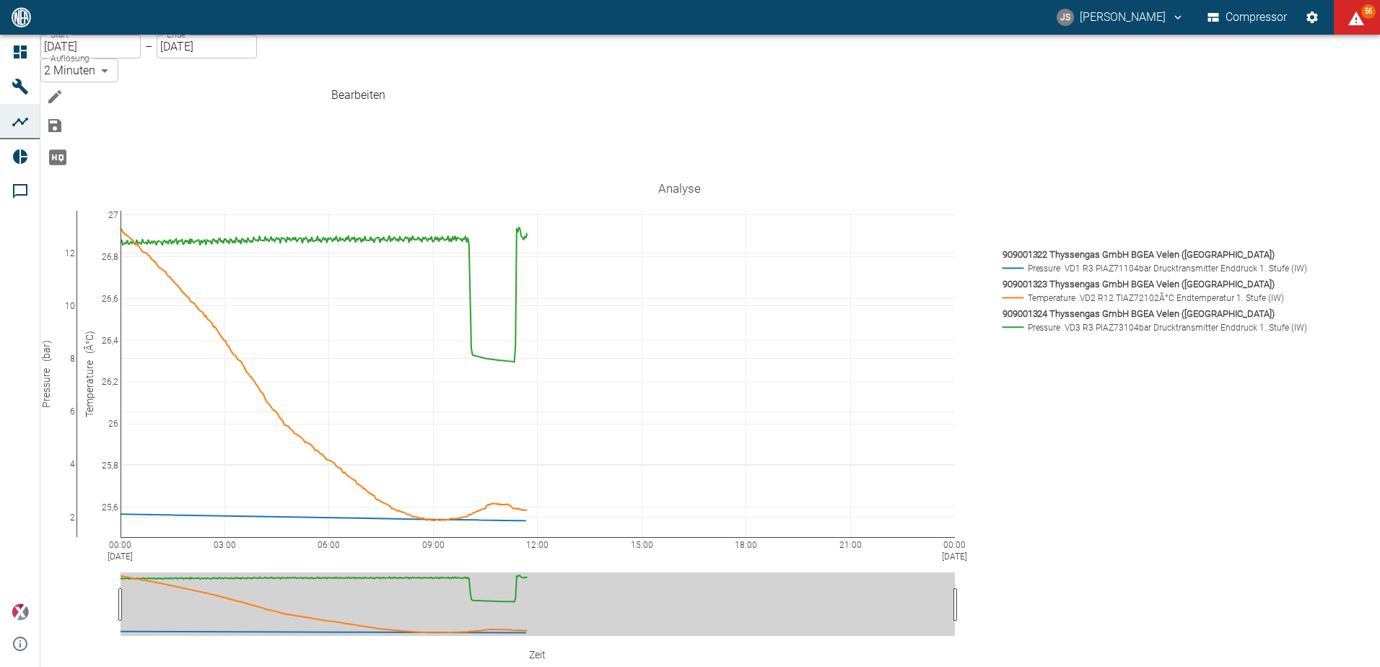
click at [61, 90] on icon "Bearbeiten" at bounding box center [54, 96] width 13 height 13
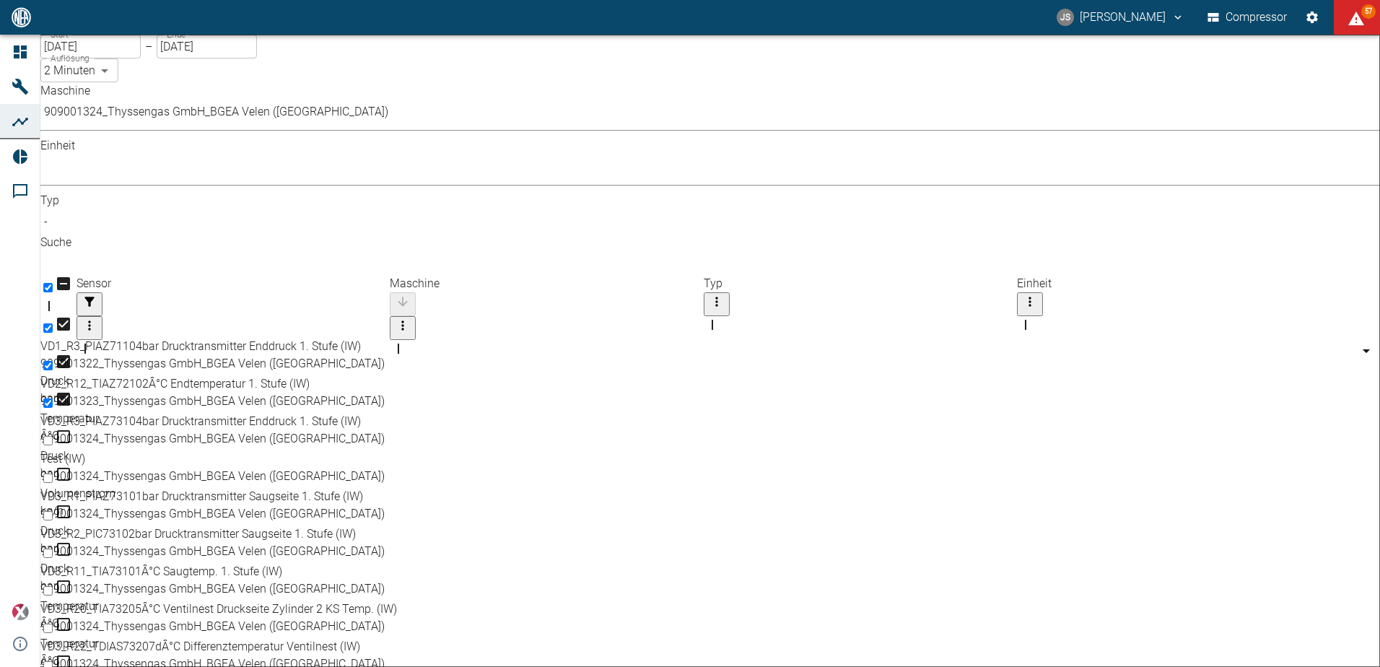
click at [53, 323] on input "Unselect row" at bounding box center [47, 327] width 9 height 9
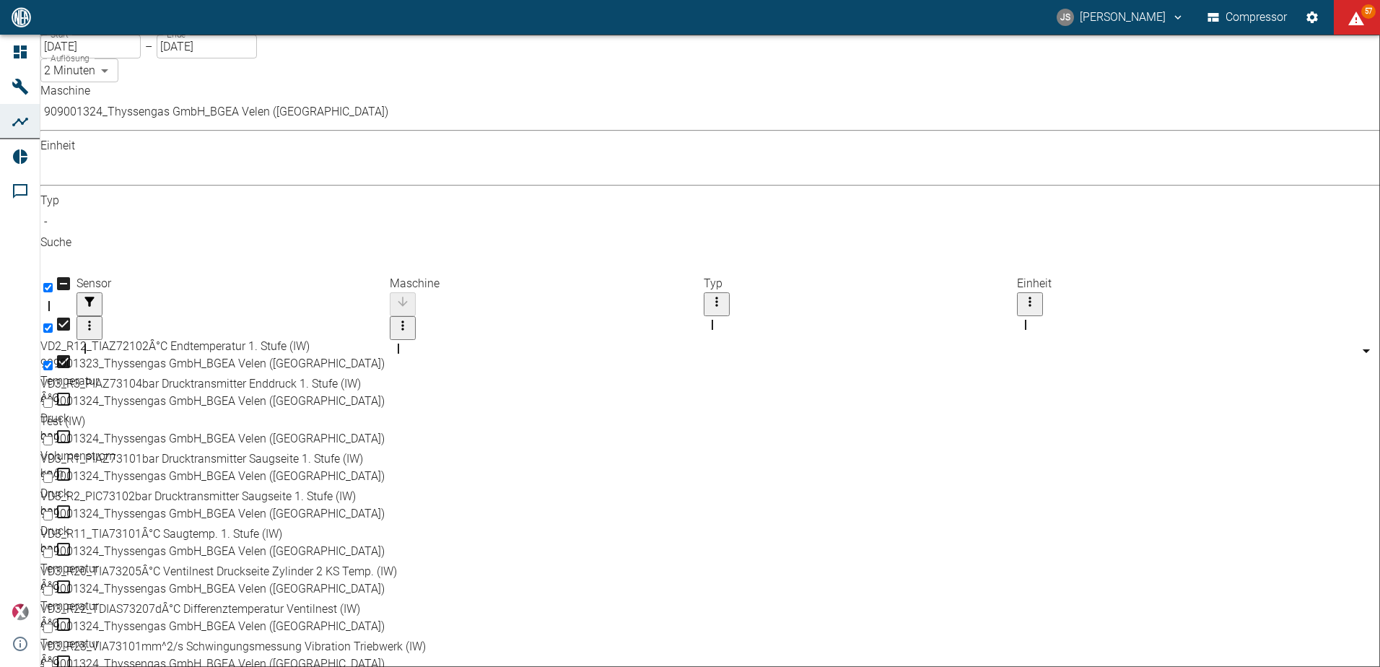
click at [53, 361] on input "Unselect row" at bounding box center [47, 365] width 9 height 9
checkbox input "false"
click at [206, 135] on body "JS [PERSON_NAME] Compressor 57 Dashboard Maschinen Analysen Reports Kommentare …" at bounding box center [690, 333] width 1380 height 667
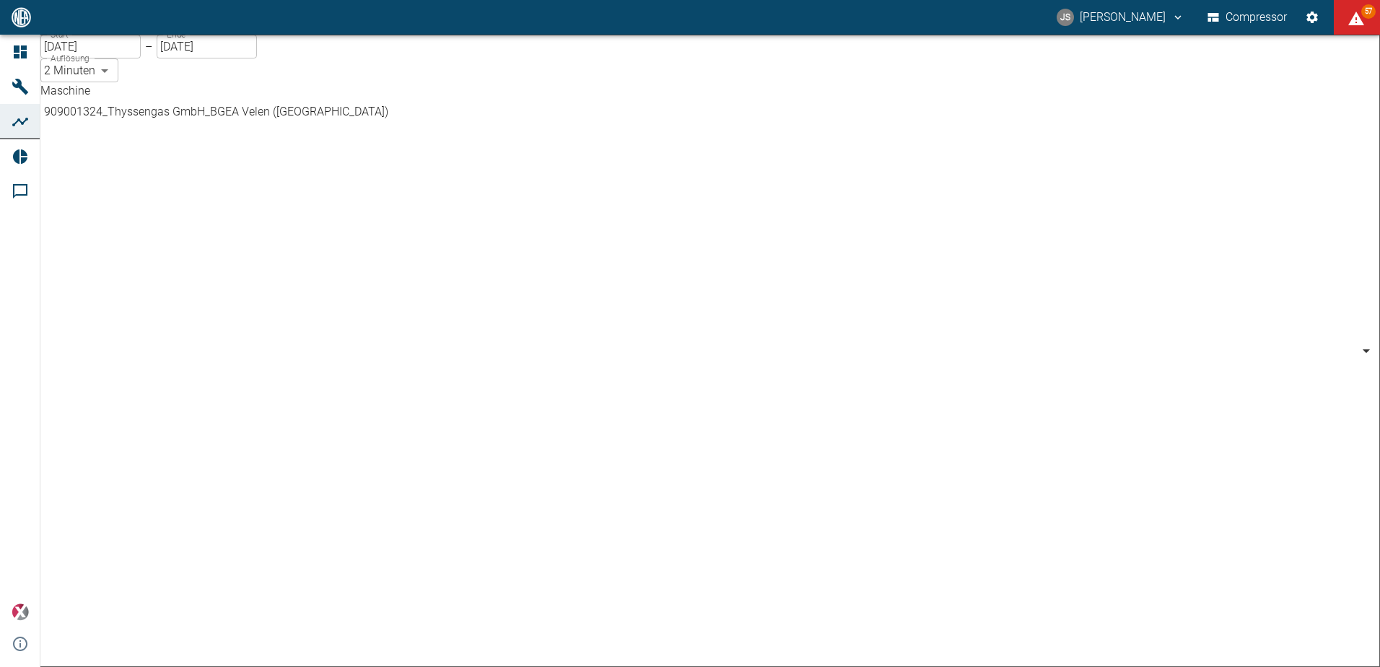
scroll to position [401, 0]
type input "259bb4d1-24a0-4d0a-9cdd-a1b37587fdca"
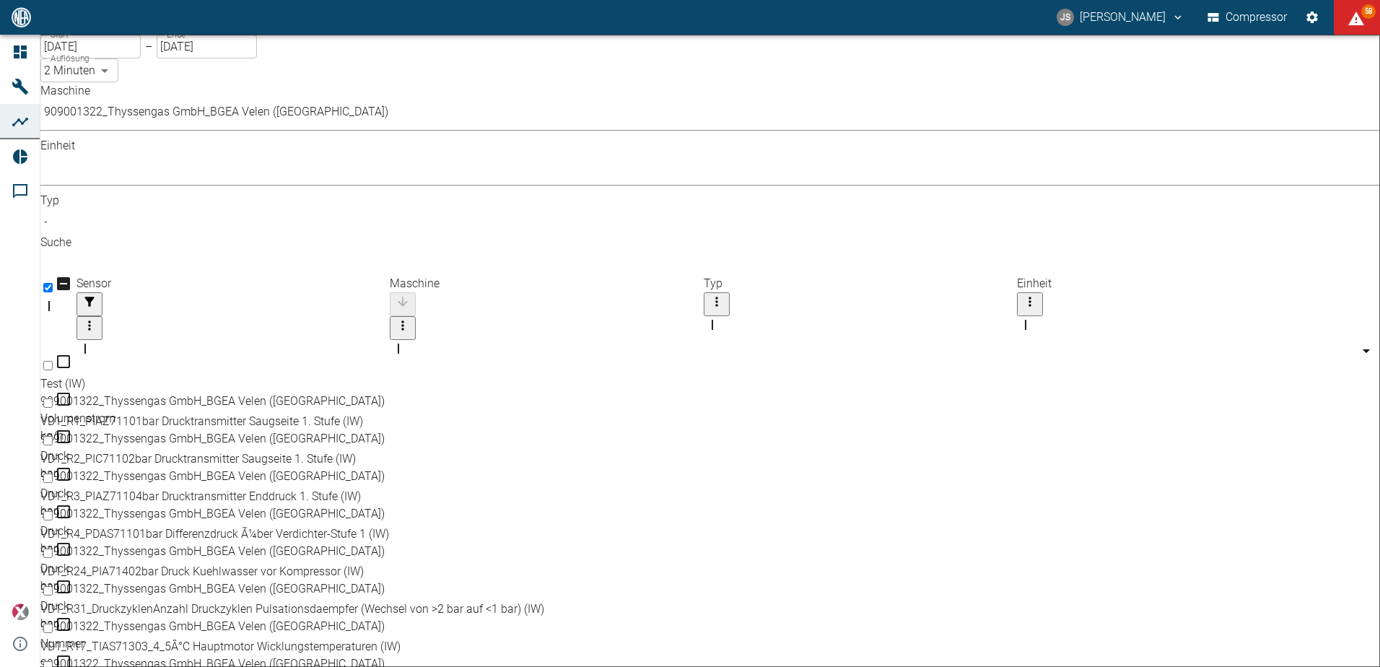
scroll to position [113, 0]
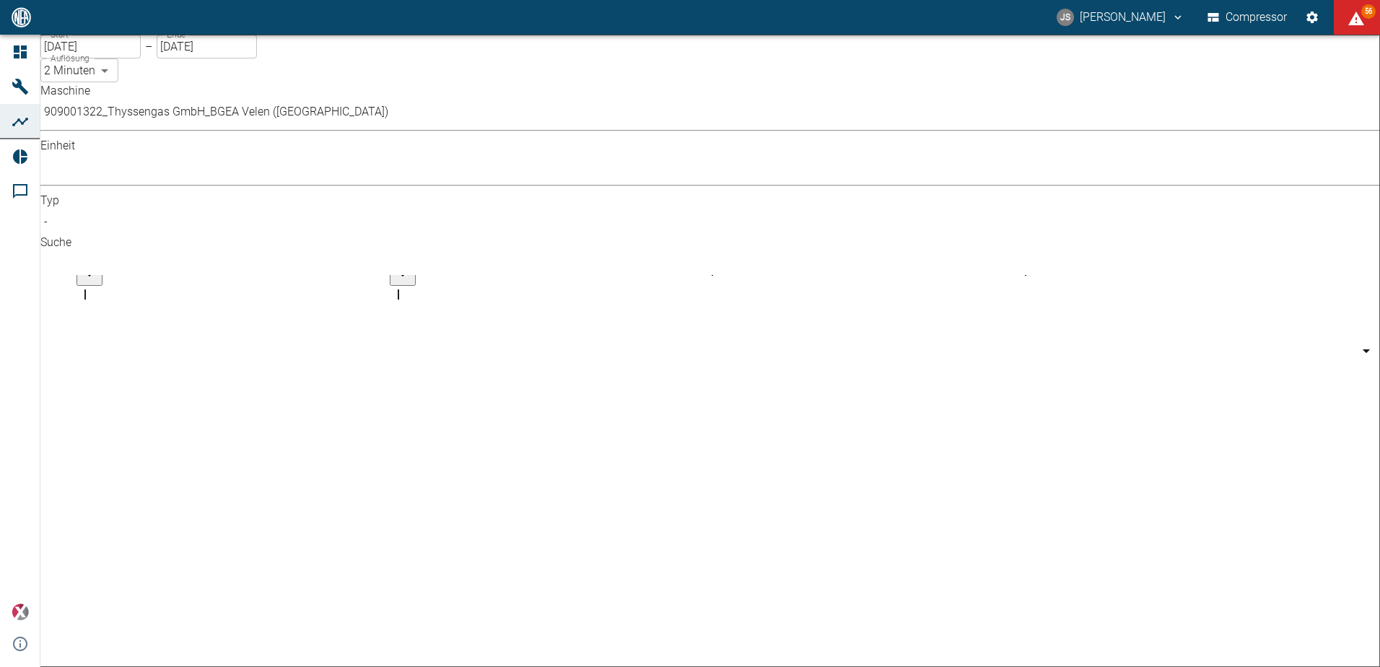
checkbox input "true"
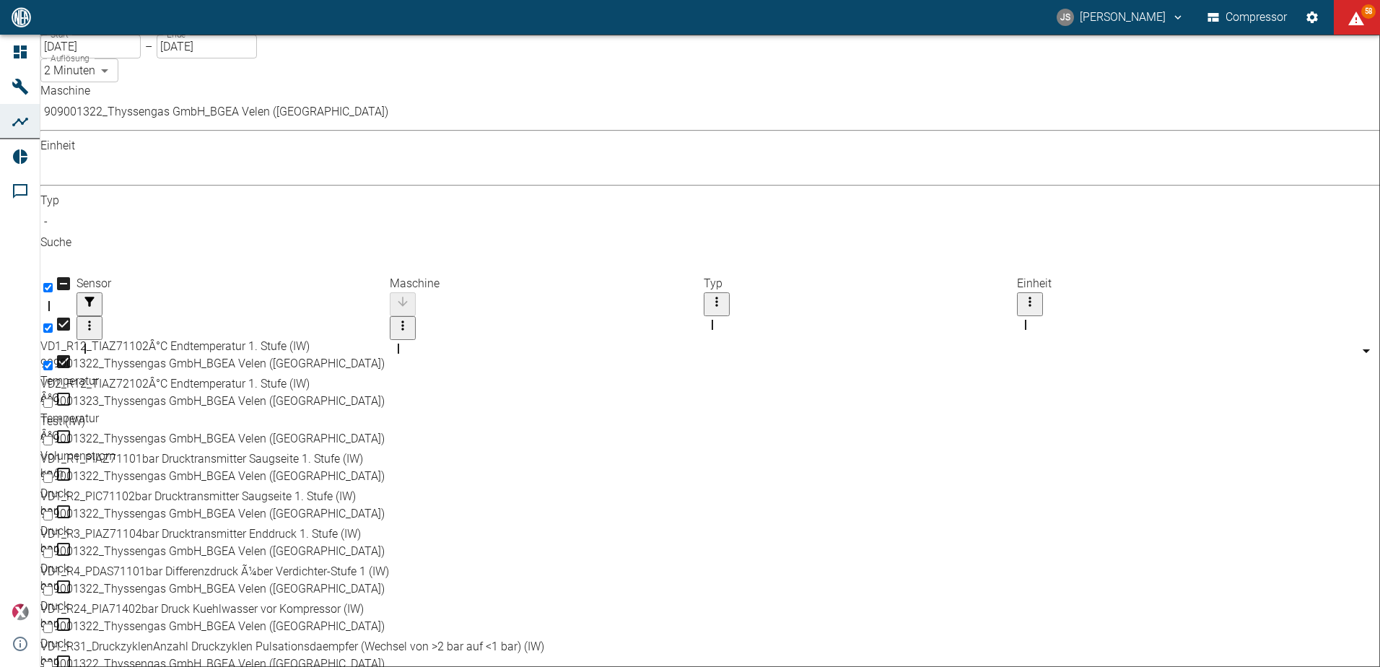
click at [241, 120] on body "JS [PERSON_NAME] Compressor 58 Dashboard Maschinen Analysen Reports Kommentare …" at bounding box center [690, 333] width 1380 height 667
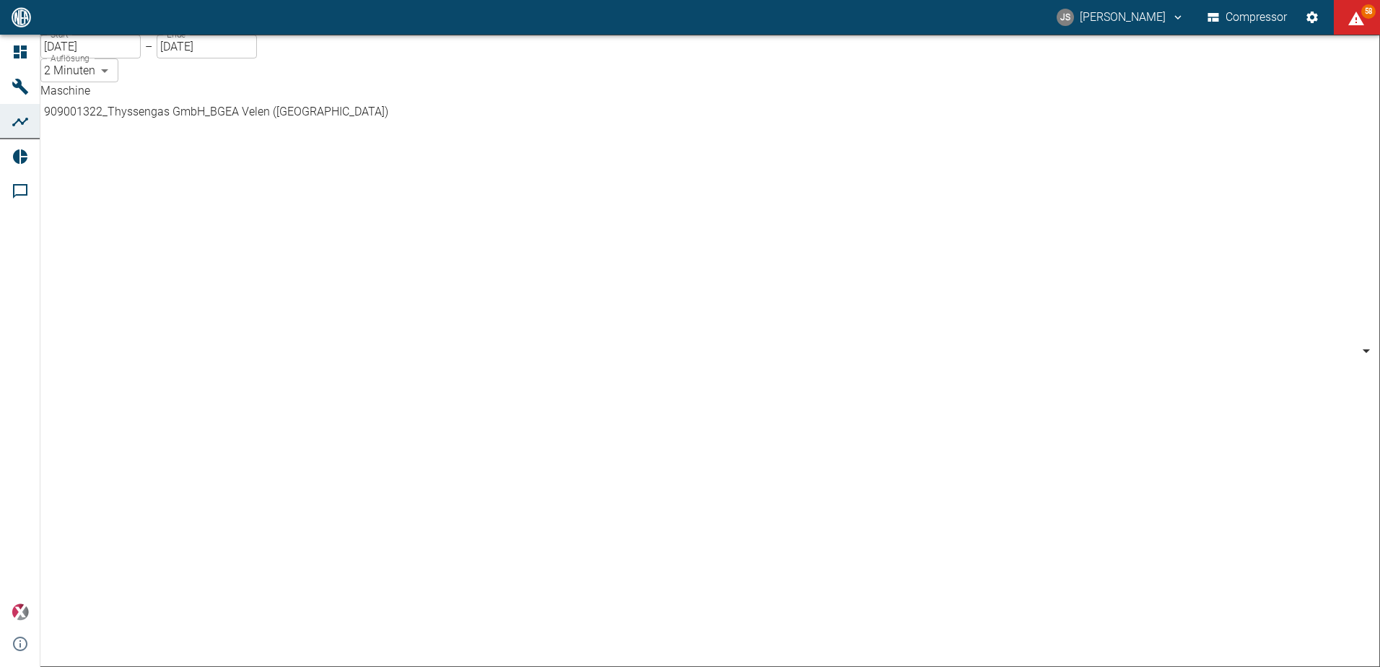
type input "844eaeab-9828-4312-bce0-6553bba898d4"
checkbox input "true"
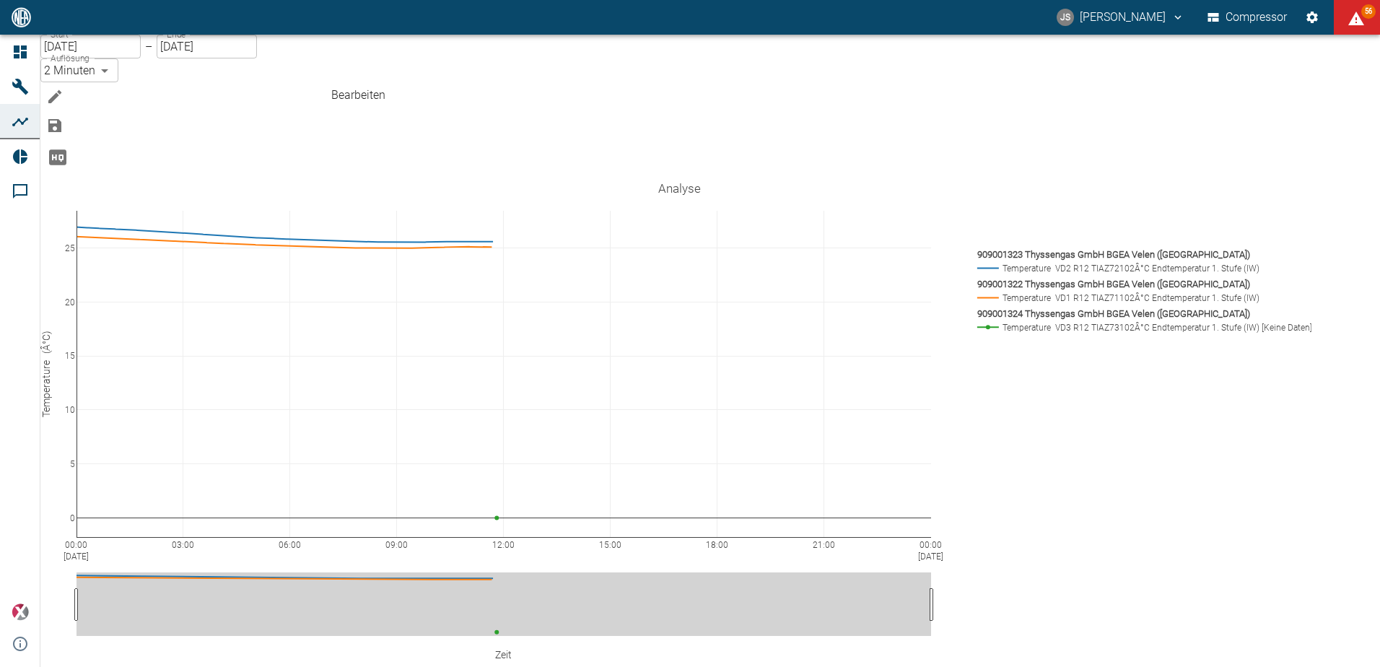
click at [61, 90] on icon "Bearbeiten" at bounding box center [54, 96] width 13 height 13
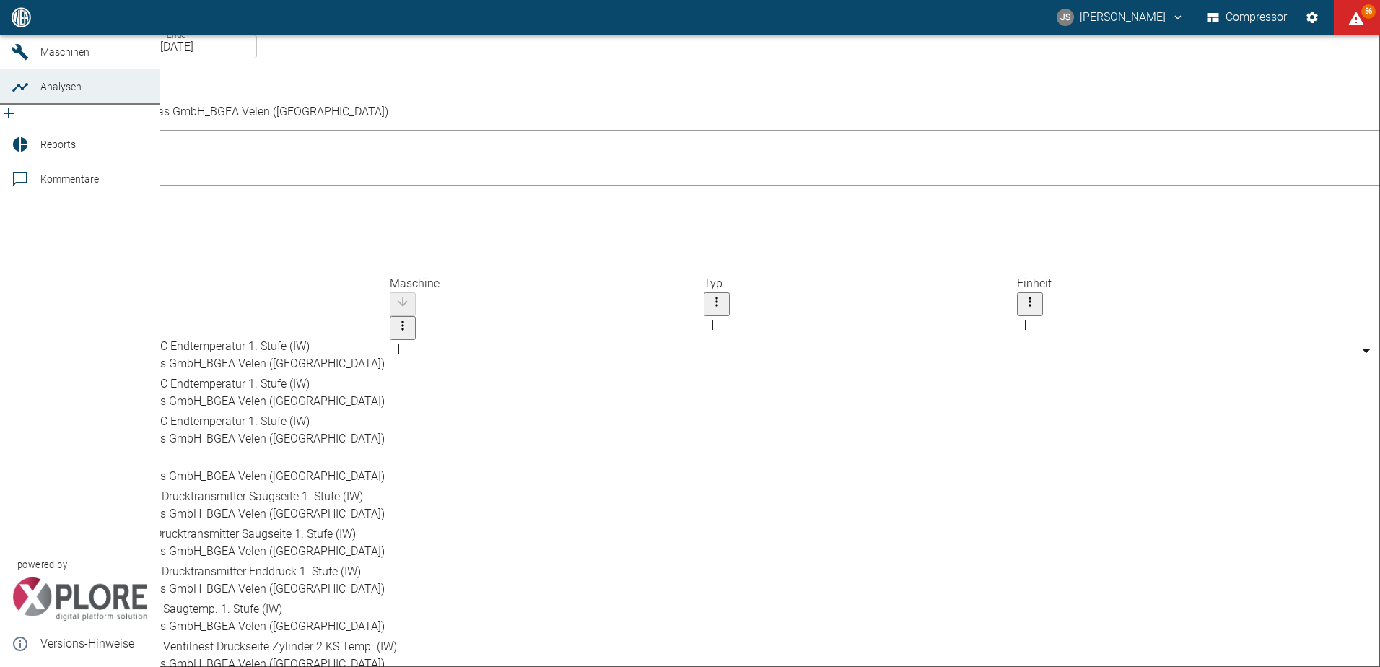
click at [14, 118] on icon "new /analyses/list/0" at bounding box center [9, 113] width 10 height 10
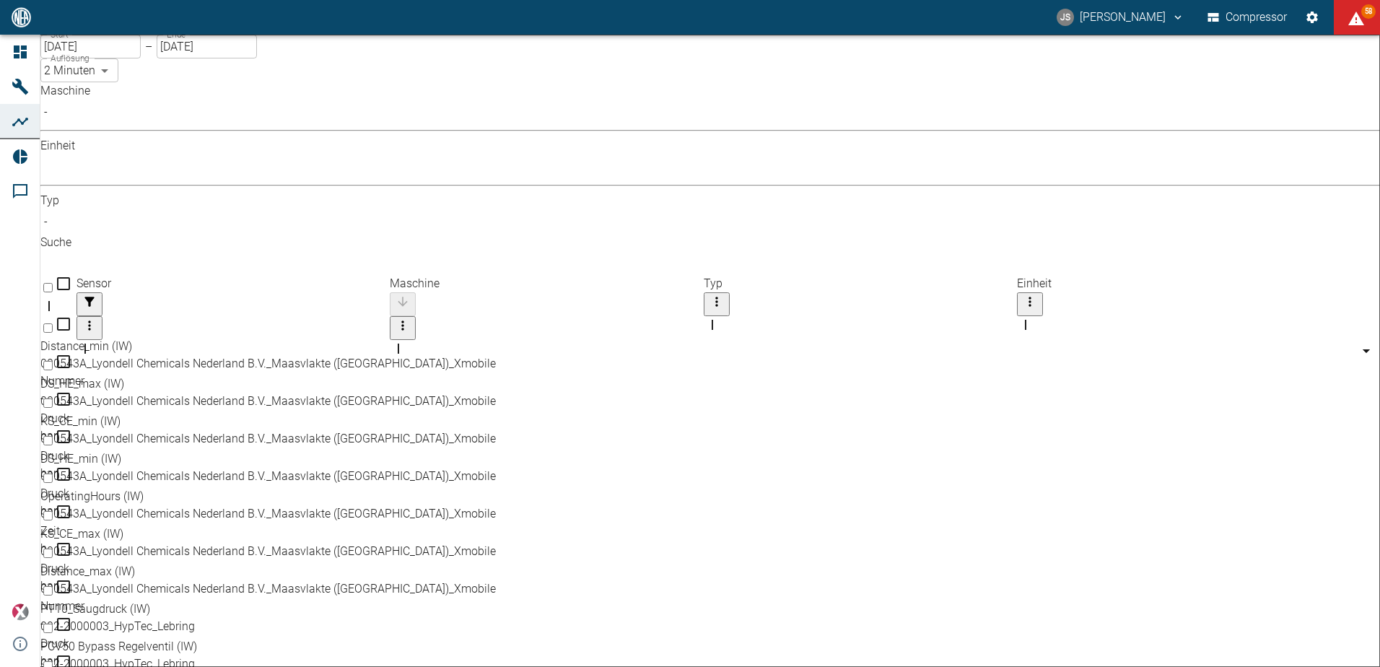
click at [232, 134] on body "JS [PERSON_NAME] Compressor 58 Dashboard Maschinen Analysen Reports Kommentare …" at bounding box center [690, 333] width 1380 height 667
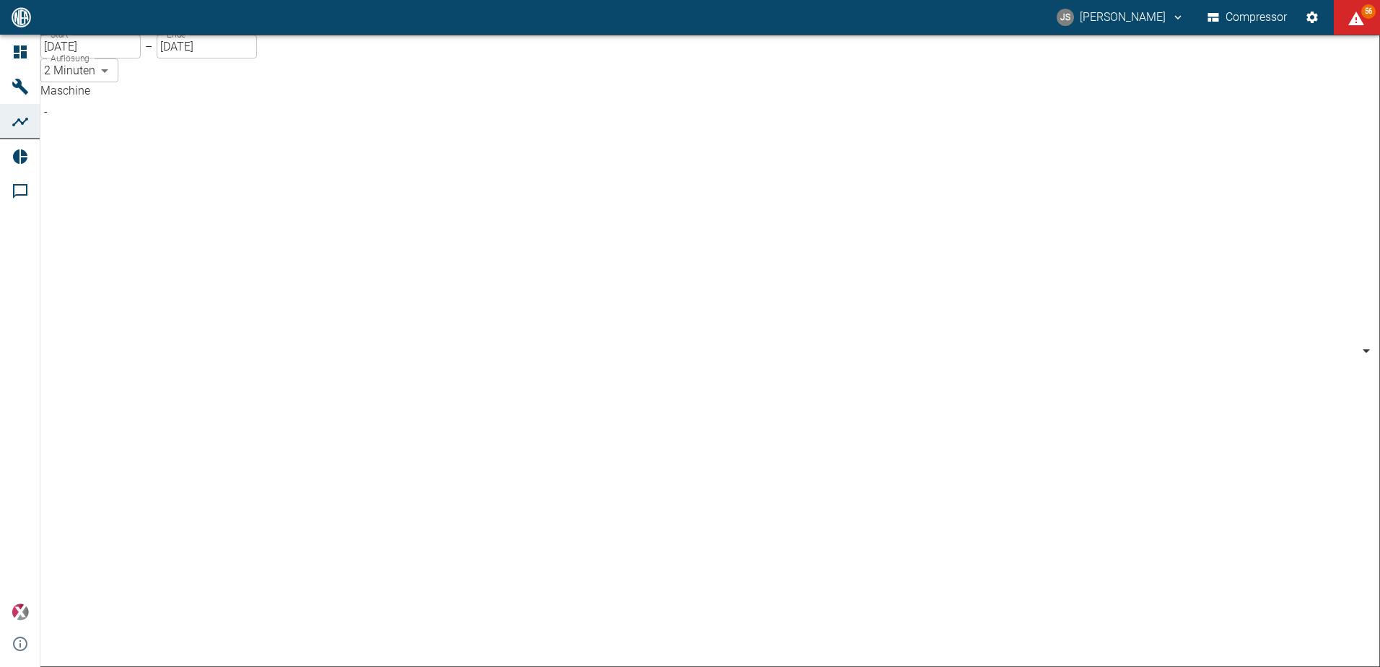
scroll to position [222, 0]
type input "259bb4d1-24a0-4d0a-9cdd-a1b37587fdca"
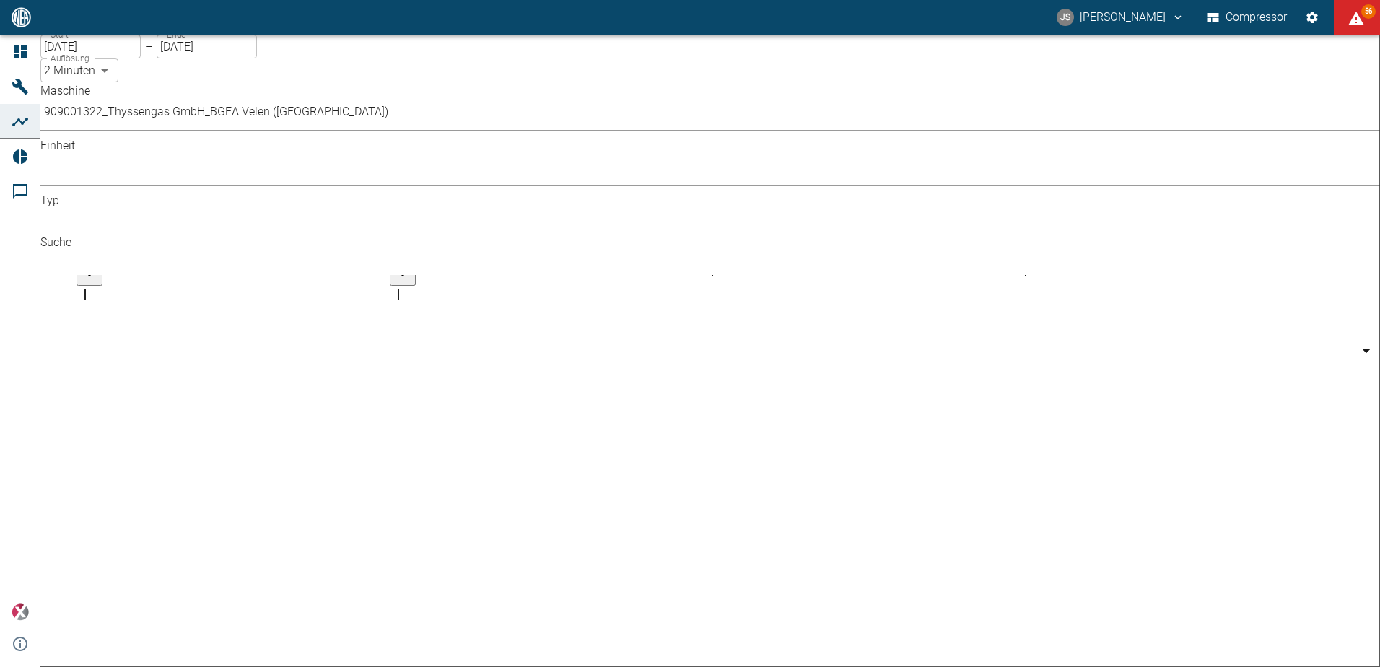
checkbox input "false"
checkbox input "true"
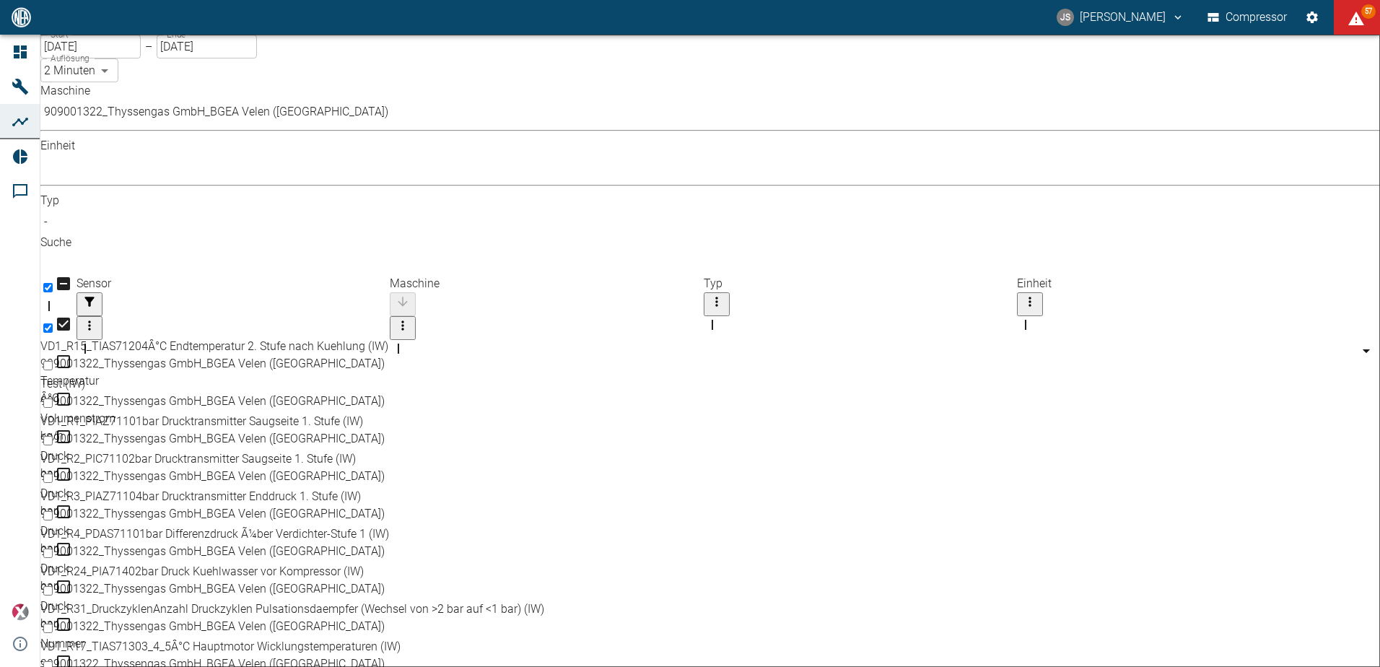
scroll to position [0, 0]
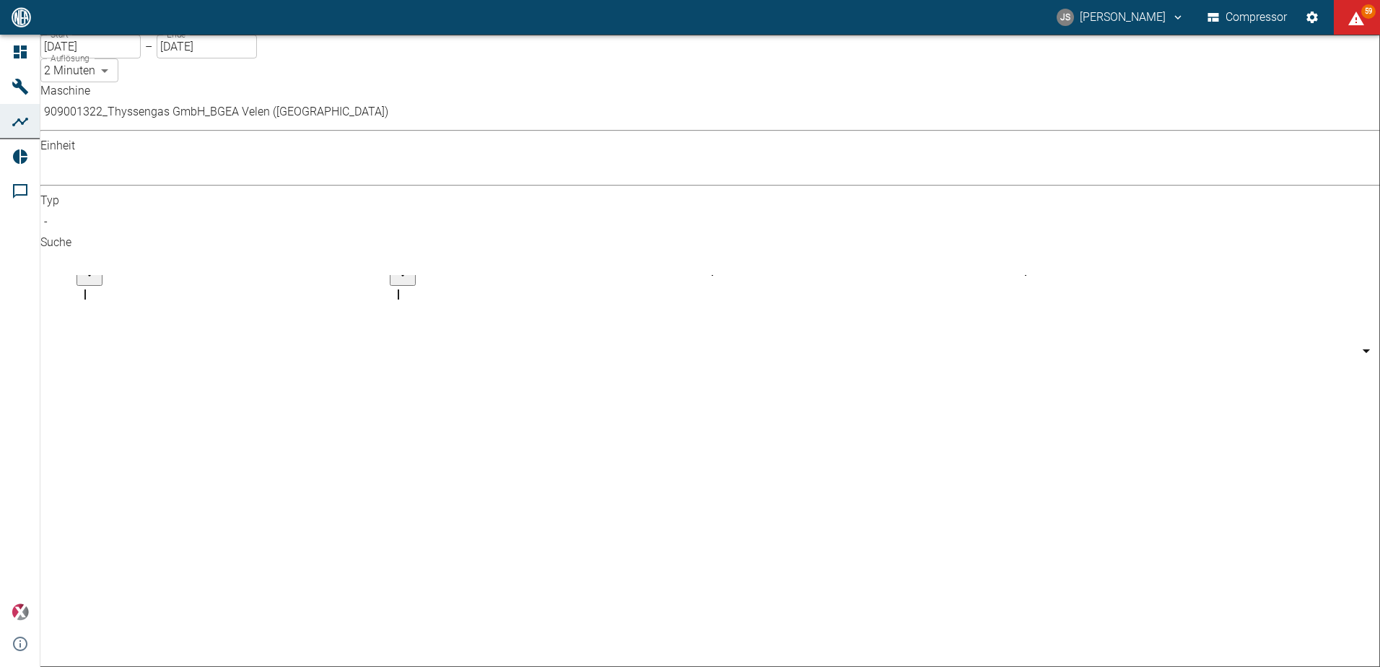
checkbox input "true"
click at [121, 58] on input "[DATE]" at bounding box center [90, 47] width 100 height 24
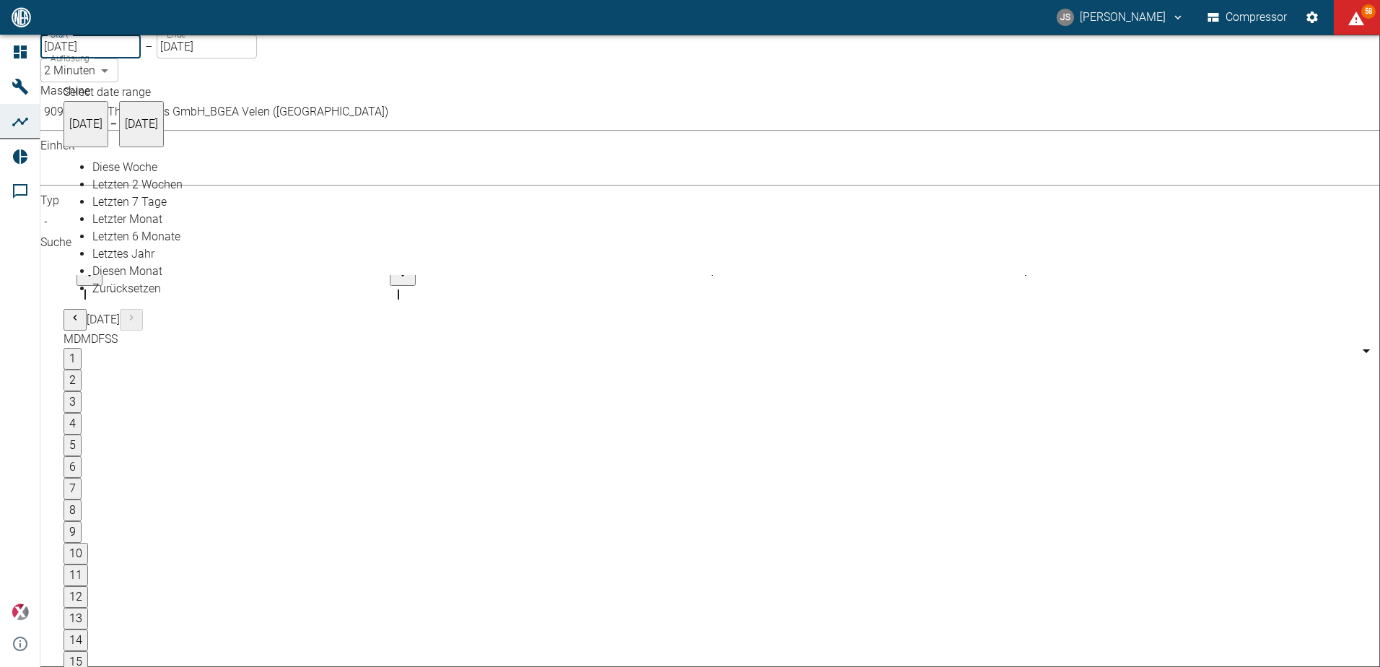
click at [82, 348] on button "1" at bounding box center [72, 359] width 18 height 22
type input "[DATE]"
click at [338, 71] on body "JS [PERSON_NAME] Compressor 58 Dashboard Maschinen Analysen Reports Kommentare …" at bounding box center [690, 333] width 1380 height 667
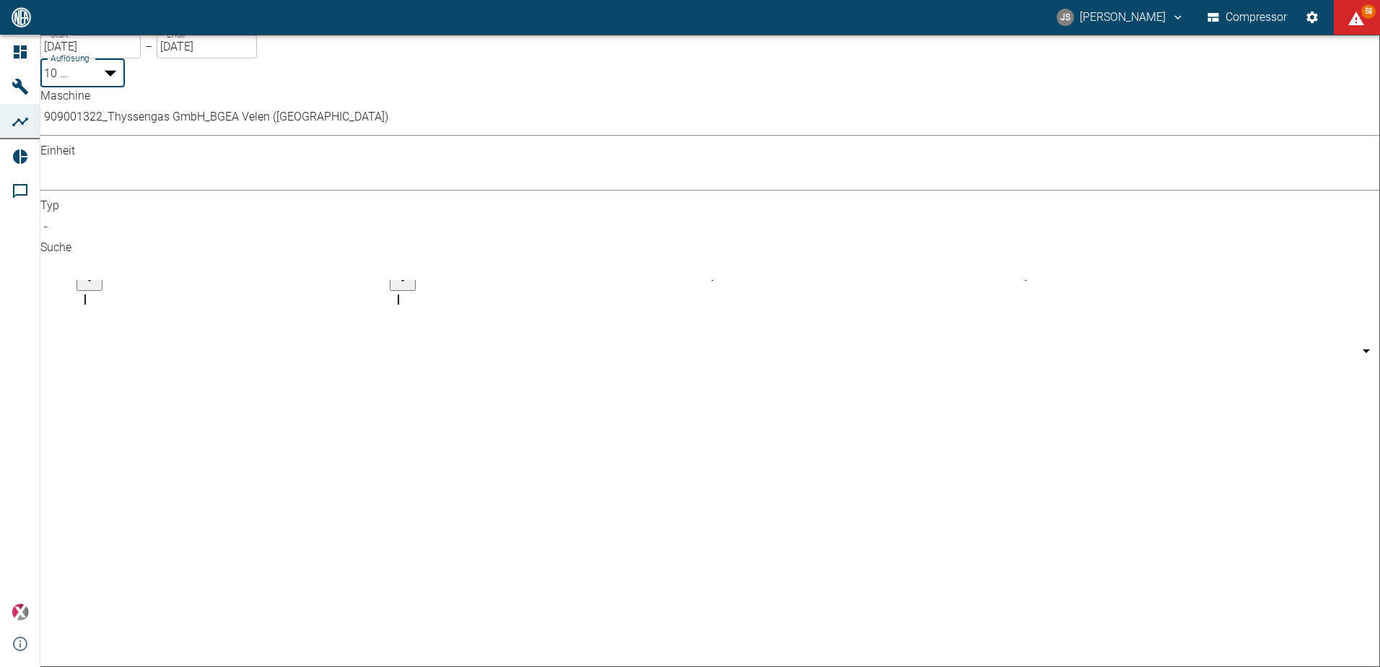
drag, startPoint x: 298, startPoint y: 131, endPoint x: 314, endPoint y: 138, distance: 17.4
type input "2min"
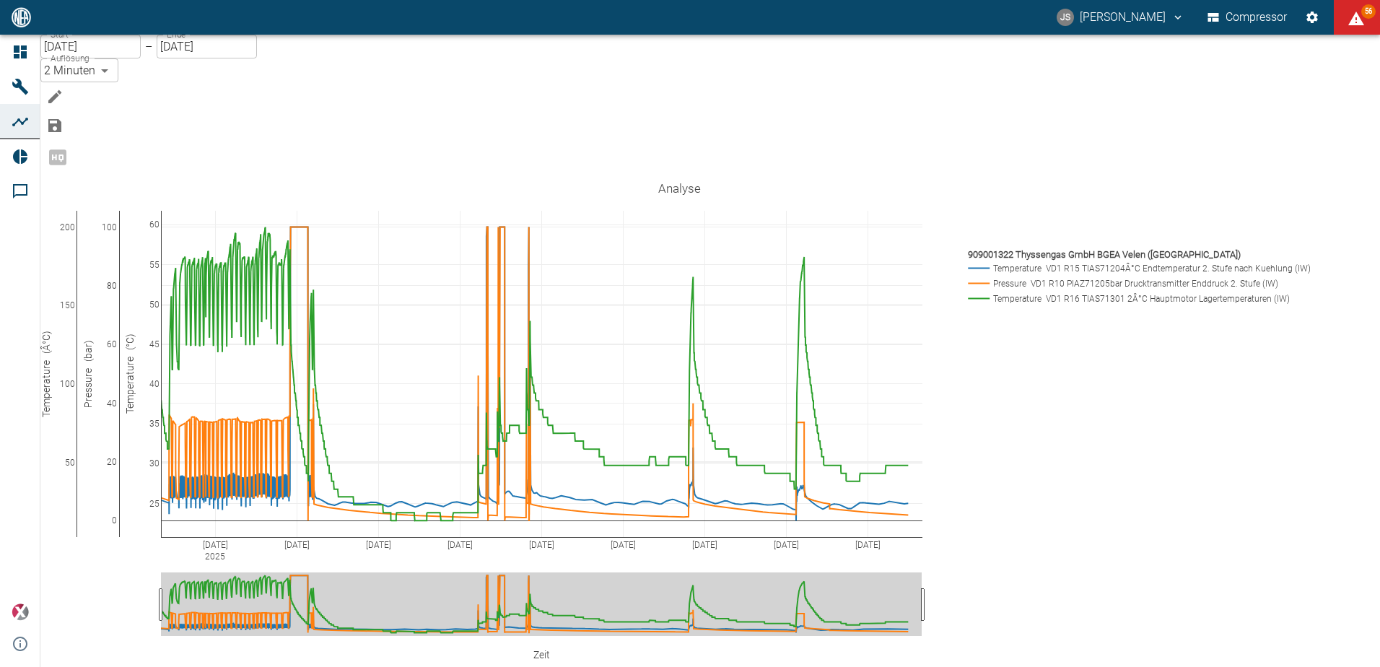
drag, startPoint x: 358, startPoint y: 73, endPoint x: 381, endPoint y: 127, distance: 58.8
click at [61, 90] on icon "Bearbeiten" at bounding box center [54, 96] width 13 height 13
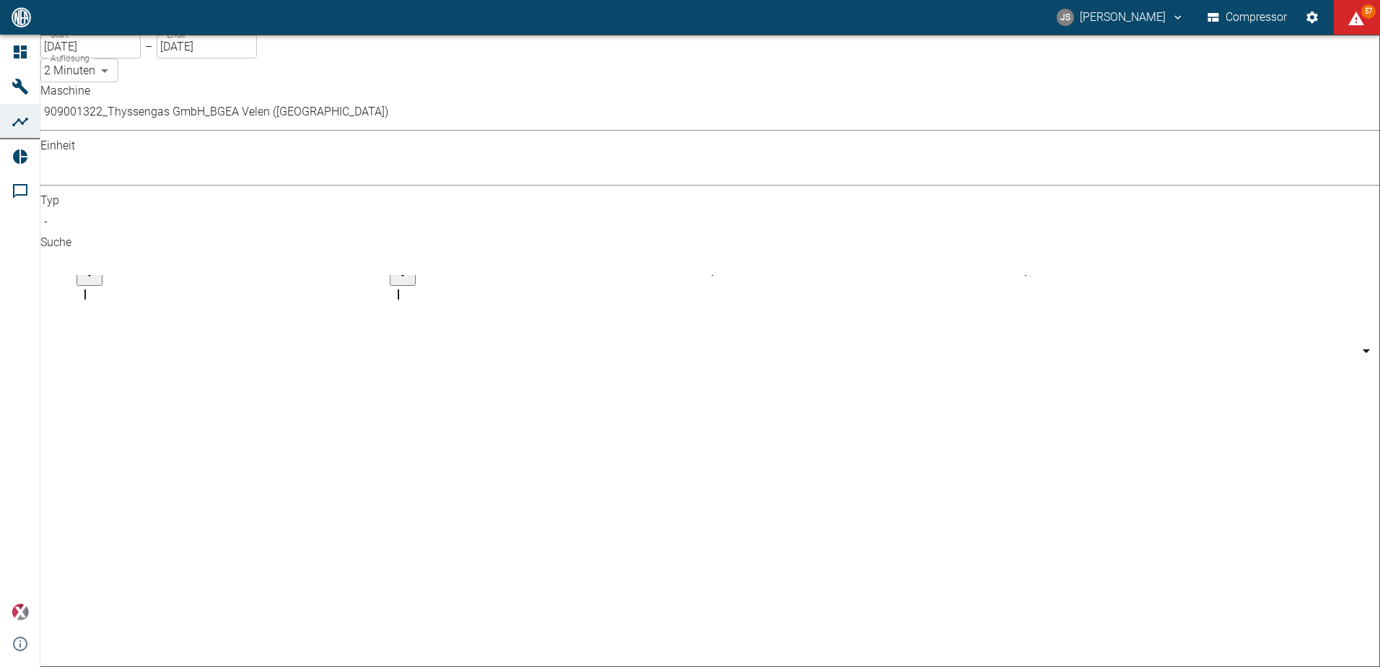
scroll to position [760, 0]
checkbox input "true"
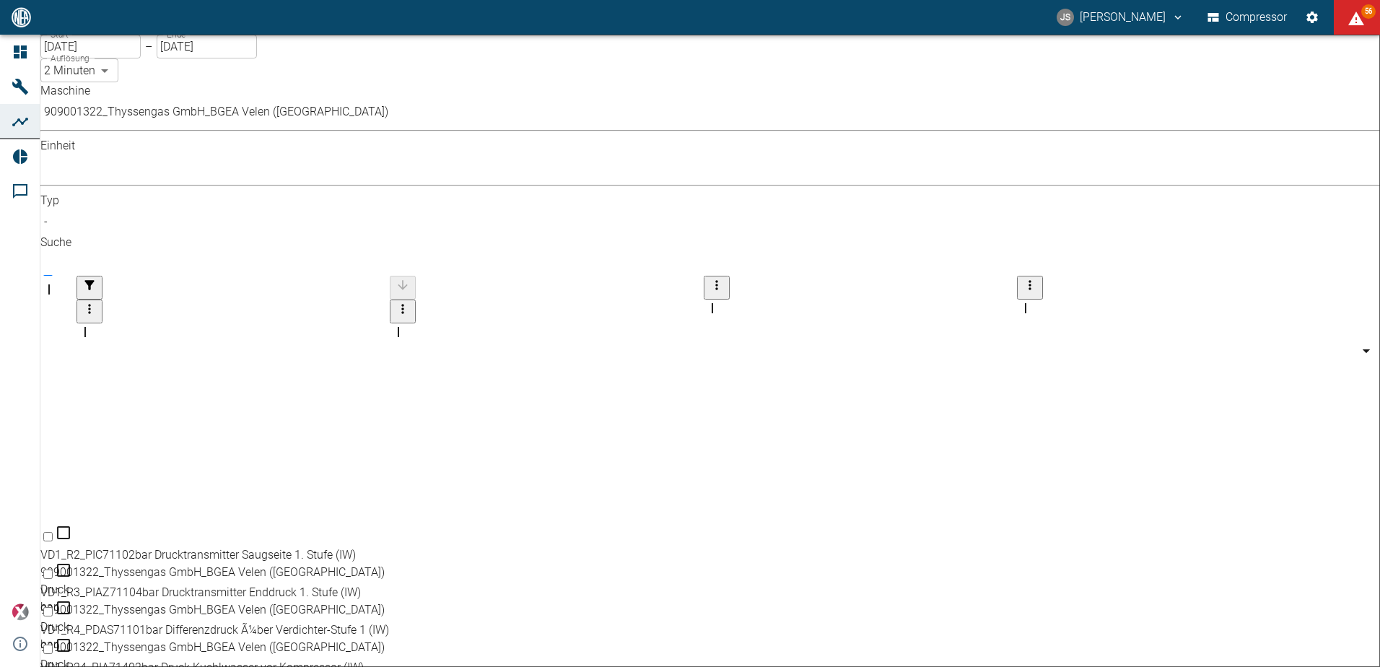
scroll to position [695, 0]
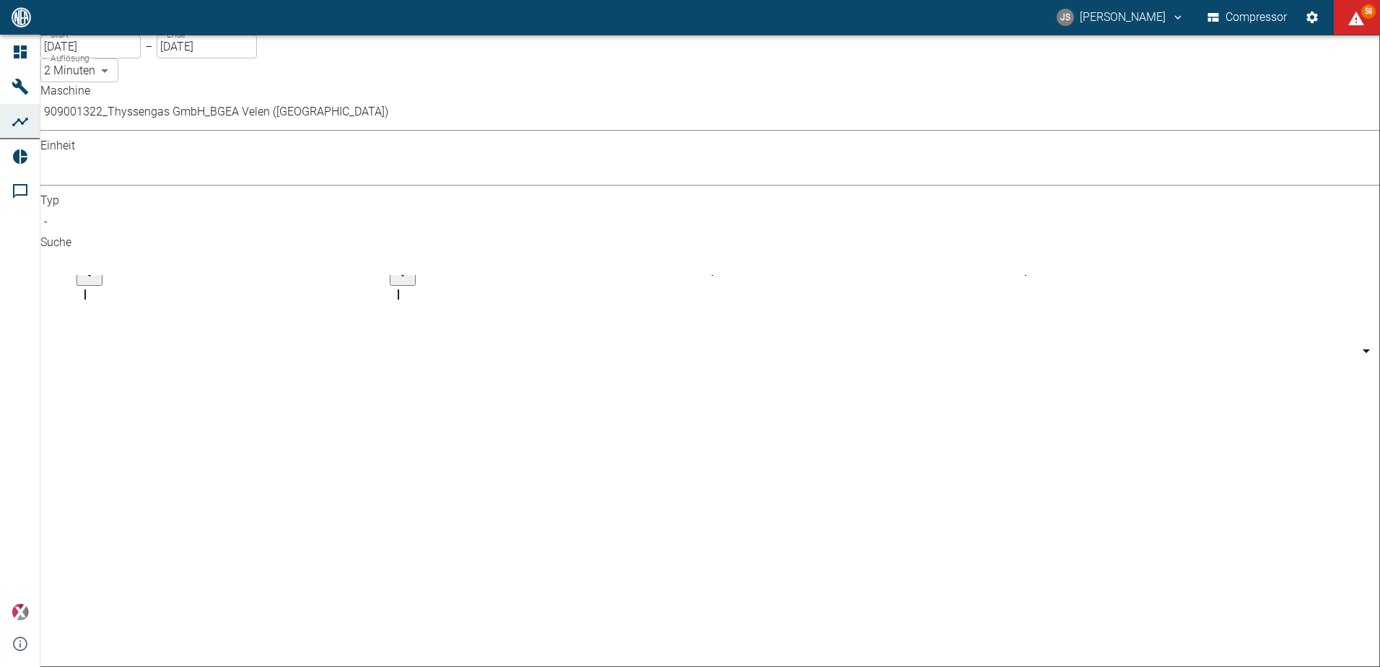
checkbox input "true"
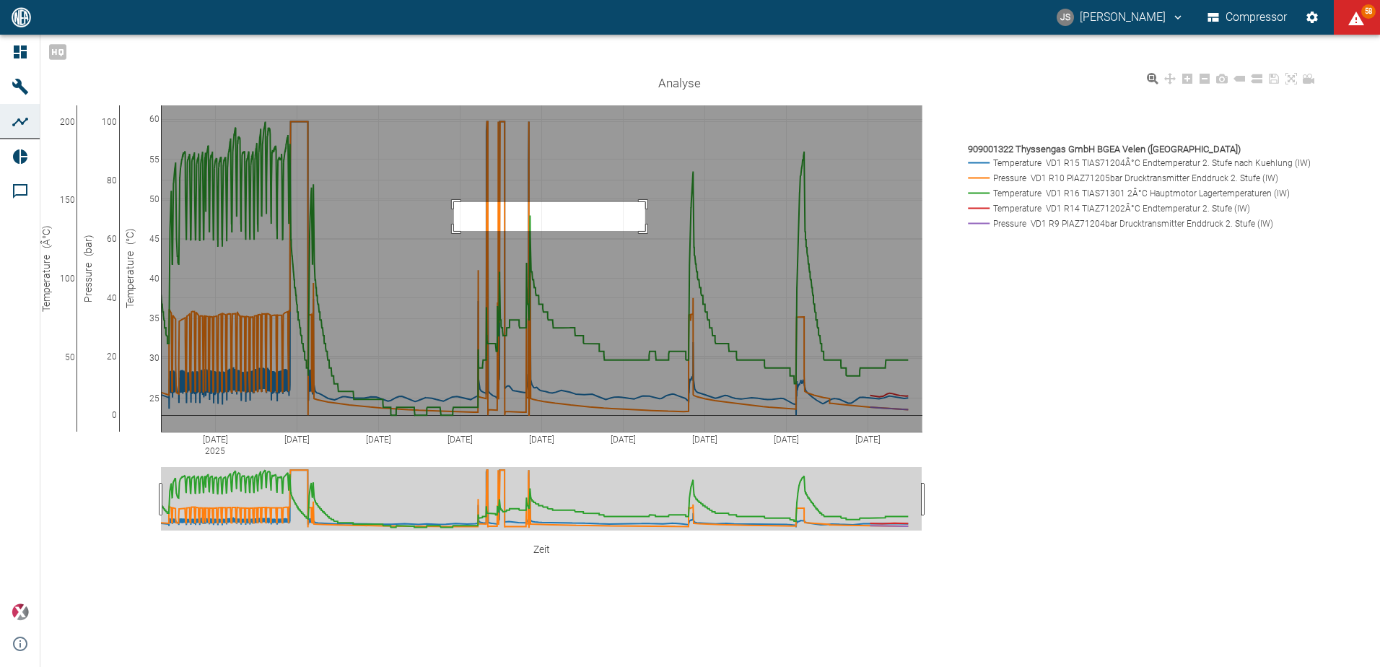
drag, startPoint x: 483, startPoint y: 196, endPoint x: 671, endPoint y: 232, distance: 191.6
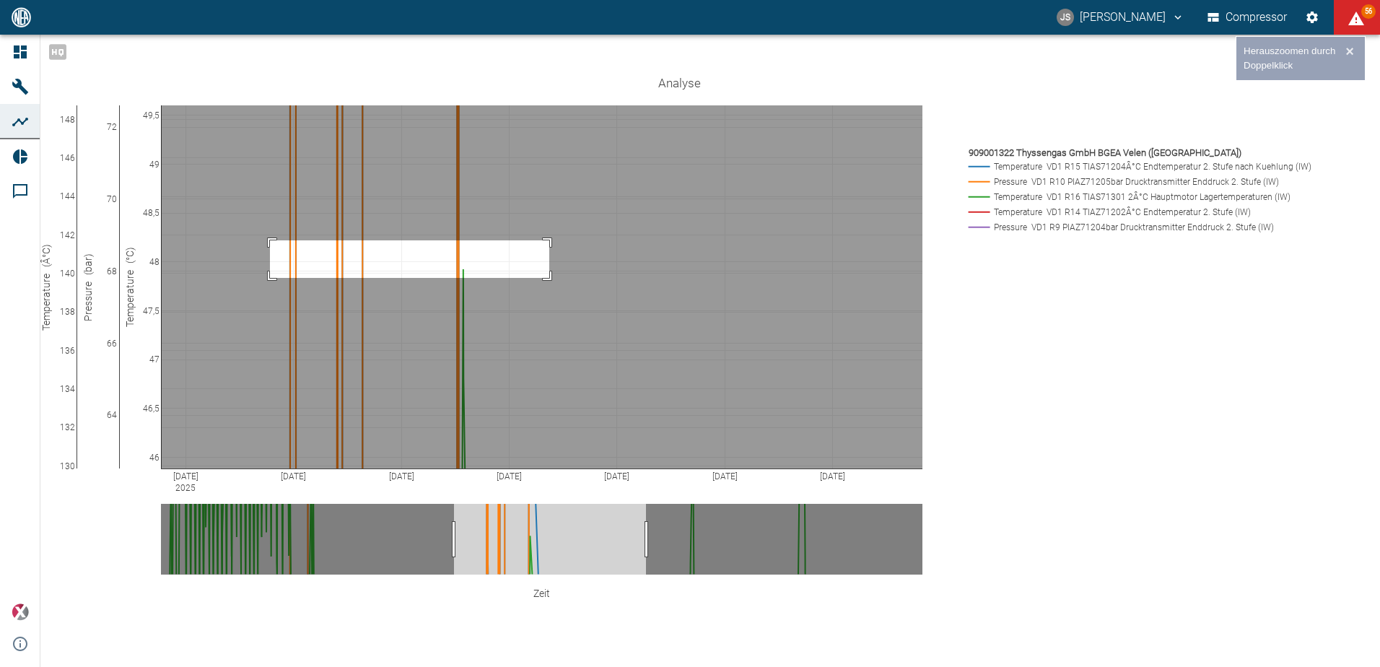
drag, startPoint x: 299, startPoint y: 235, endPoint x: 578, endPoint y: 272, distance: 281.8
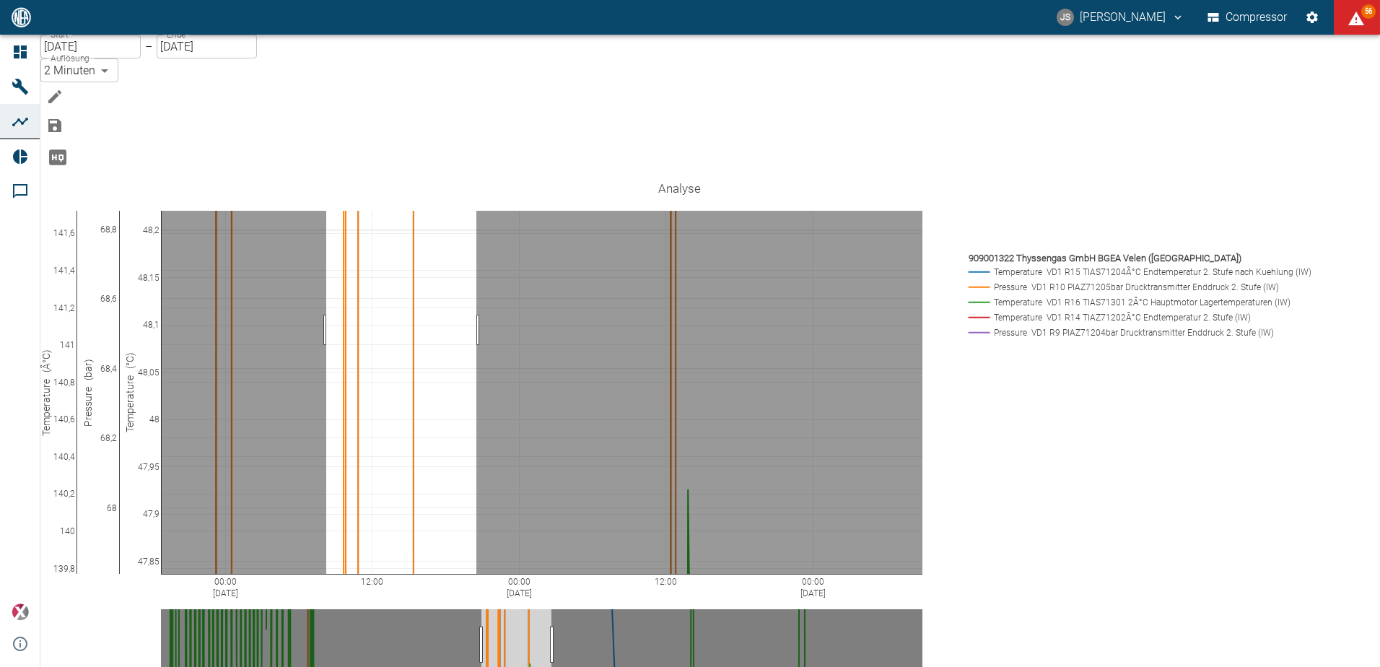
drag, startPoint x: 355, startPoint y: 256, endPoint x: 505, endPoint y: 270, distance: 150.7
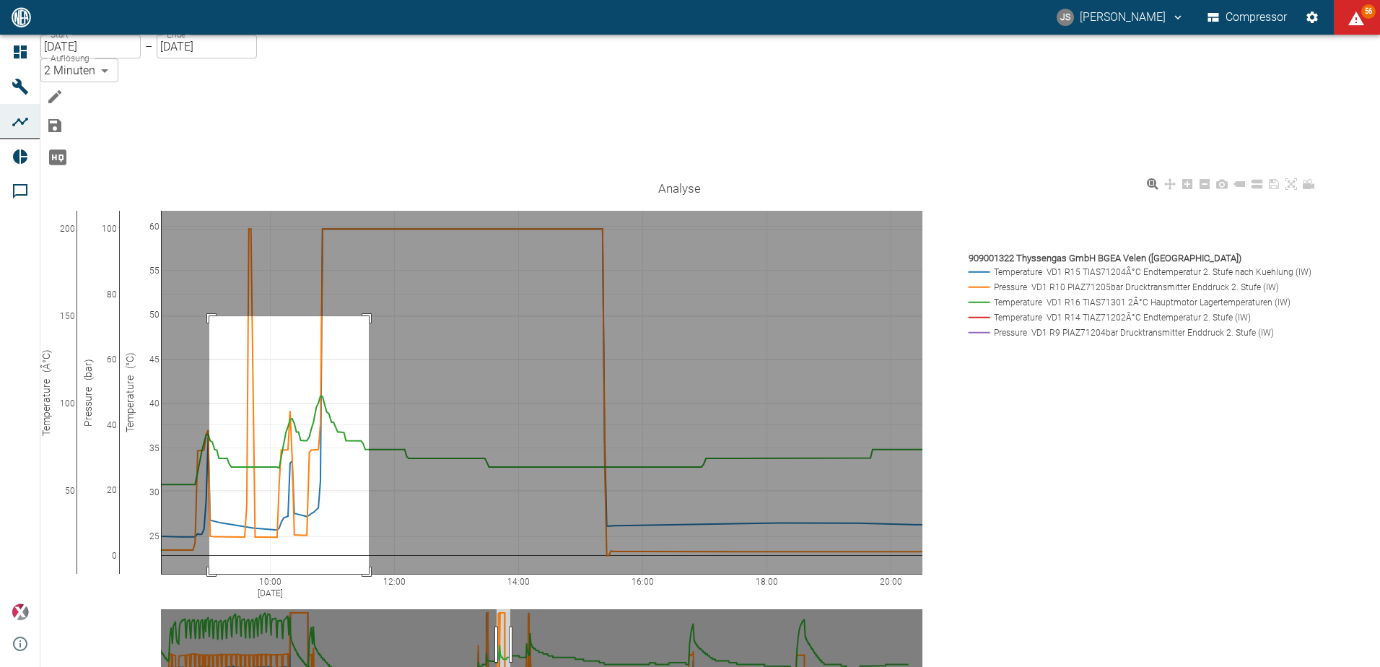
drag, startPoint x: 238, startPoint y: 242, endPoint x: 382, endPoint y: 501, distance: 295.5
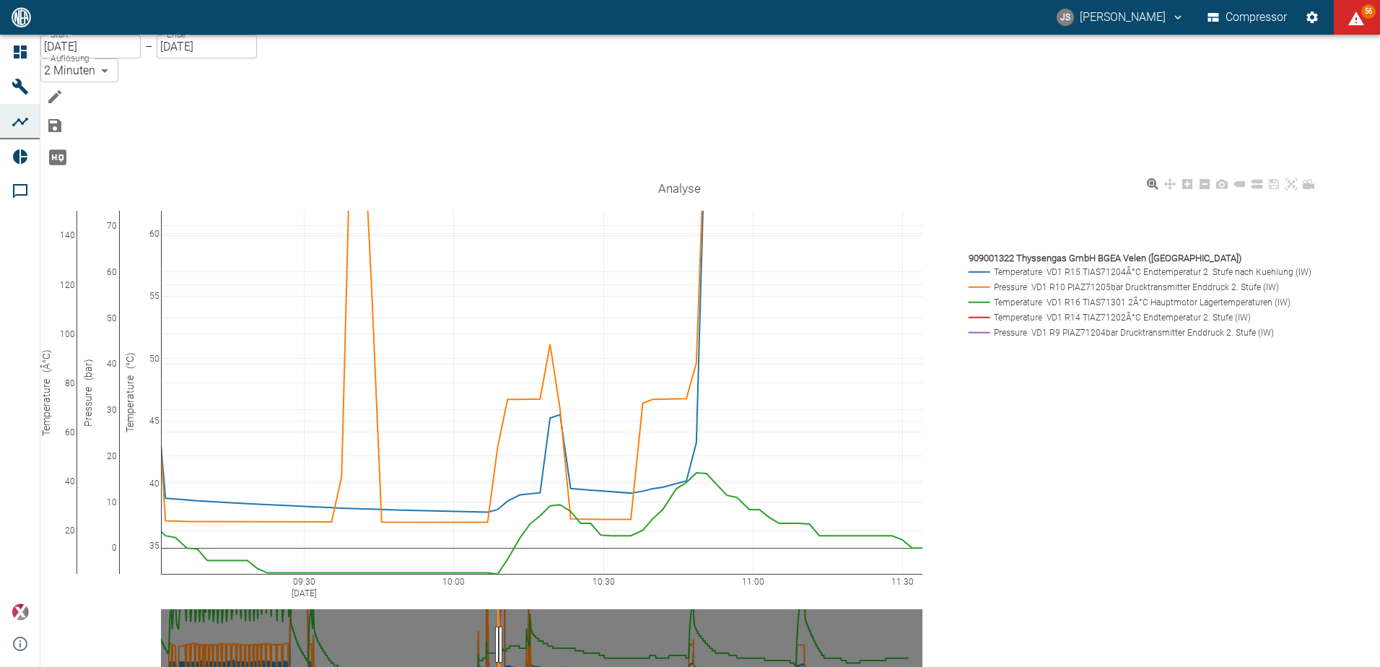
drag, startPoint x: 183, startPoint y: 196, endPoint x: 197, endPoint y: 343, distance: 147.8
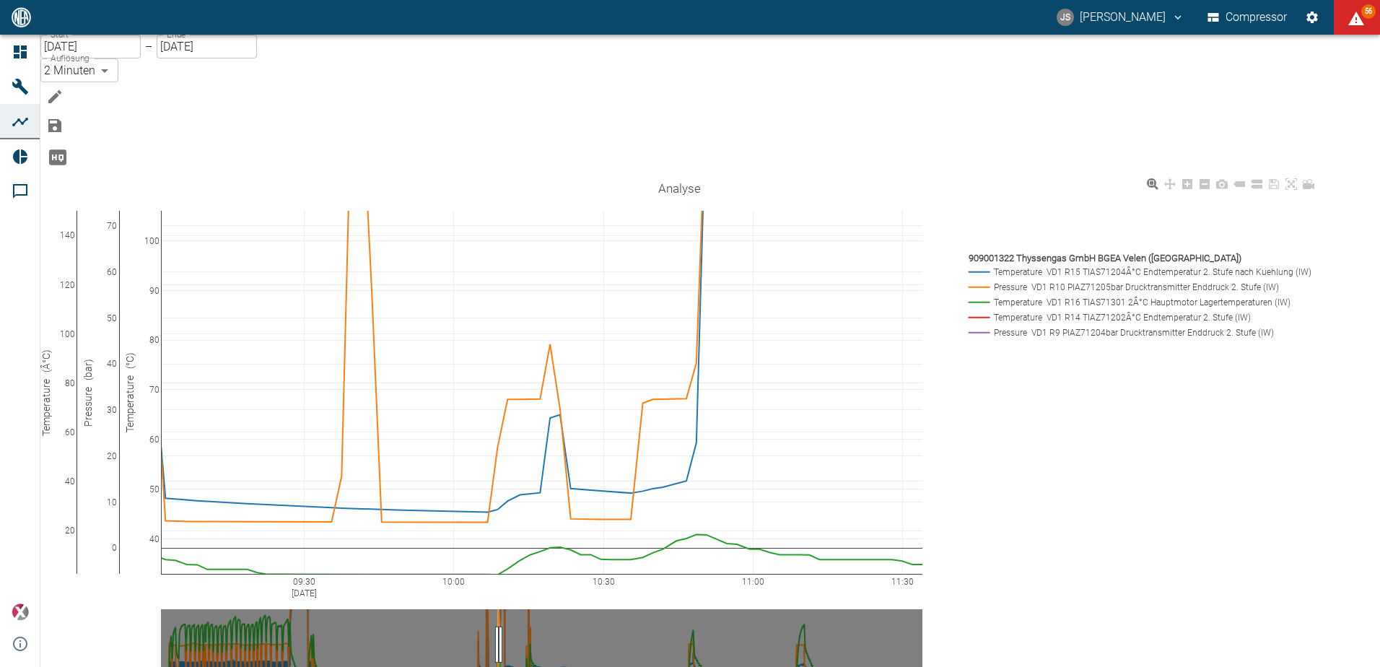
drag, startPoint x: 182, startPoint y: 162, endPoint x: 185, endPoint y: 367, distance: 205.0
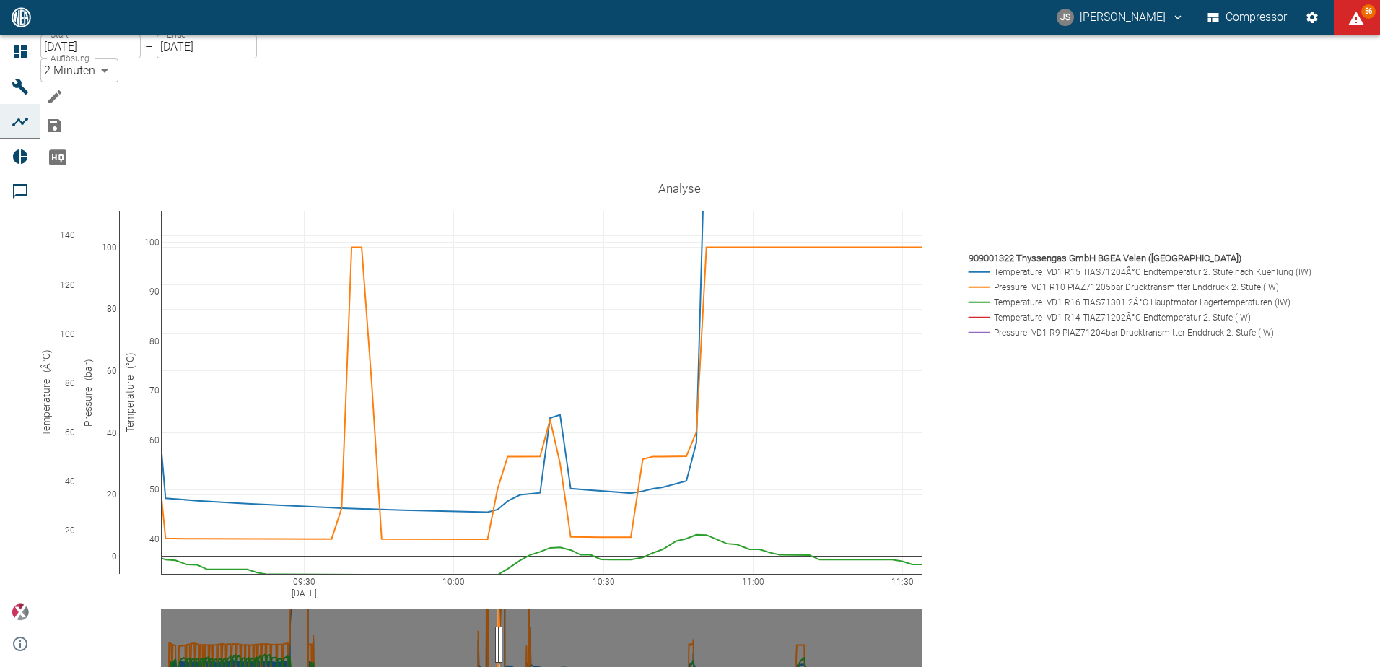
drag, startPoint x: 136, startPoint y: 156, endPoint x: 129, endPoint y: 275, distance: 119.2
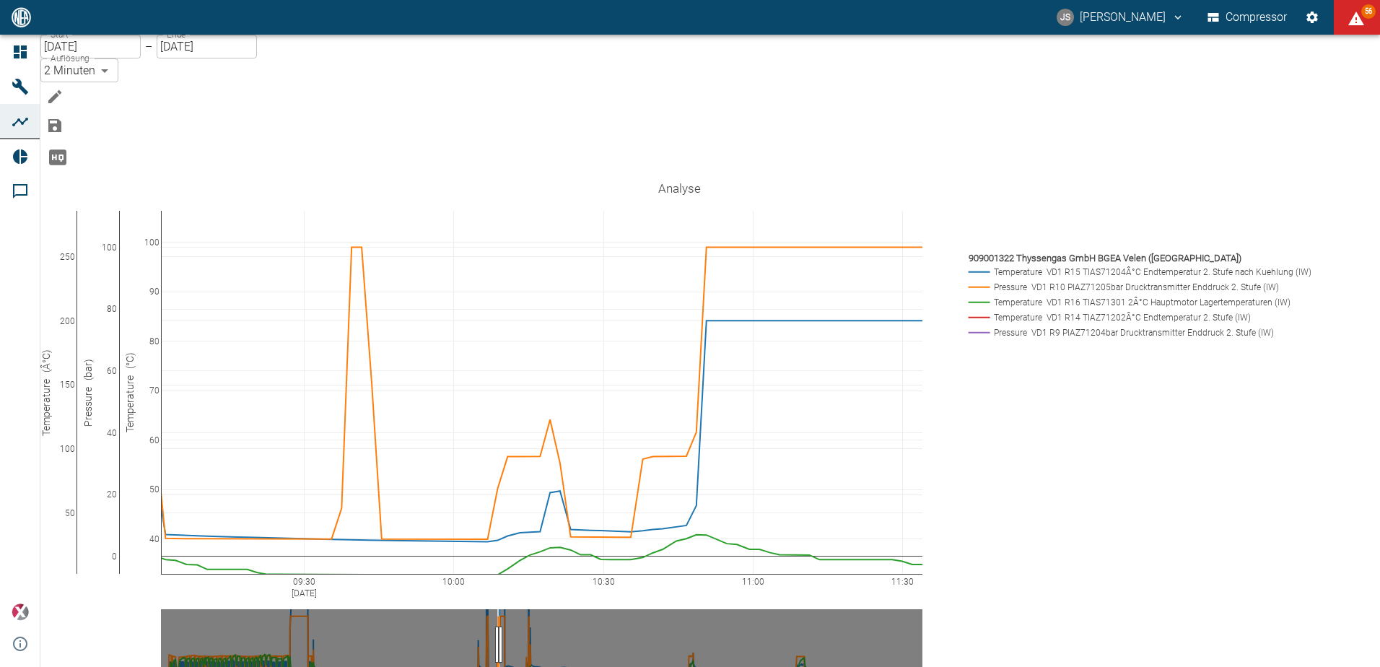
drag, startPoint x: 95, startPoint y: 162, endPoint x: 97, endPoint y: 336, distance: 173.9
click at [1175, 178] on icon at bounding box center [1170, 184] width 12 height 12
click at [1297, 178] on icon at bounding box center [1291, 184] width 12 height 12
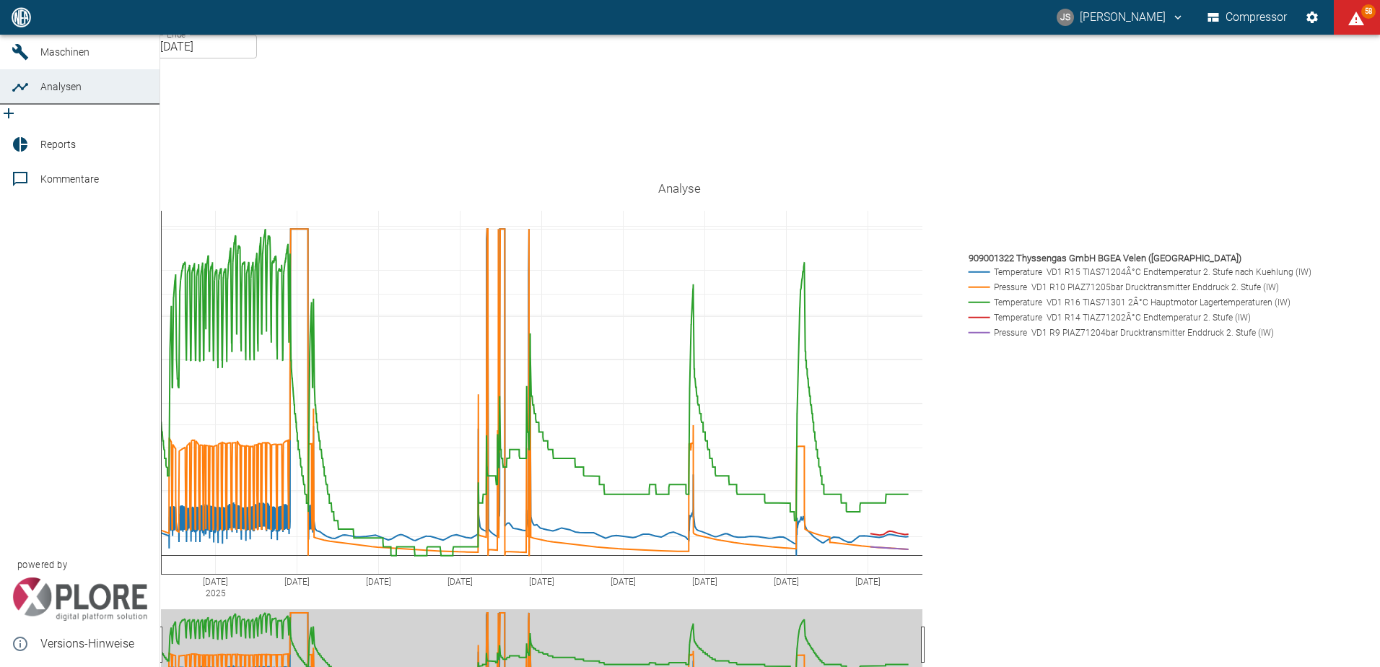
click at [78, 149] on span "Reports" at bounding box center [94, 144] width 108 height 17
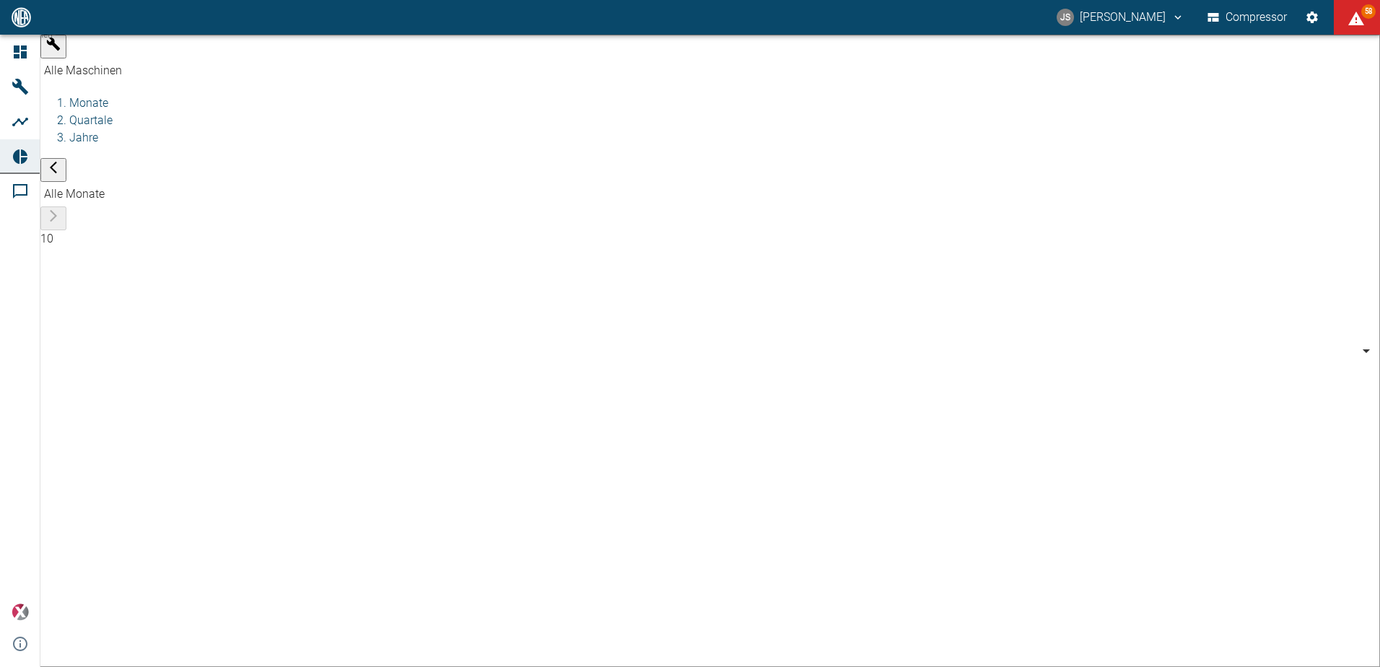
click at [189, 56] on body "JS [PERSON_NAME] Compressor 58 Dashboard Maschinen Analysen Reports Kommentare …" at bounding box center [690, 333] width 1380 height 667
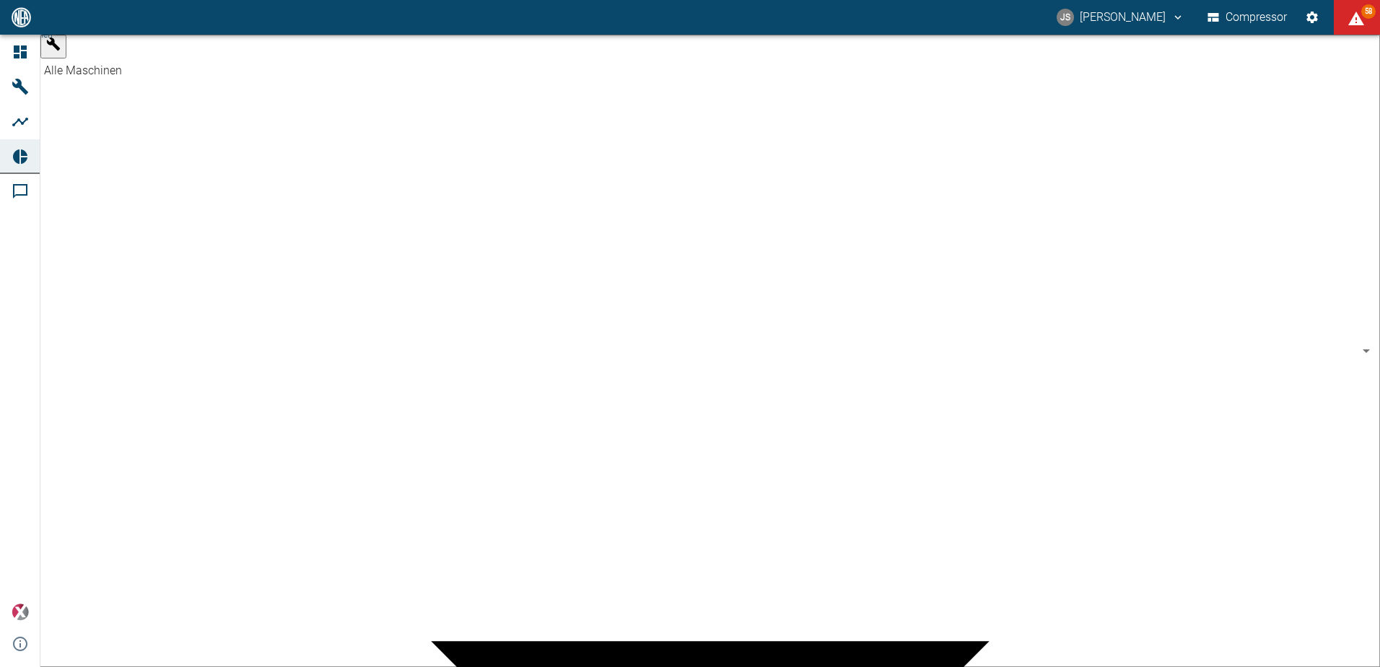
scroll to position [505, 0]
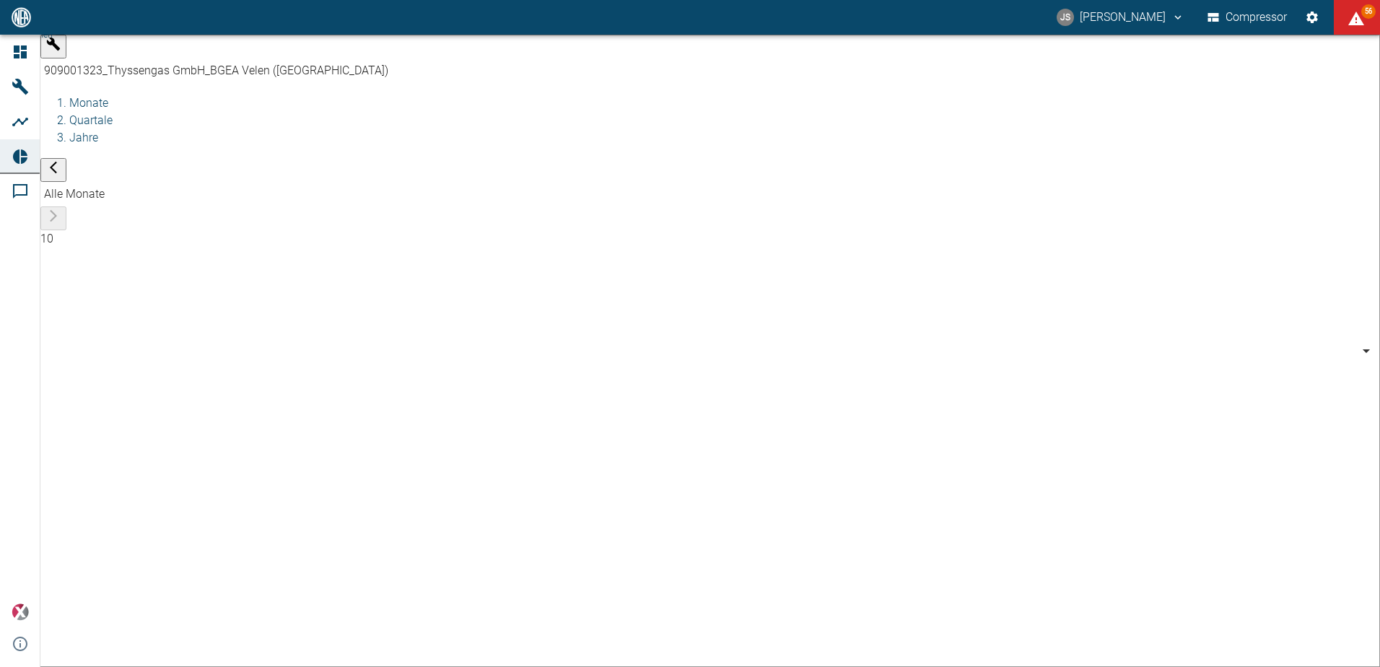
click at [190, 55] on body "JS [PERSON_NAME] Compressor 56 Dashboard Maschinen Analysen Reports Kommentare …" at bounding box center [690, 333] width 1380 height 667
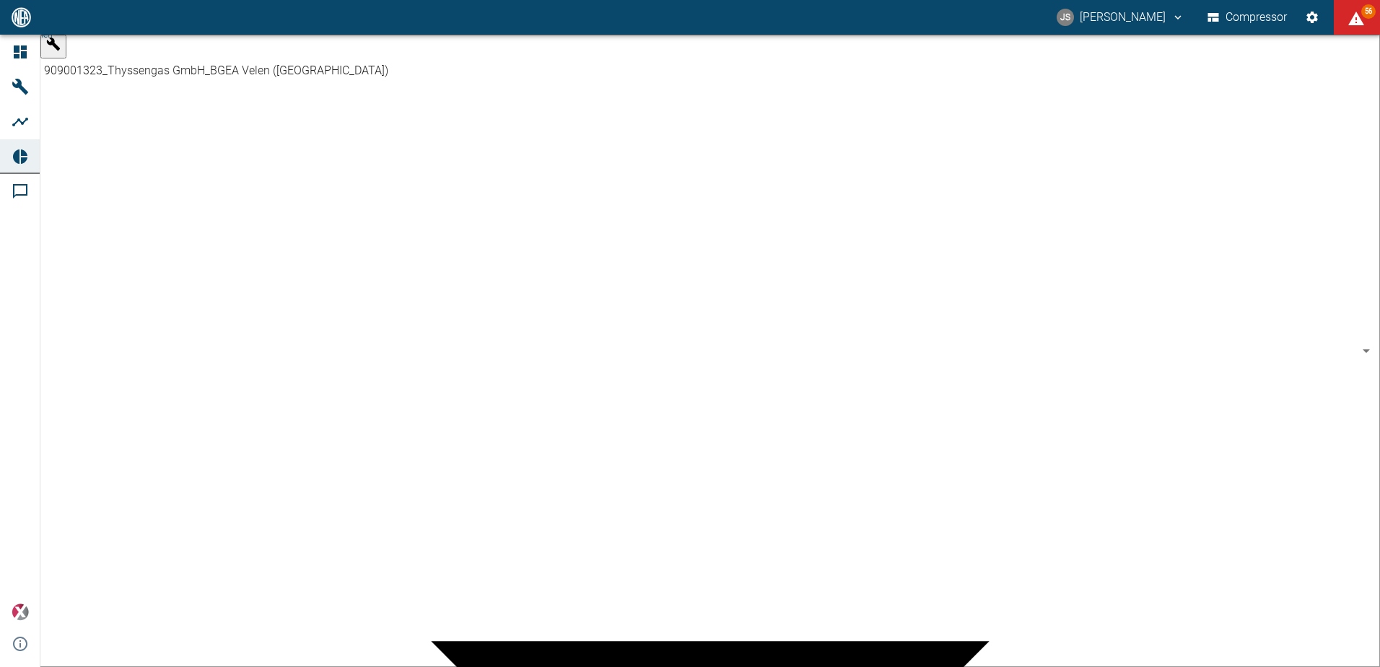
scroll to position [144, 0]
type input "62df7942-7815-4ccf-a722-4ba74b721732"
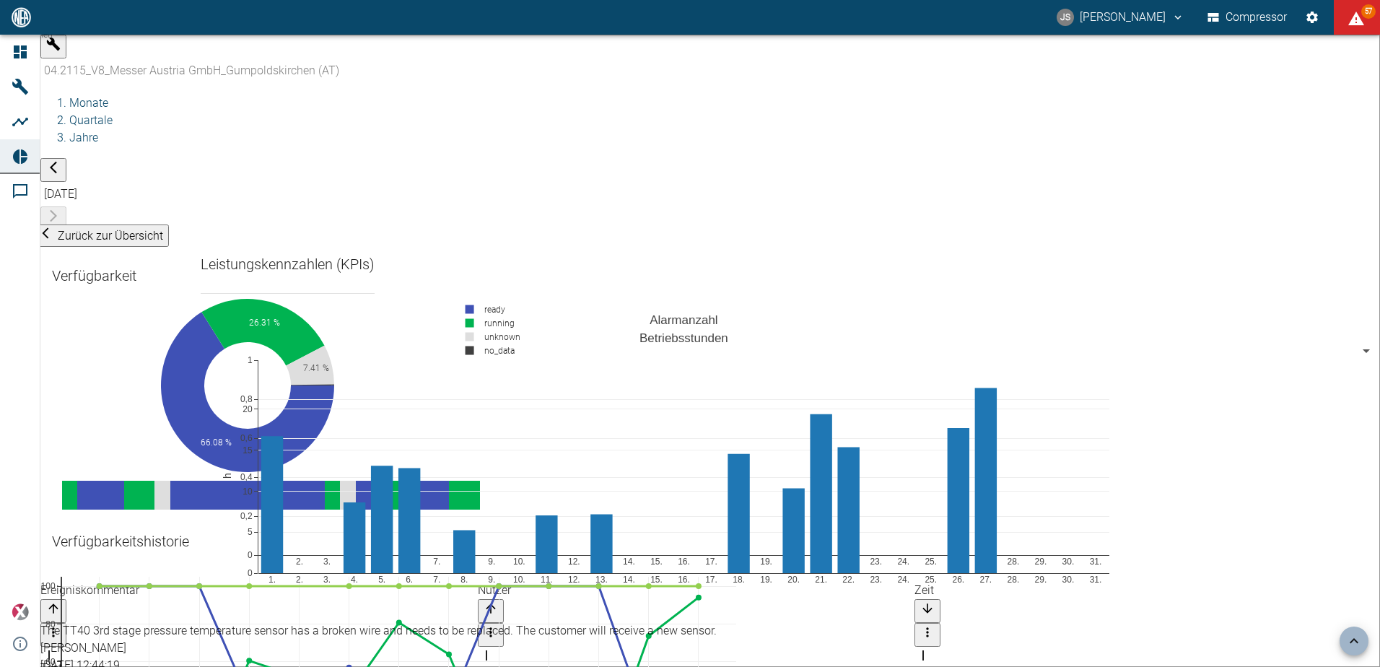
scroll to position [866, 0]
drag, startPoint x: 489, startPoint y: 302, endPoint x: 886, endPoint y: 282, distance: 397.3
click at [886, 582] on div "Ereigniskommentar Nutzer Zeit The TT40 3rd stage pressure temperature sensor ha…" at bounding box center [895, 673] width 1710 height 183
